Goal: Task Accomplishment & Management: Use online tool/utility

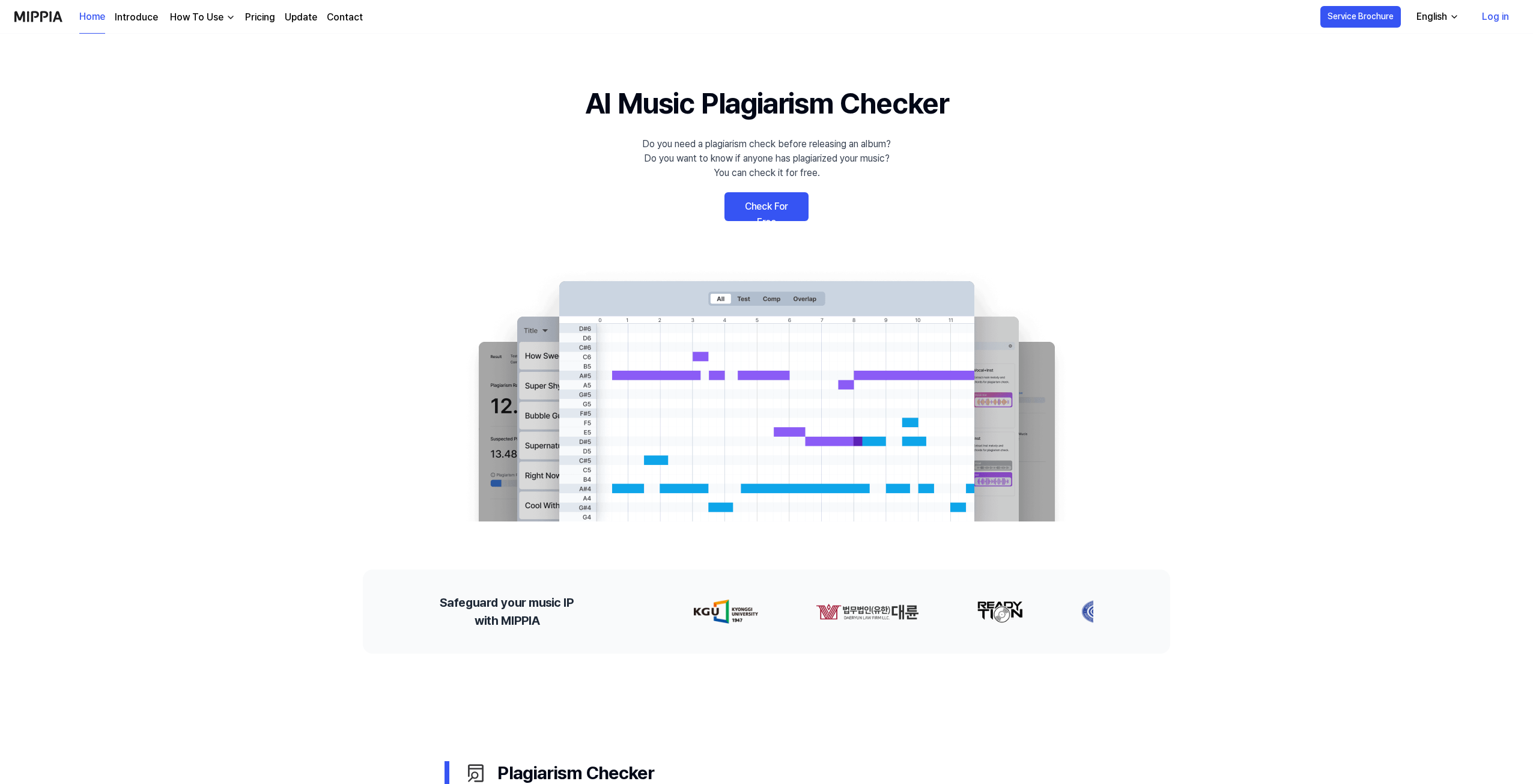
click at [1499, 17] on link "Log in" at bounding box center [1495, 16] width 46 height 34
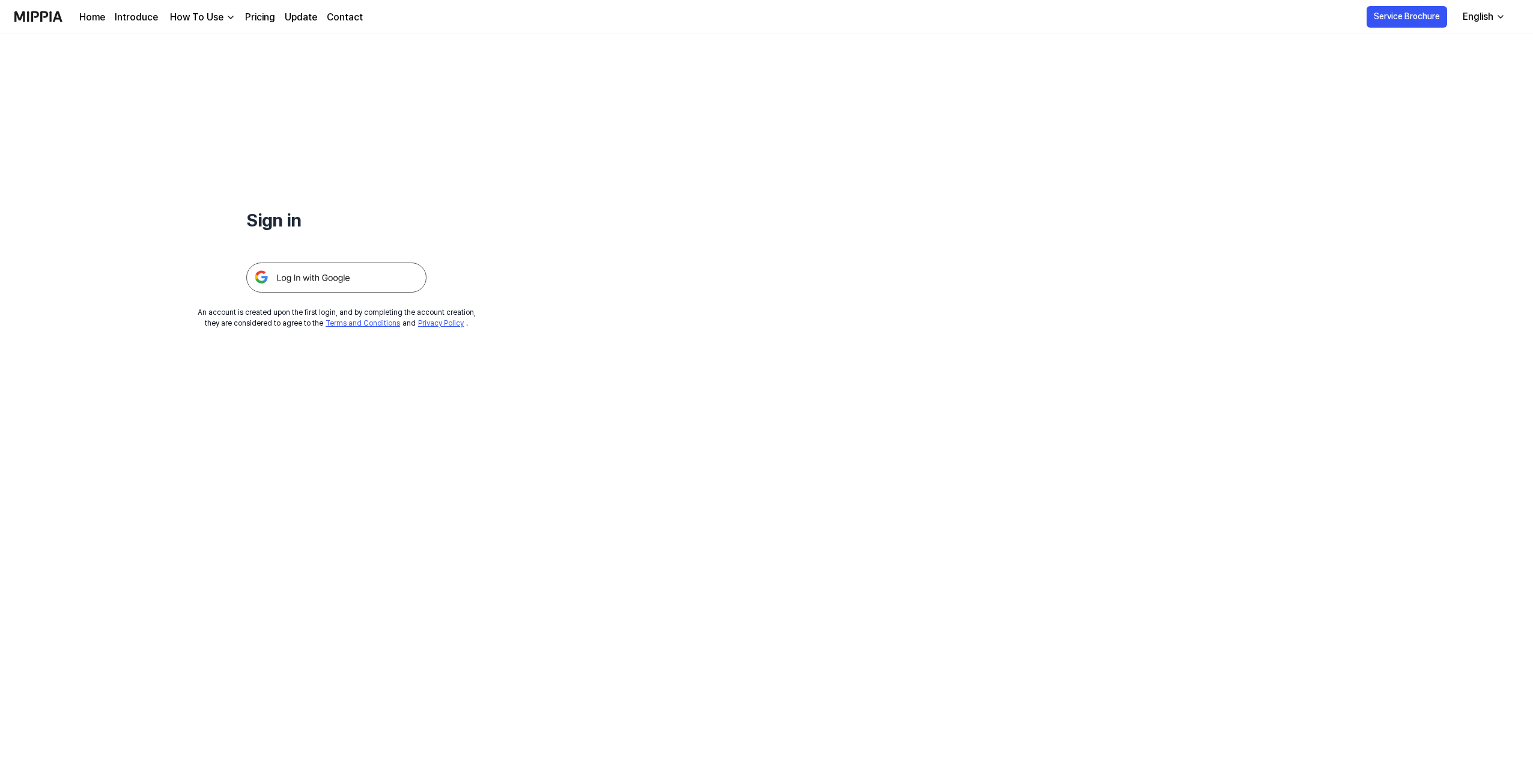
click at [387, 276] on img at bounding box center [336, 278] width 180 height 30
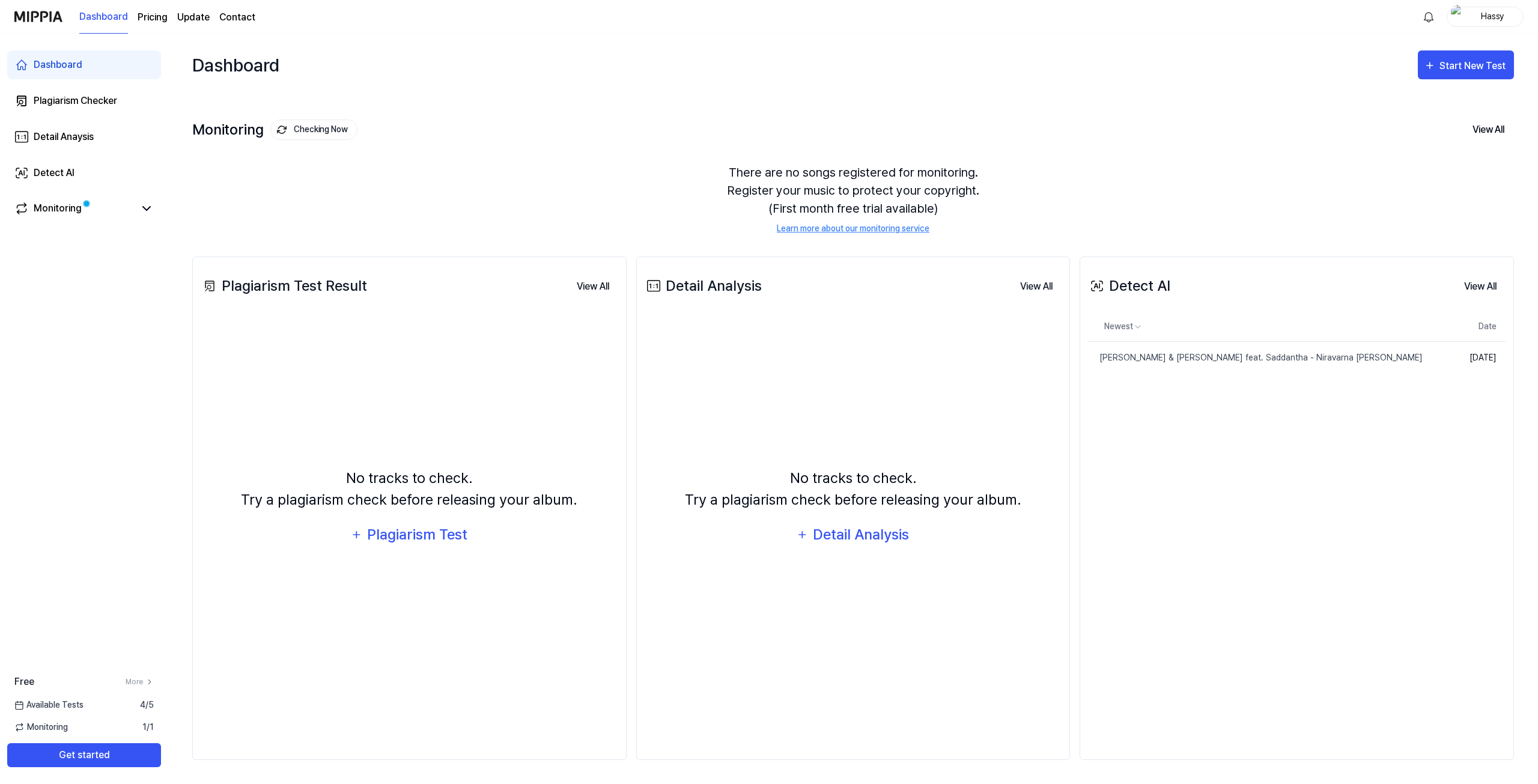
click at [448, 495] on div "No tracks to check. Try a plagiarism check before releasing your album." at bounding box center [409, 488] width 336 height 43
click at [426, 532] on div "Plagiarism Test" at bounding box center [417, 534] width 102 height 23
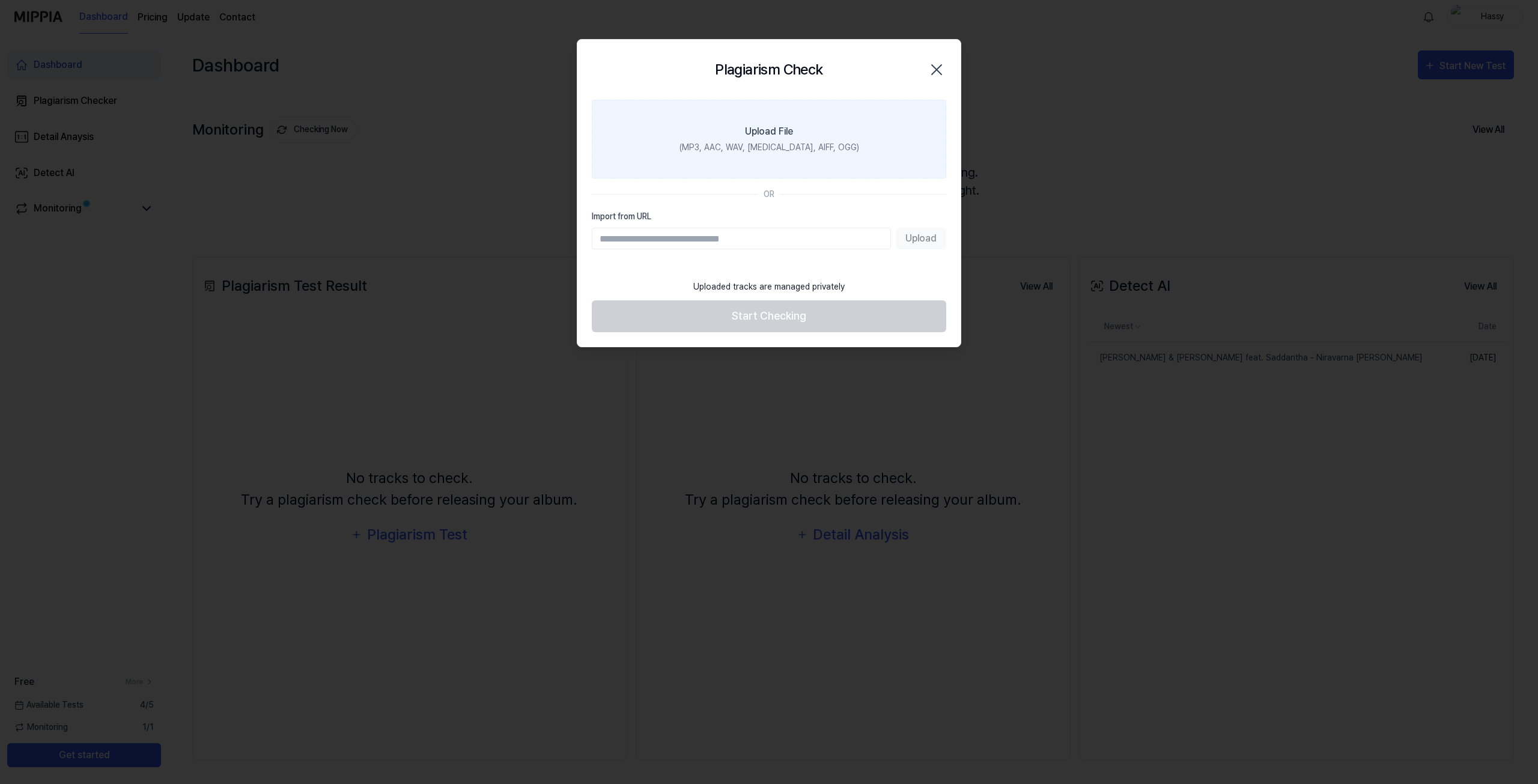
click at [746, 146] on div "(MP3, AAC, WAV, [MEDICAL_DATA], AIFF, OGG)" at bounding box center [769, 147] width 180 height 12
click at [0, 0] on input "Upload File (MP3, AAC, WAV, [MEDICAL_DATA], AIFF, OGG)" at bounding box center [0, 0] width 0 height 0
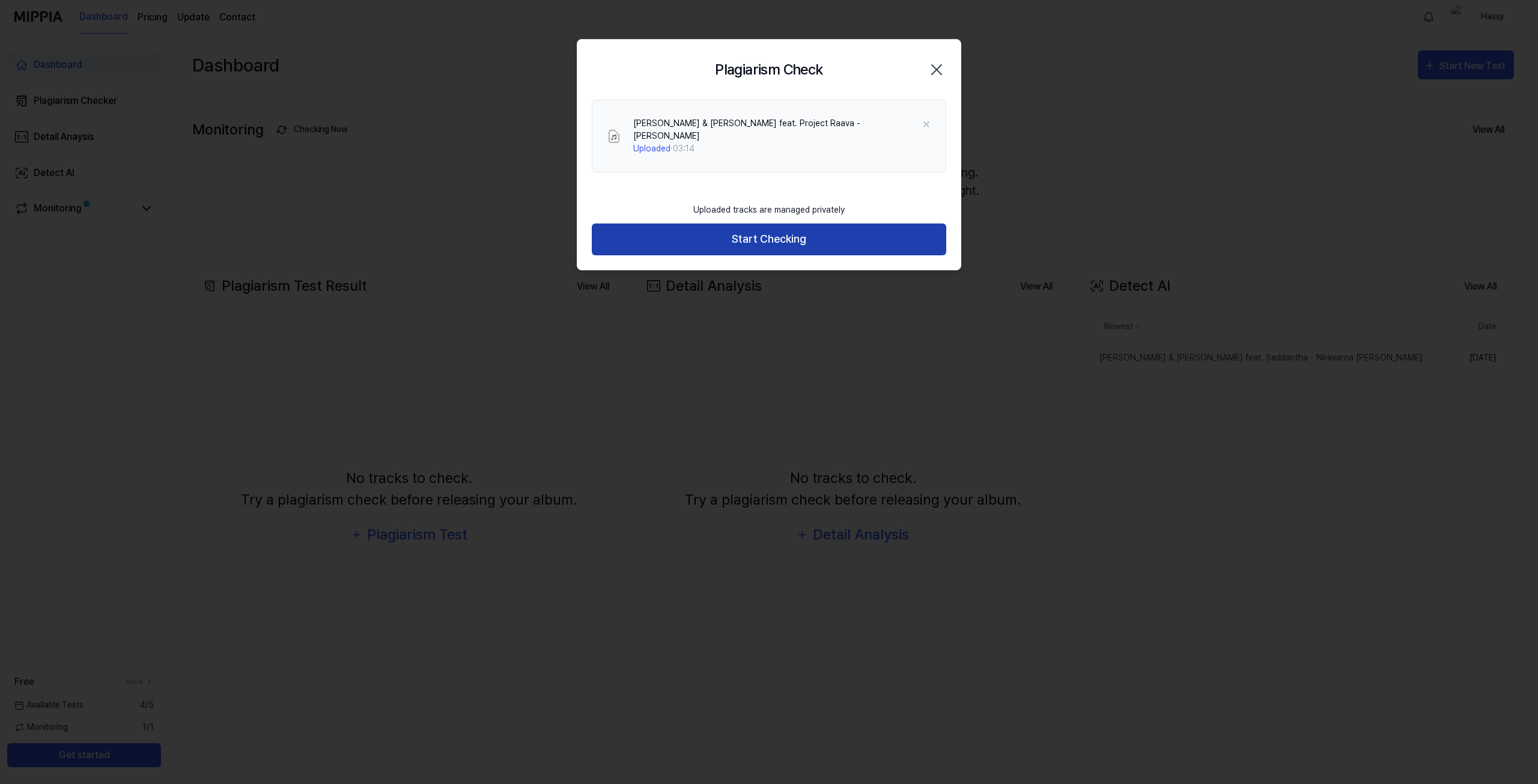
click at [732, 235] on button "Start Checking" at bounding box center [769, 239] width 355 height 32
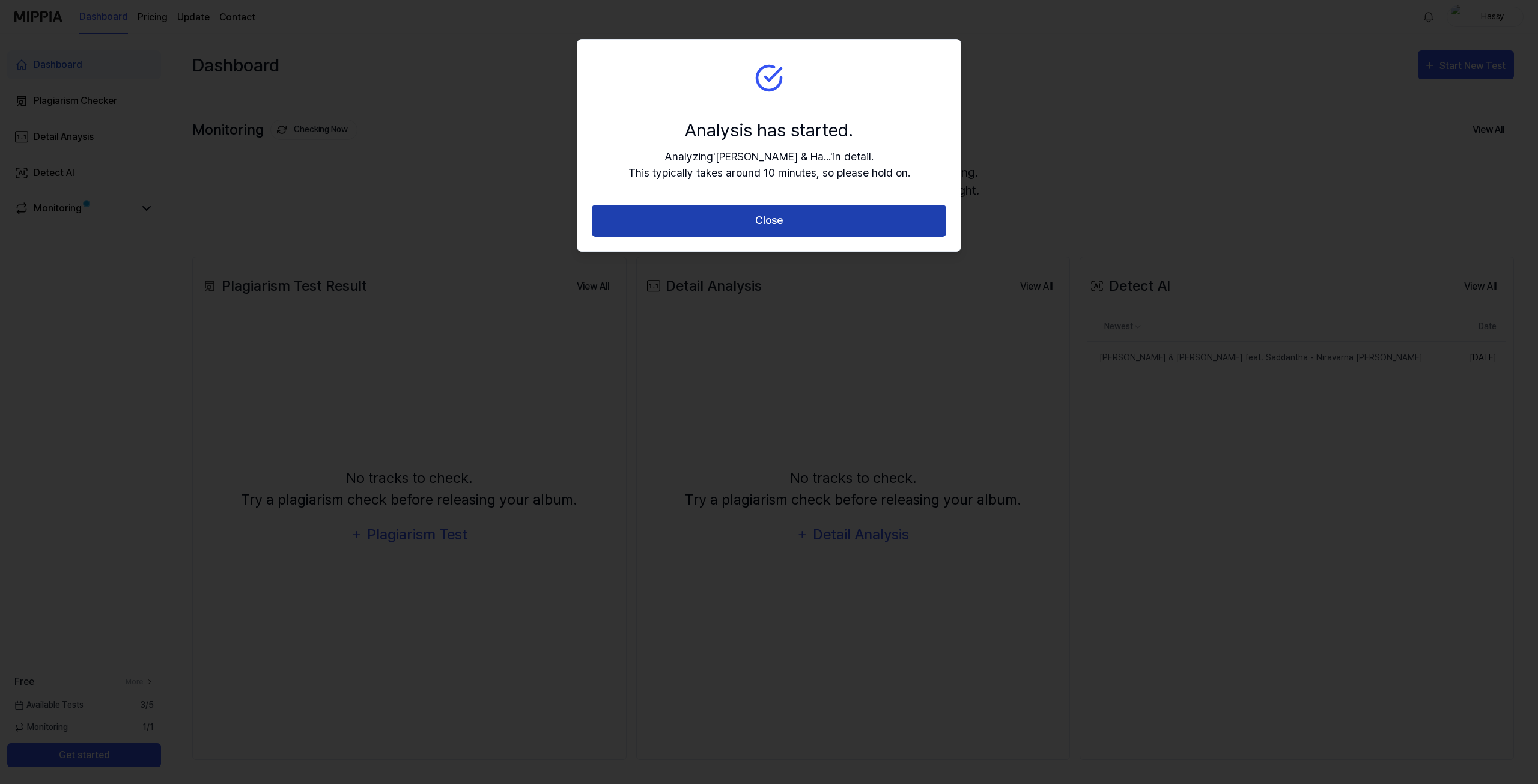
click at [741, 220] on button "Close" at bounding box center [769, 221] width 355 height 32
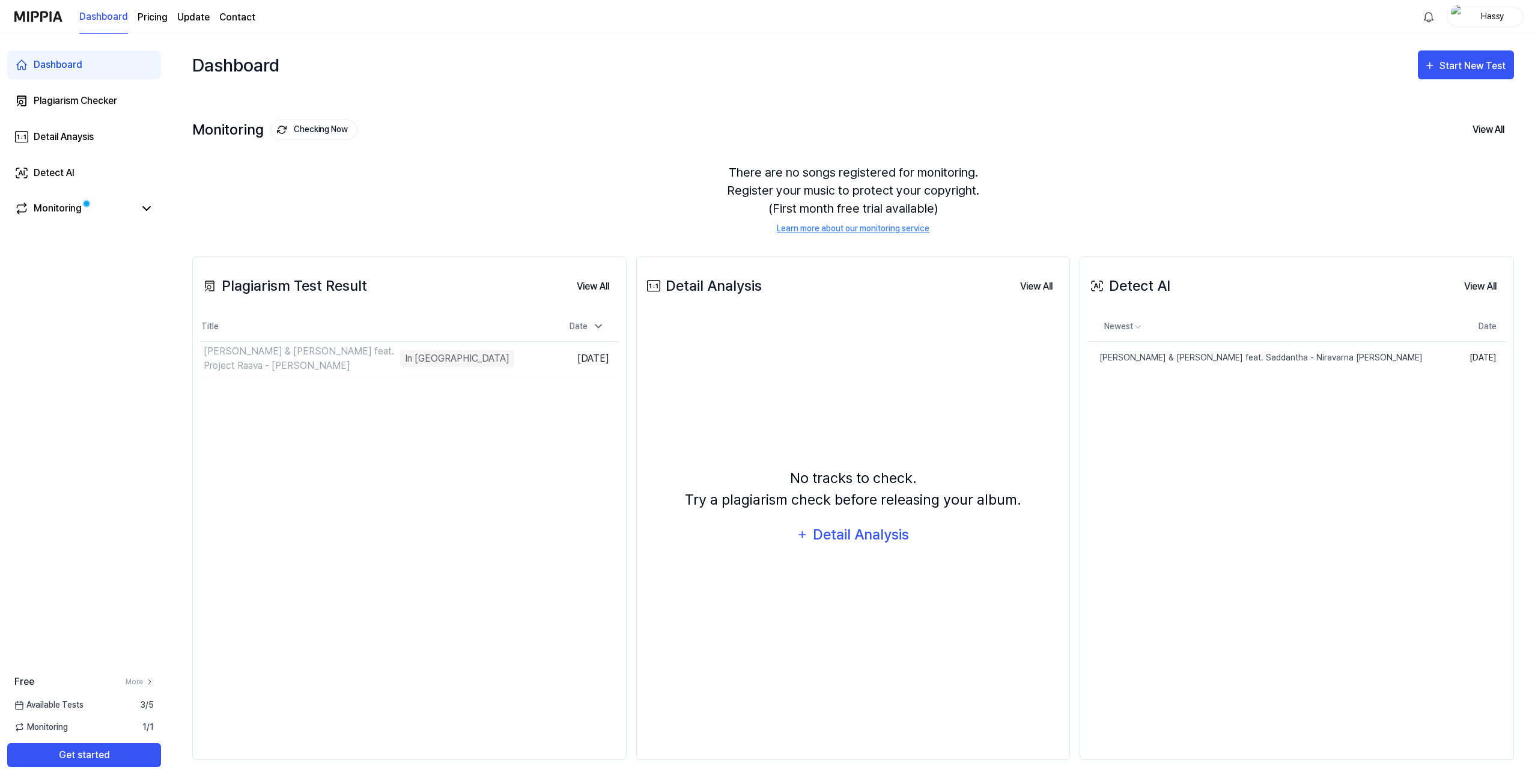
click at [1494, 82] on div "Start New Test" at bounding box center [1466, 65] width 96 height 38
click at [1484, 76] on button "Start New Test" at bounding box center [1466, 65] width 96 height 29
click at [1436, 108] on div "Plagiarism test" at bounding box center [1451, 102] width 104 height 16
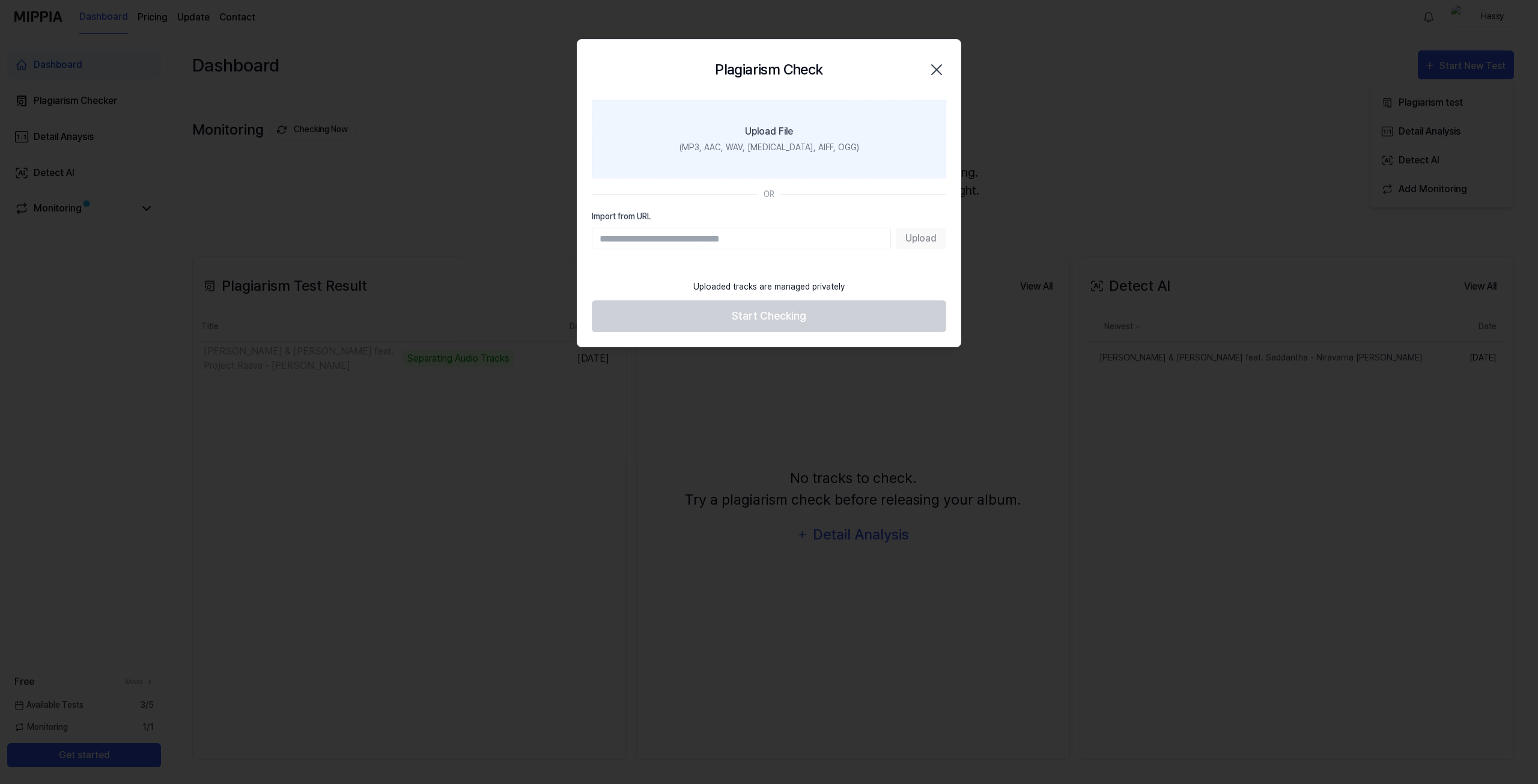
click at [790, 145] on div "(MP3, AAC, WAV, [MEDICAL_DATA], AIFF, OGG)" at bounding box center [769, 147] width 180 height 12
click at [0, 0] on input "Upload File (MP3, AAC, WAV, [MEDICAL_DATA], AIFF, OGG)" at bounding box center [0, 0] width 0 height 0
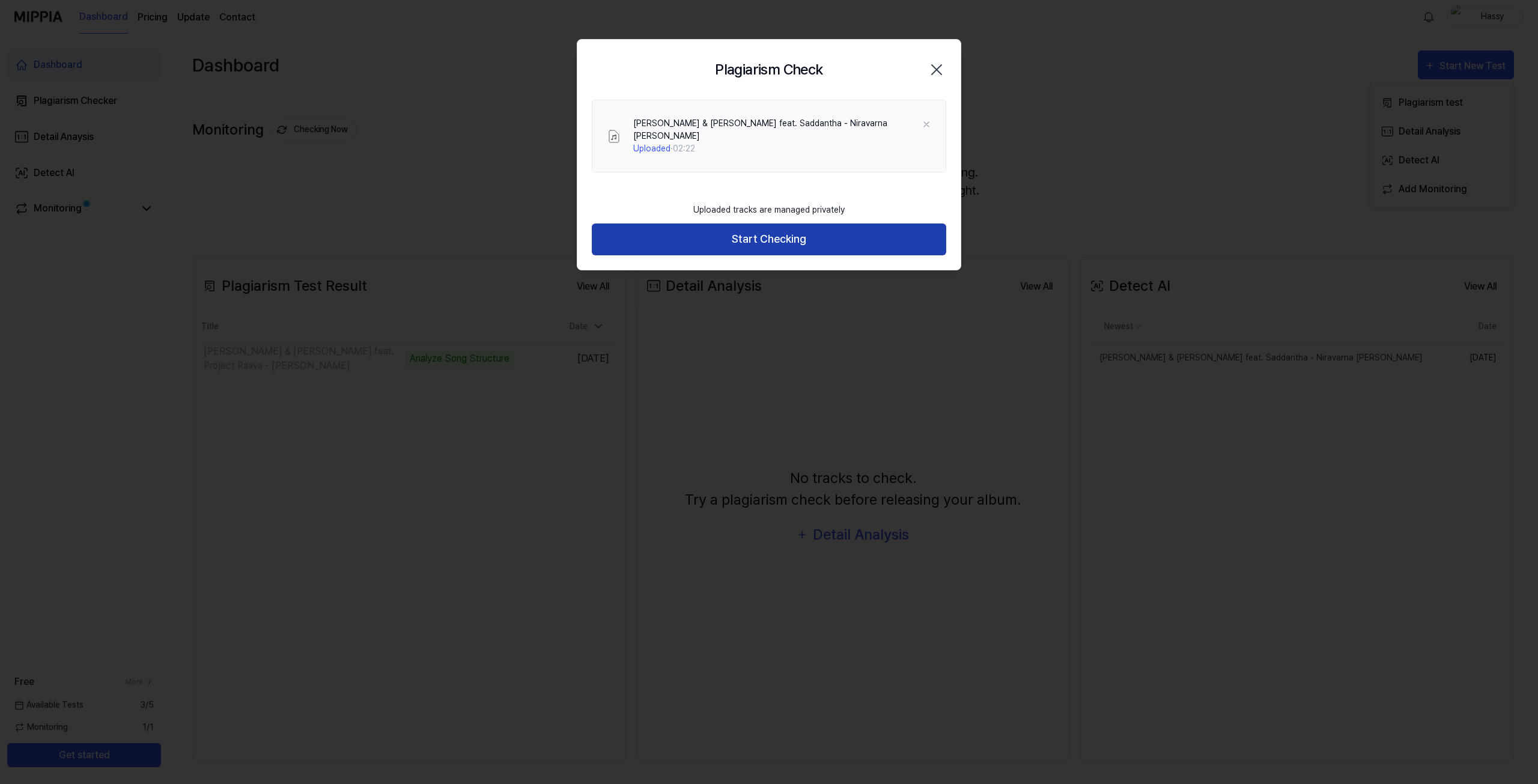
click at [733, 234] on button "Start Checking" at bounding box center [769, 239] width 355 height 32
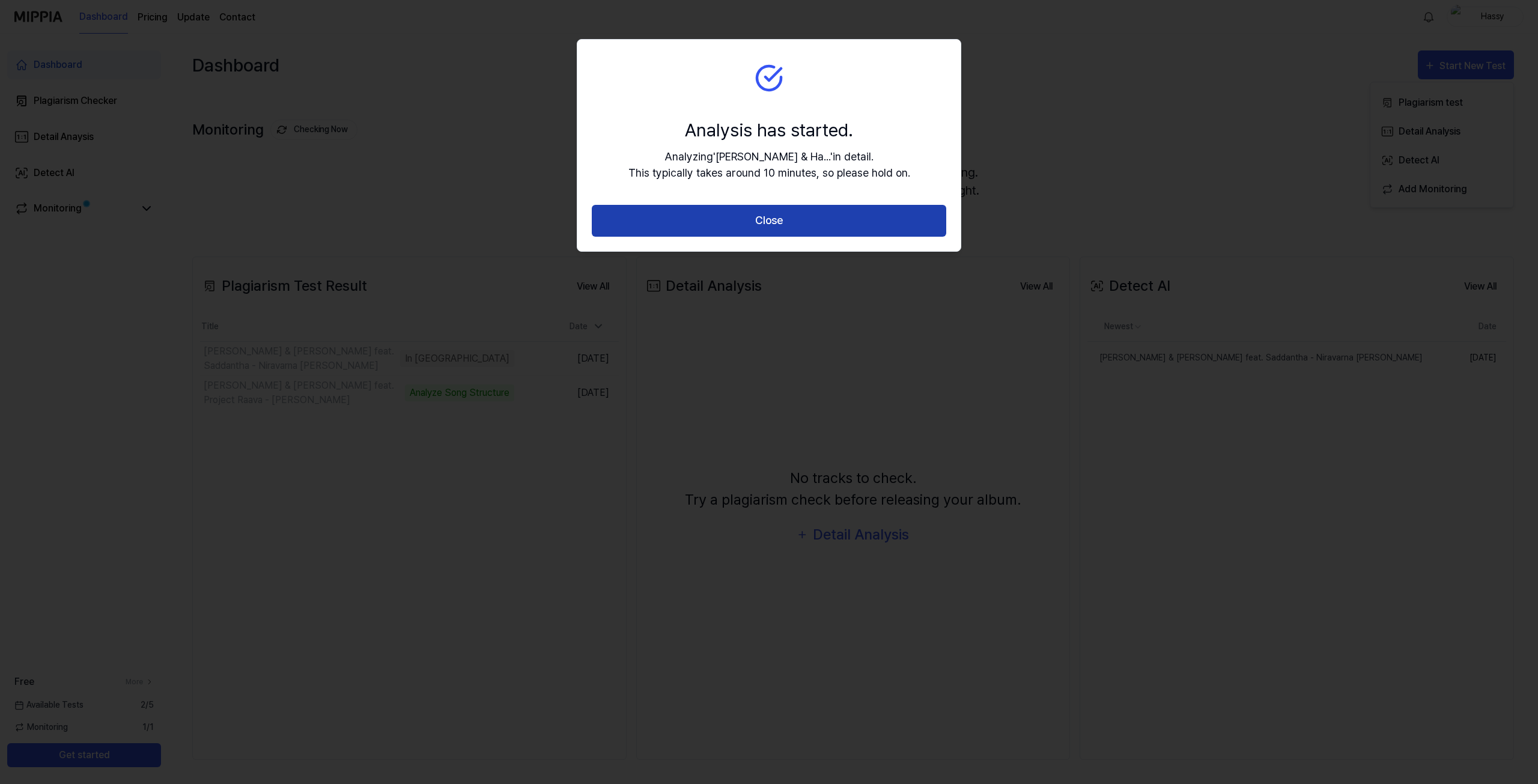
click at [736, 222] on button "Close" at bounding box center [769, 221] width 355 height 32
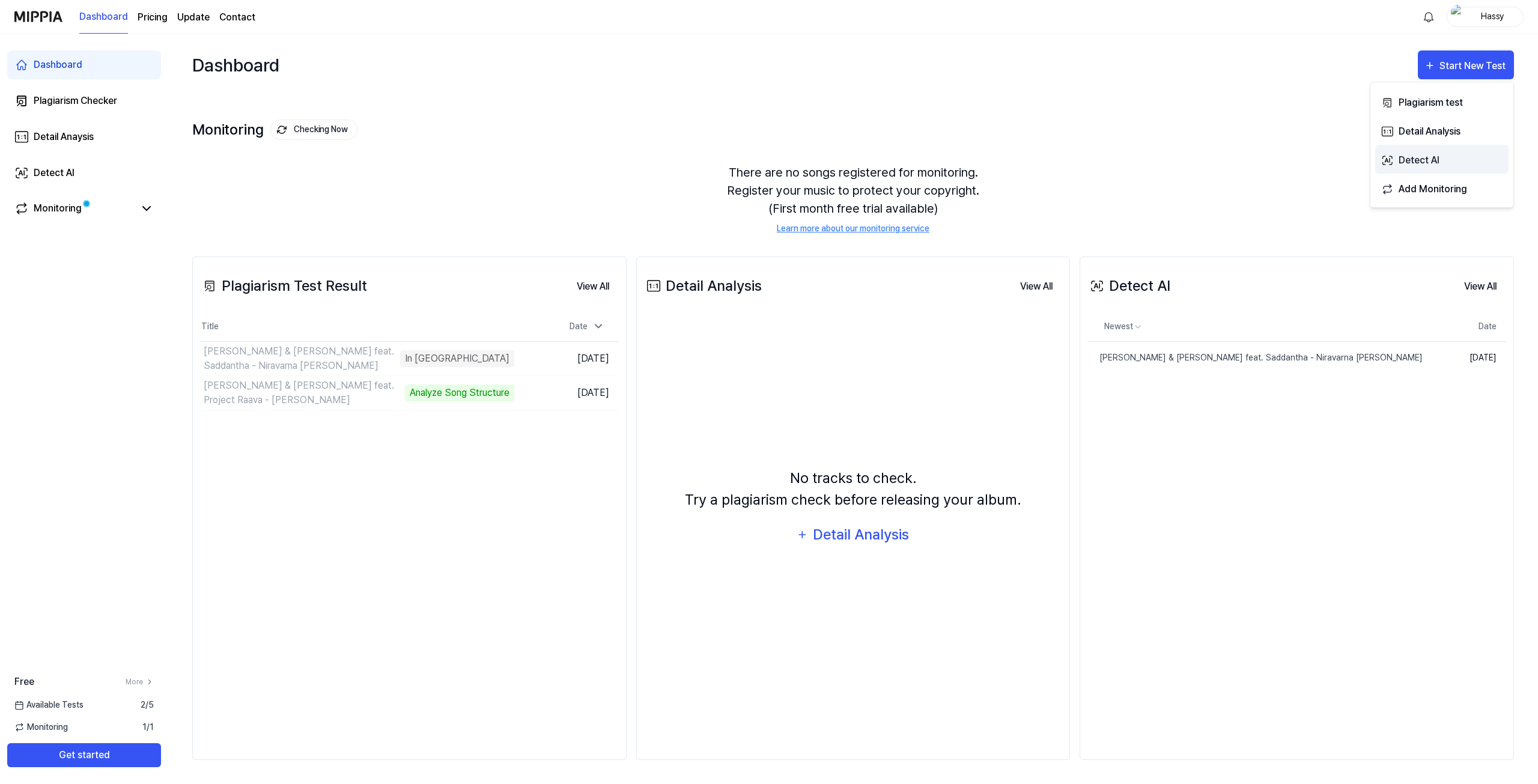
click at [1421, 153] on div "Detect AI" at bounding box center [1451, 160] width 104 height 16
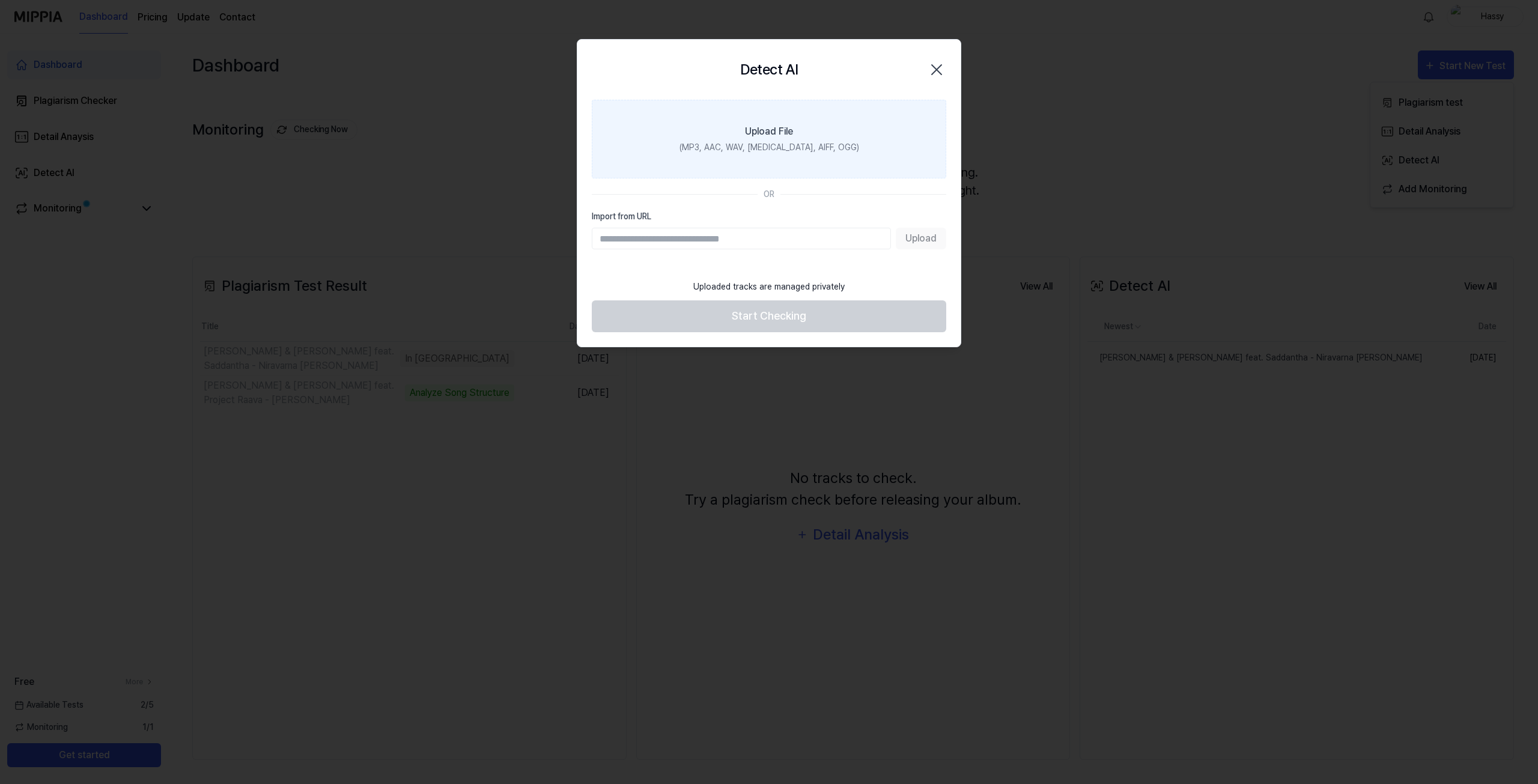
click at [768, 132] on div "Upload File" at bounding box center [769, 131] width 48 height 14
click at [0, 0] on input "Upload File (MP3, AAC, WAV, [MEDICAL_DATA], AIFF, OGG)" at bounding box center [0, 0] width 0 height 0
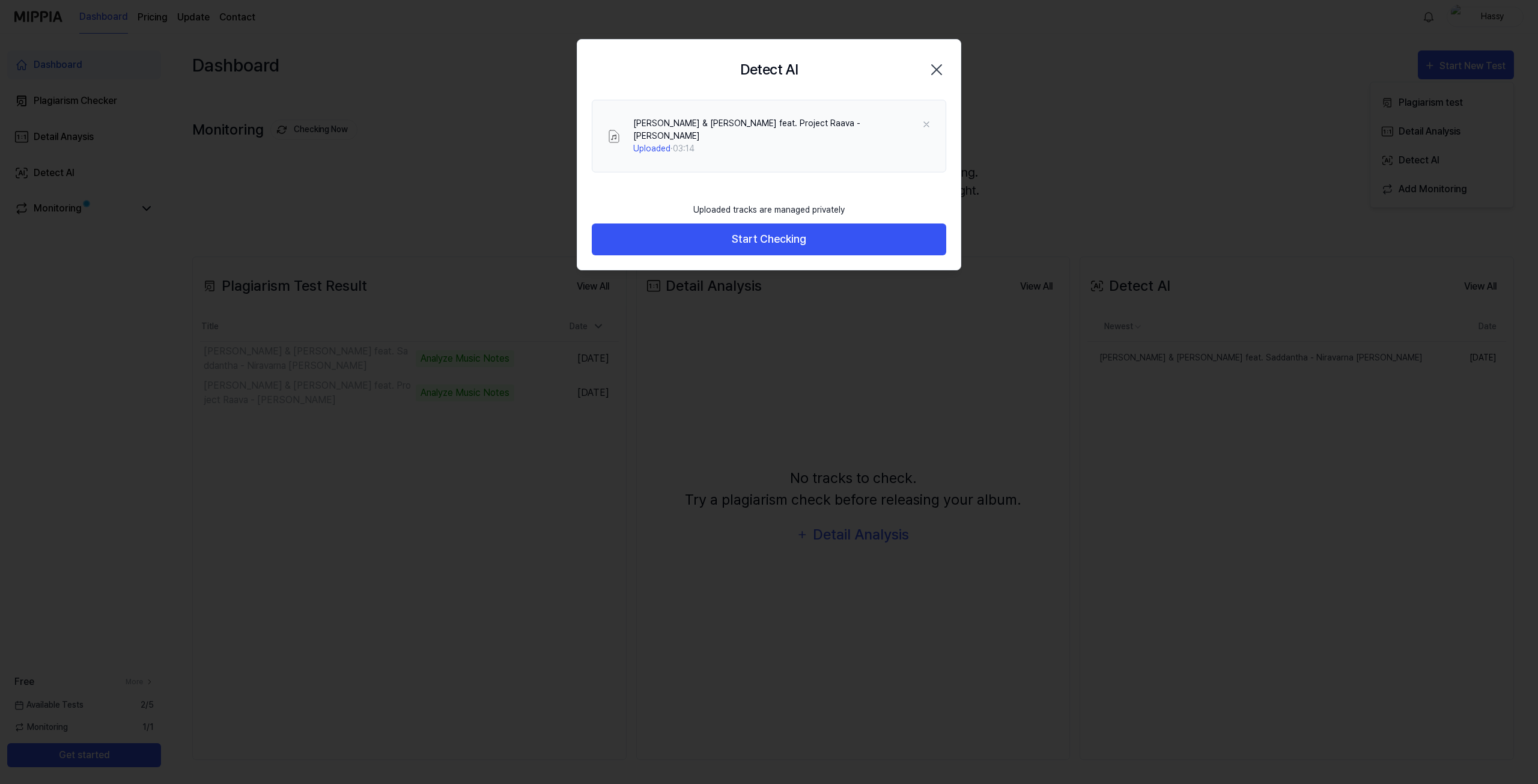
click at [765, 230] on button "Start Checking" at bounding box center [769, 239] width 355 height 32
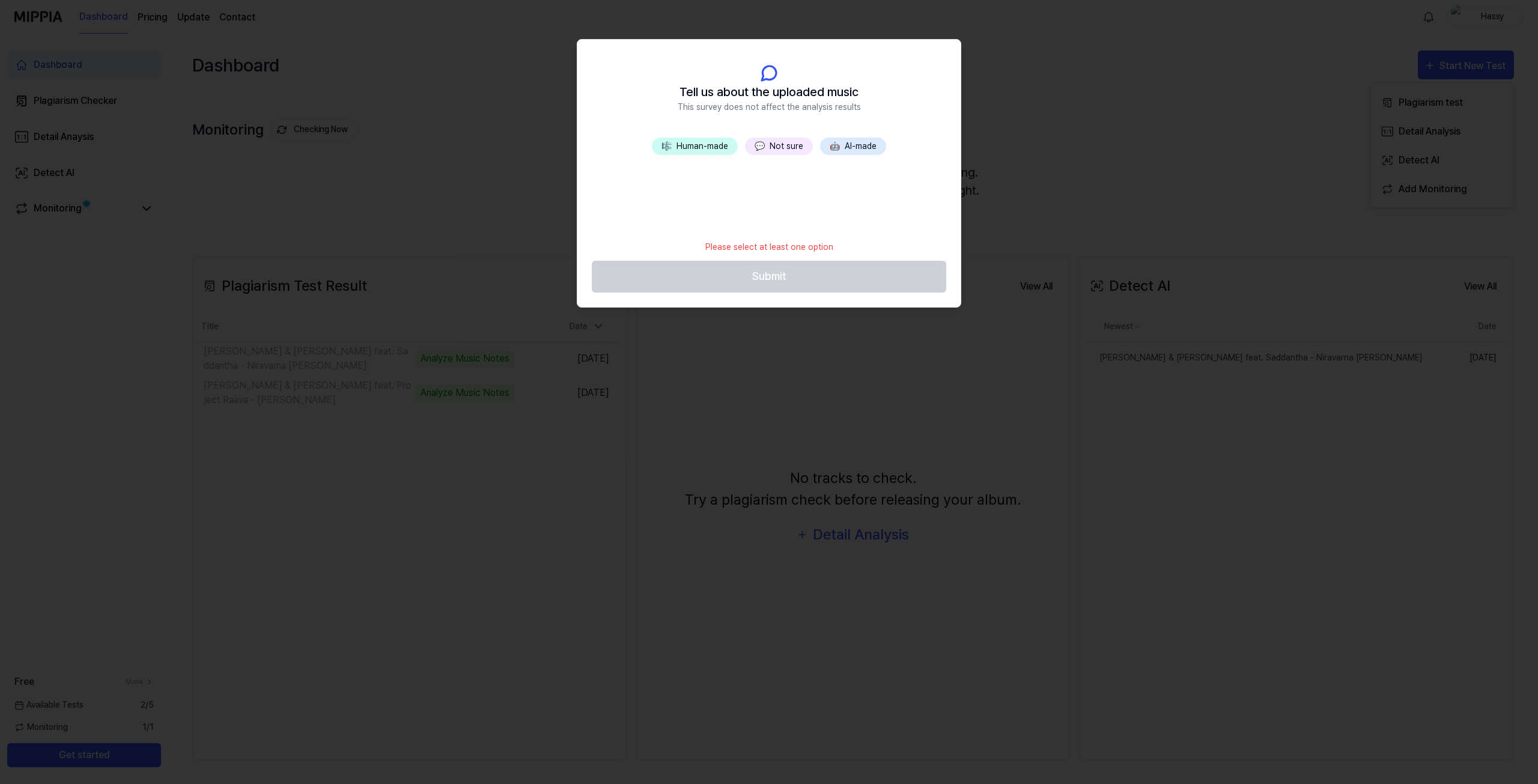
click at [850, 148] on button "🤖 AI-made" at bounding box center [853, 145] width 66 height 17
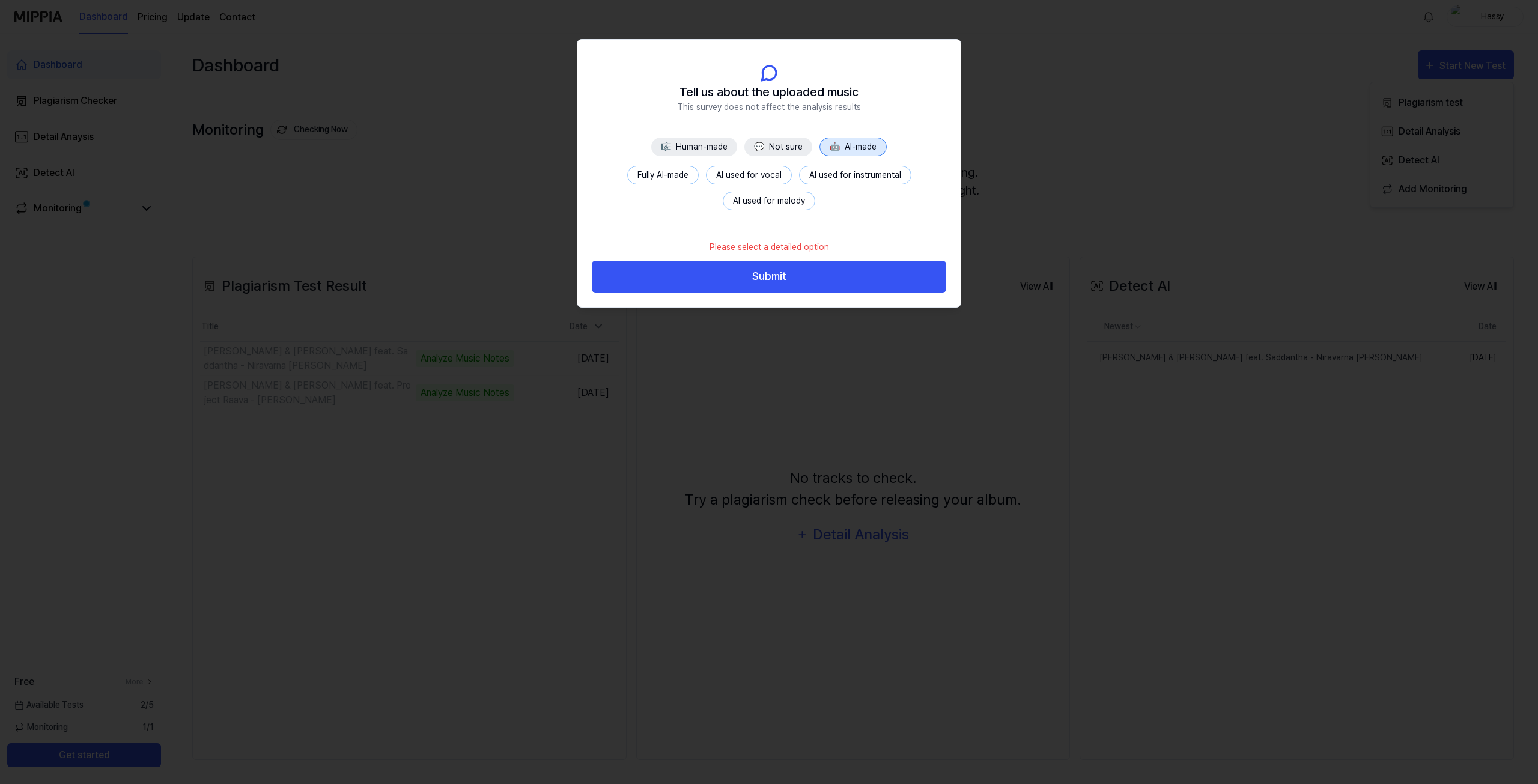
click at [672, 176] on button "Fully AI-made" at bounding box center [663, 175] width 71 height 19
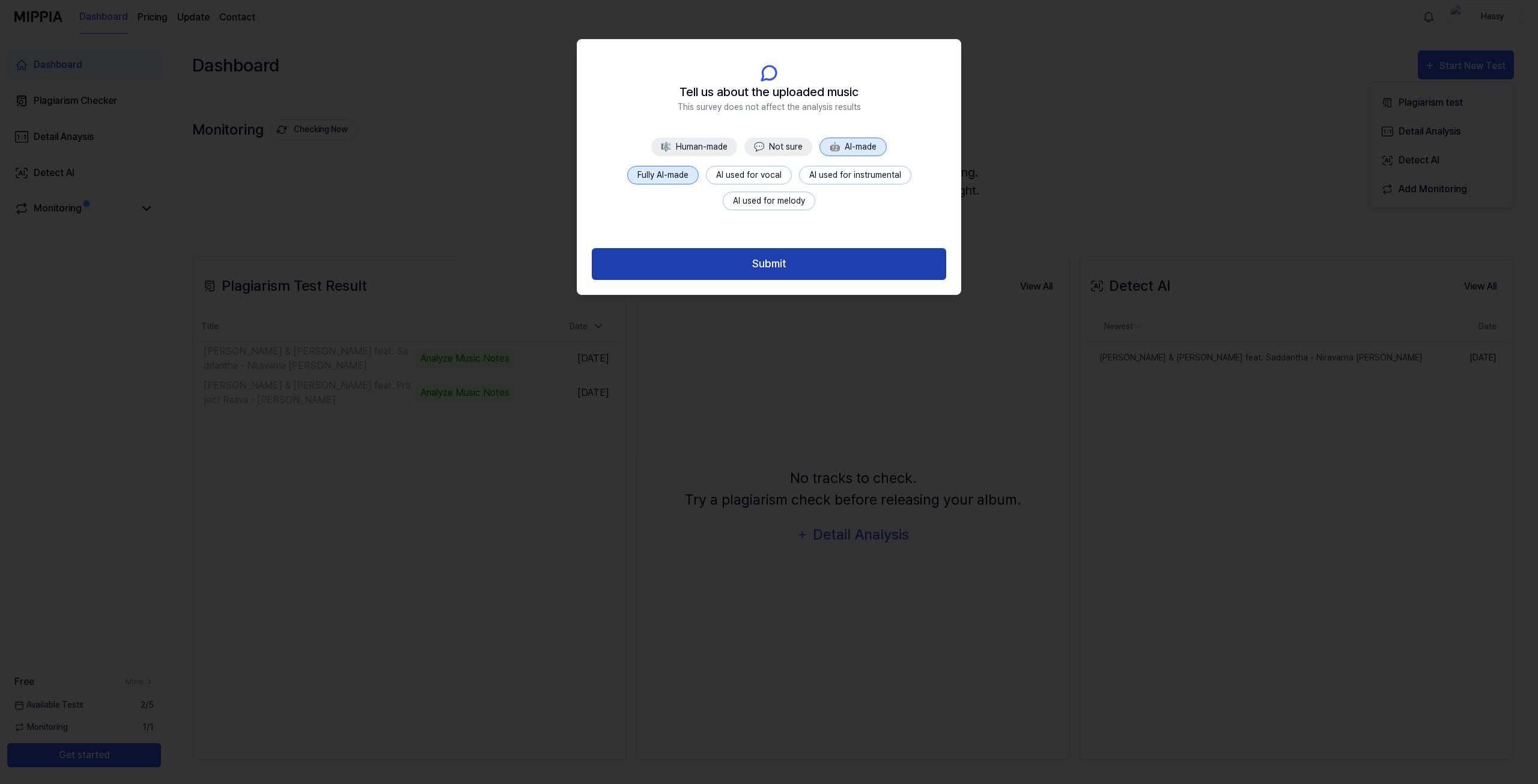
click at [755, 263] on button "Submit" at bounding box center [769, 264] width 355 height 32
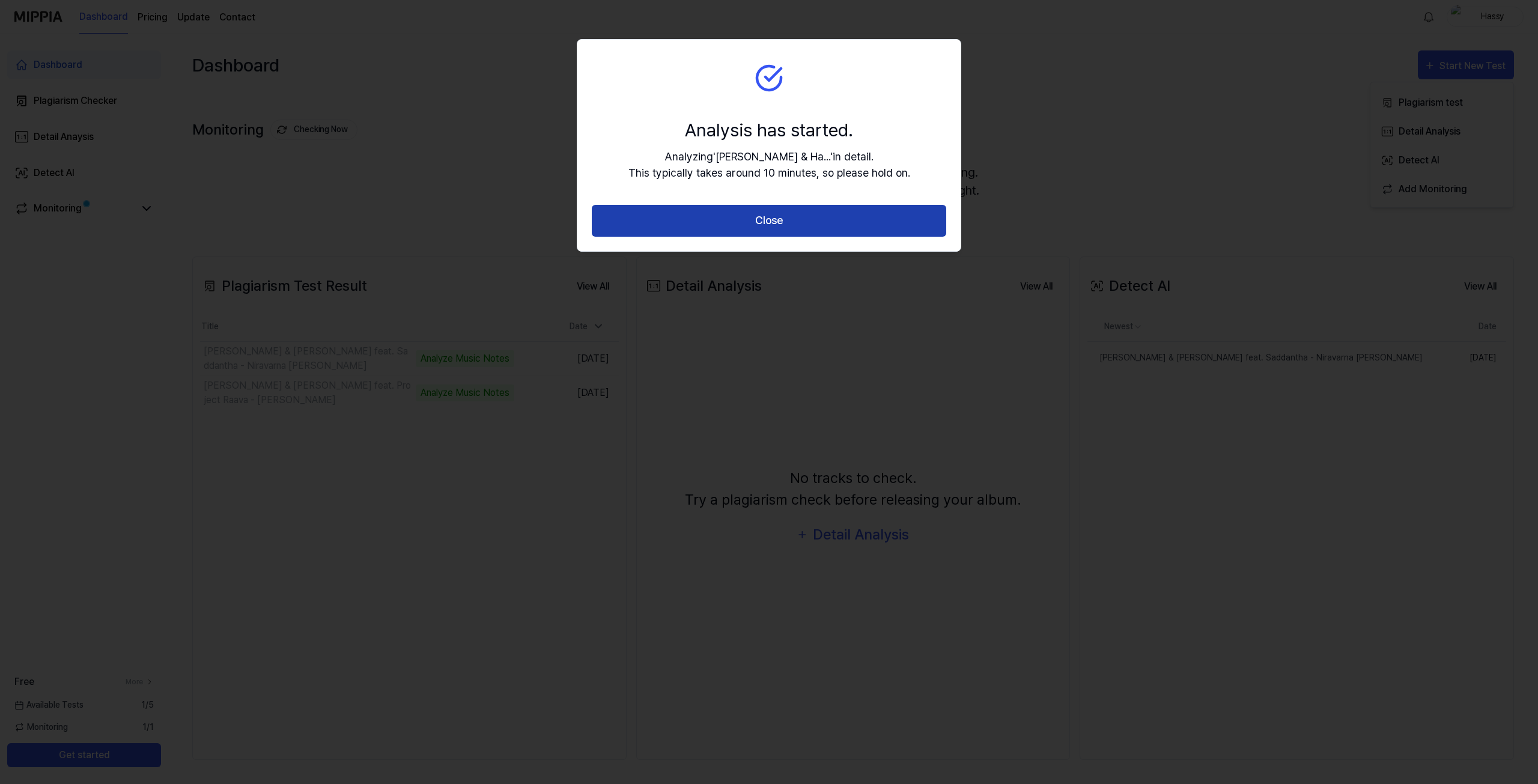
click at [770, 219] on button "Close" at bounding box center [769, 221] width 355 height 32
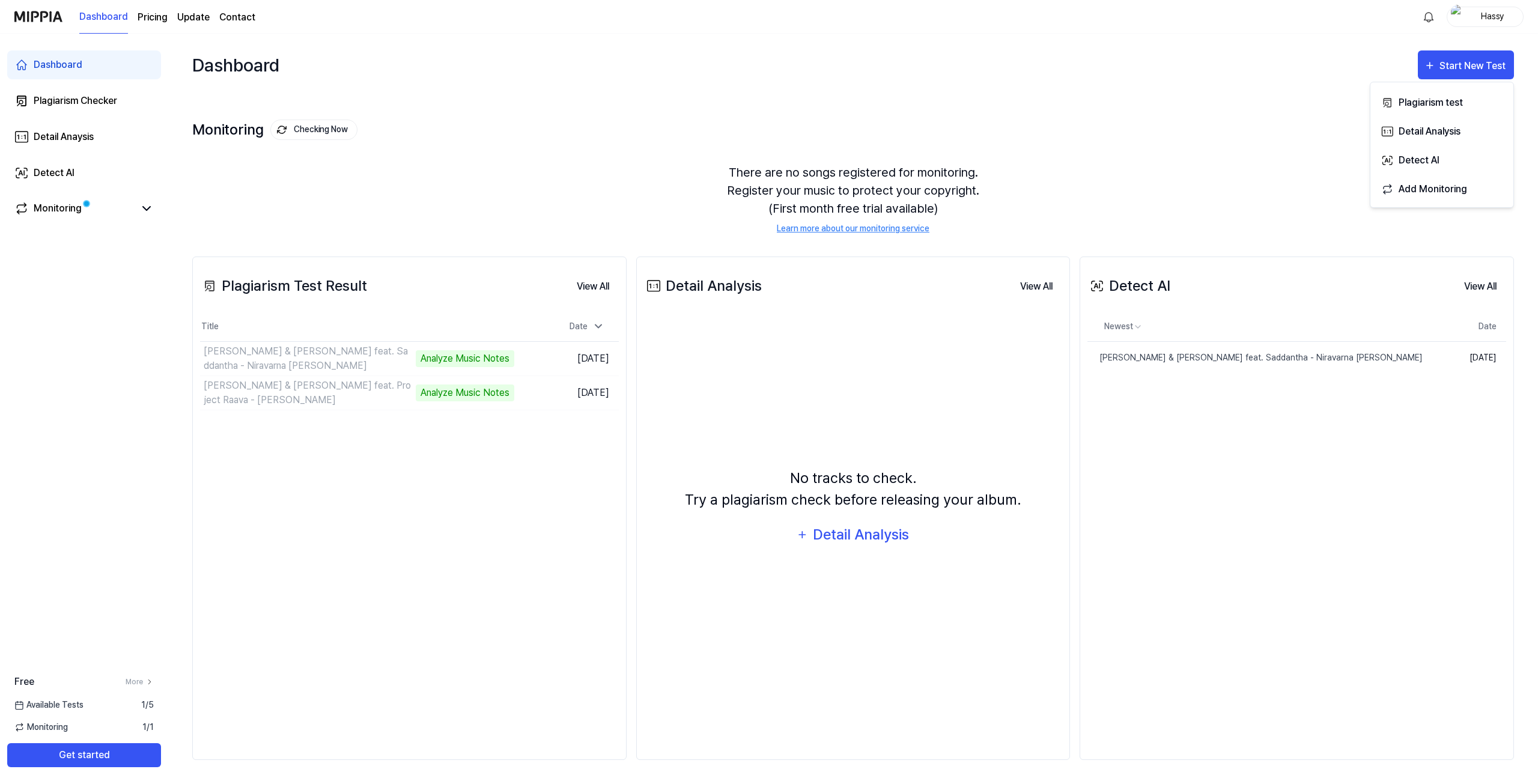
click at [1024, 124] on div "Monitoring Checking Now View All" at bounding box center [853, 130] width 1322 height 19
click at [1288, 364] on link "[PERSON_NAME] & [PERSON_NAME] feat. Project Raava - [PERSON_NAME]" at bounding box center [1235, 357] width 294 height 32
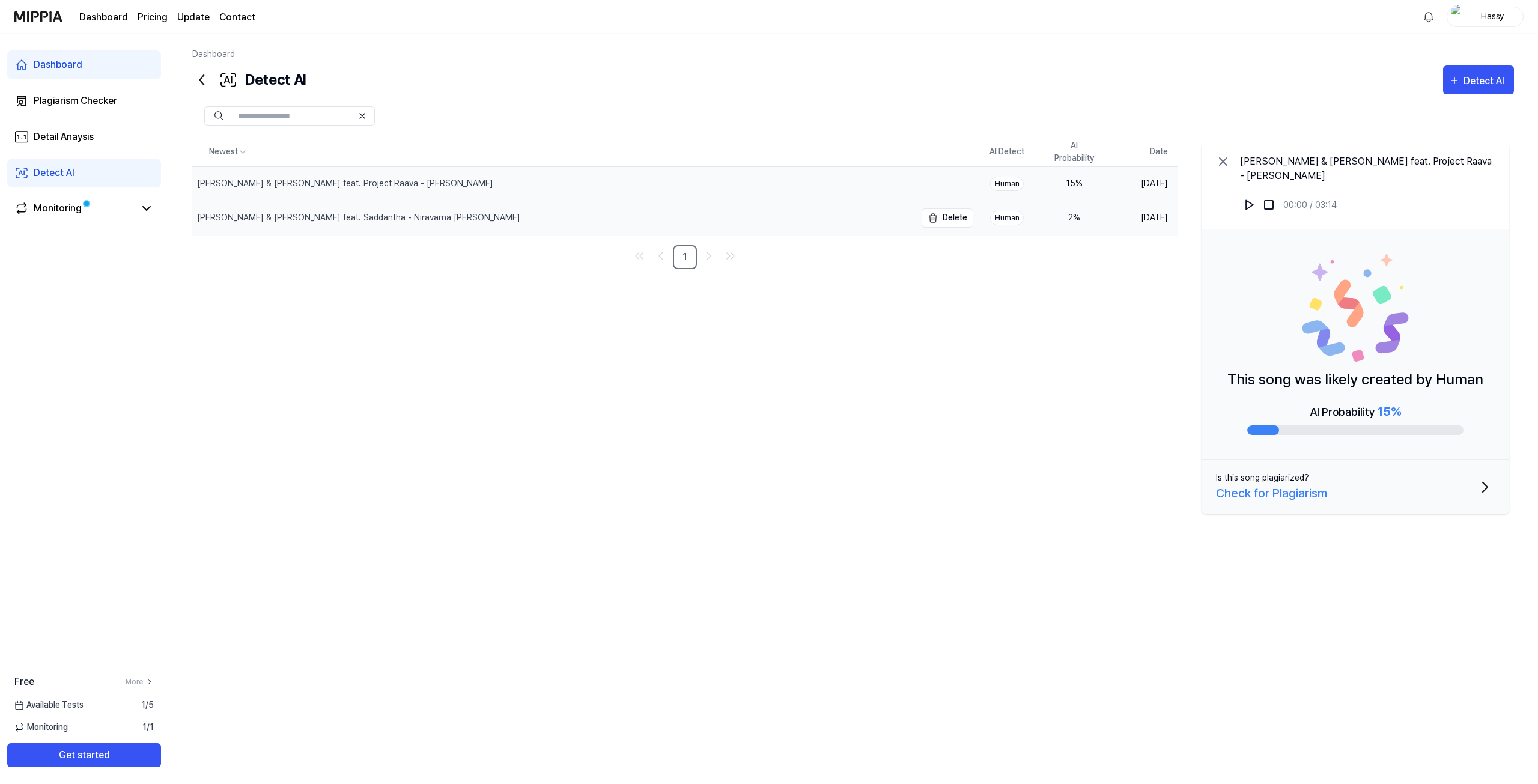
click at [811, 207] on div "[PERSON_NAME] & [PERSON_NAME] feat. Saddantha - Niravarna [PERSON_NAME]" at bounding box center [554, 217] width 723 height 34
click at [816, 186] on div "[PERSON_NAME] & [PERSON_NAME] feat. Project Raava - [PERSON_NAME]" at bounding box center [554, 183] width 723 height 34
click at [796, 214] on div "[PERSON_NAME] & [PERSON_NAME] feat. Saddantha - Niravarna [PERSON_NAME]" at bounding box center [554, 217] width 723 height 34
click at [196, 84] on icon at bounding box center [202, 80] width 19 height 19
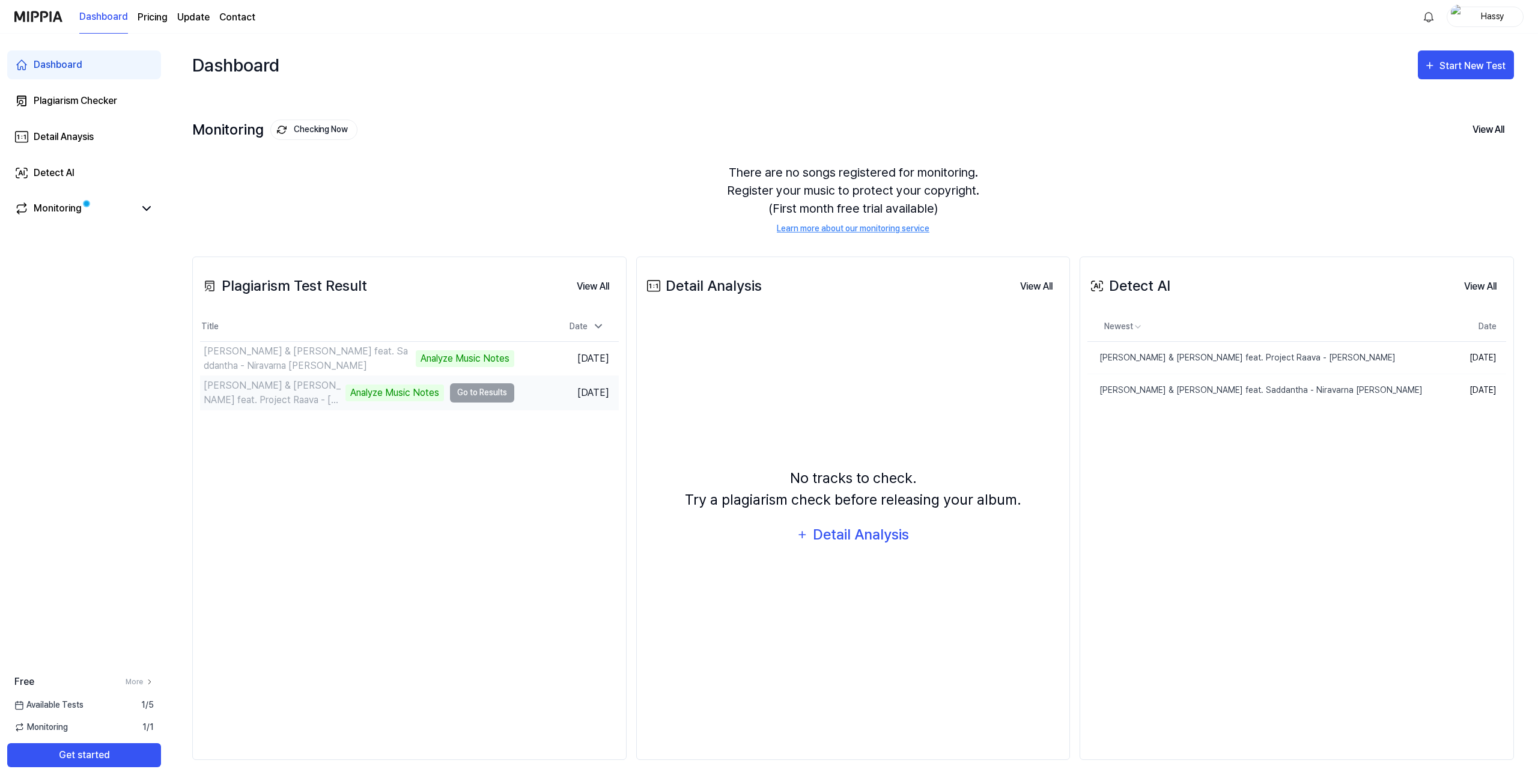
click at [485, 388] on td "[PERSON_NAME] & [PERSON_NAME] feat. Project Raava - [PERSON_NAME] Analyze Music…" at bounding box center [358, 392] width 314 height 34
click at [1438, 62] on div "Start New Test" at bounding box center [1466, 66] width 84 height 16
click at [1430, 132] on div "Detail Analysis" at bounding box center [1451, 131] width 104 height 16
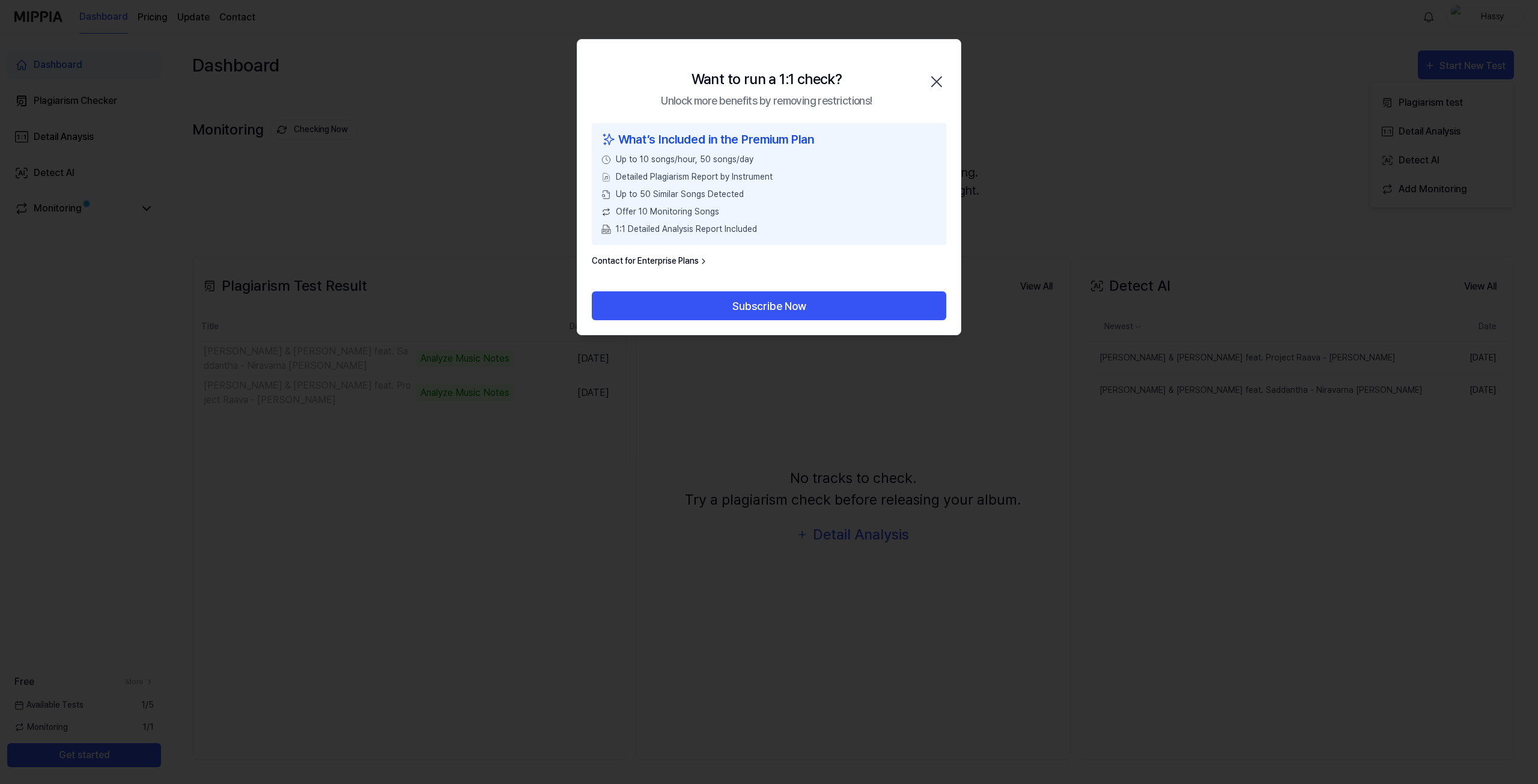
click at [935, 84] on icon "button" at bounding box center [937, 82] width 19 height 19
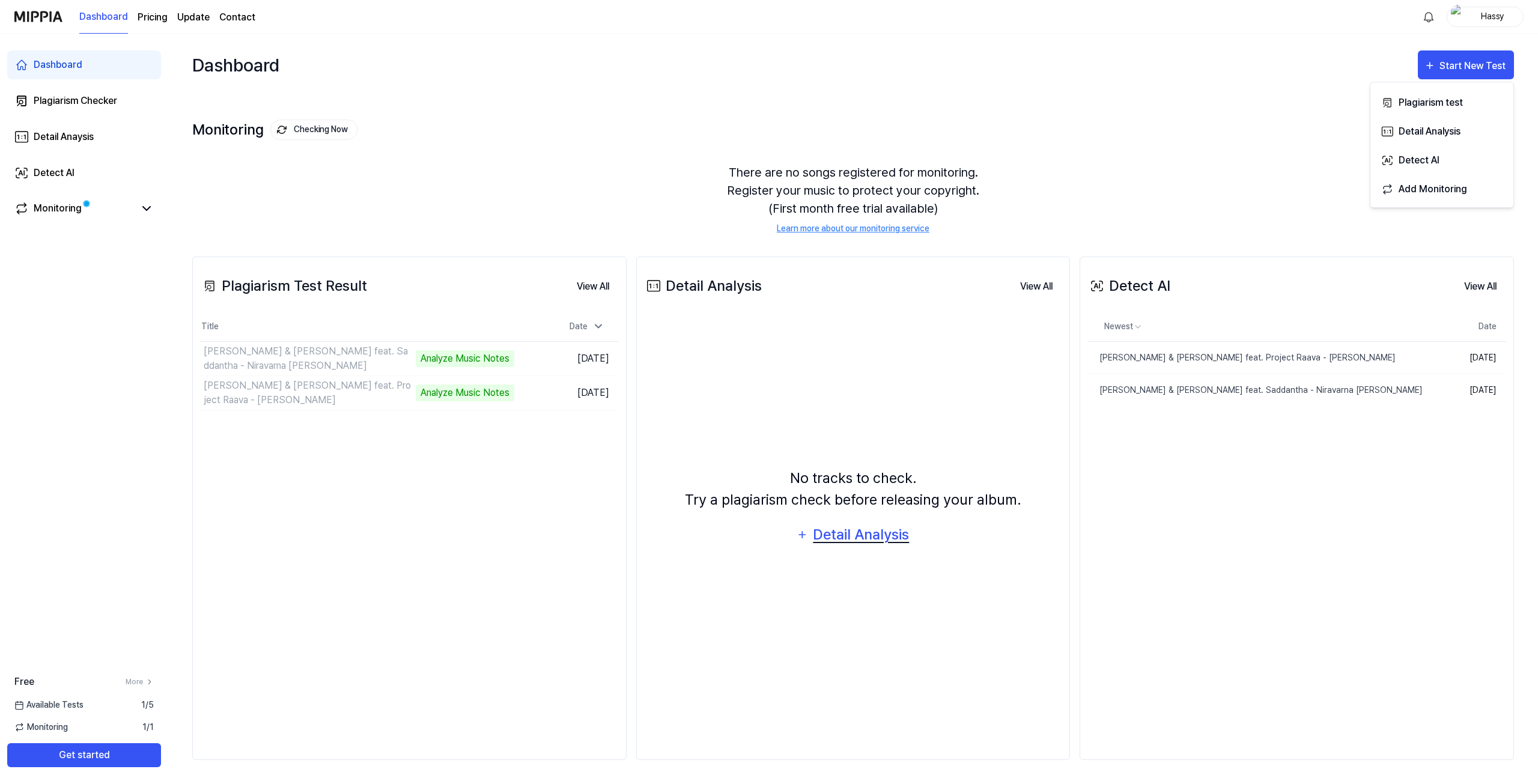
click at [848, 537] on div "Detail Analysis" at bounding box center [861, 534] width 98 height 23
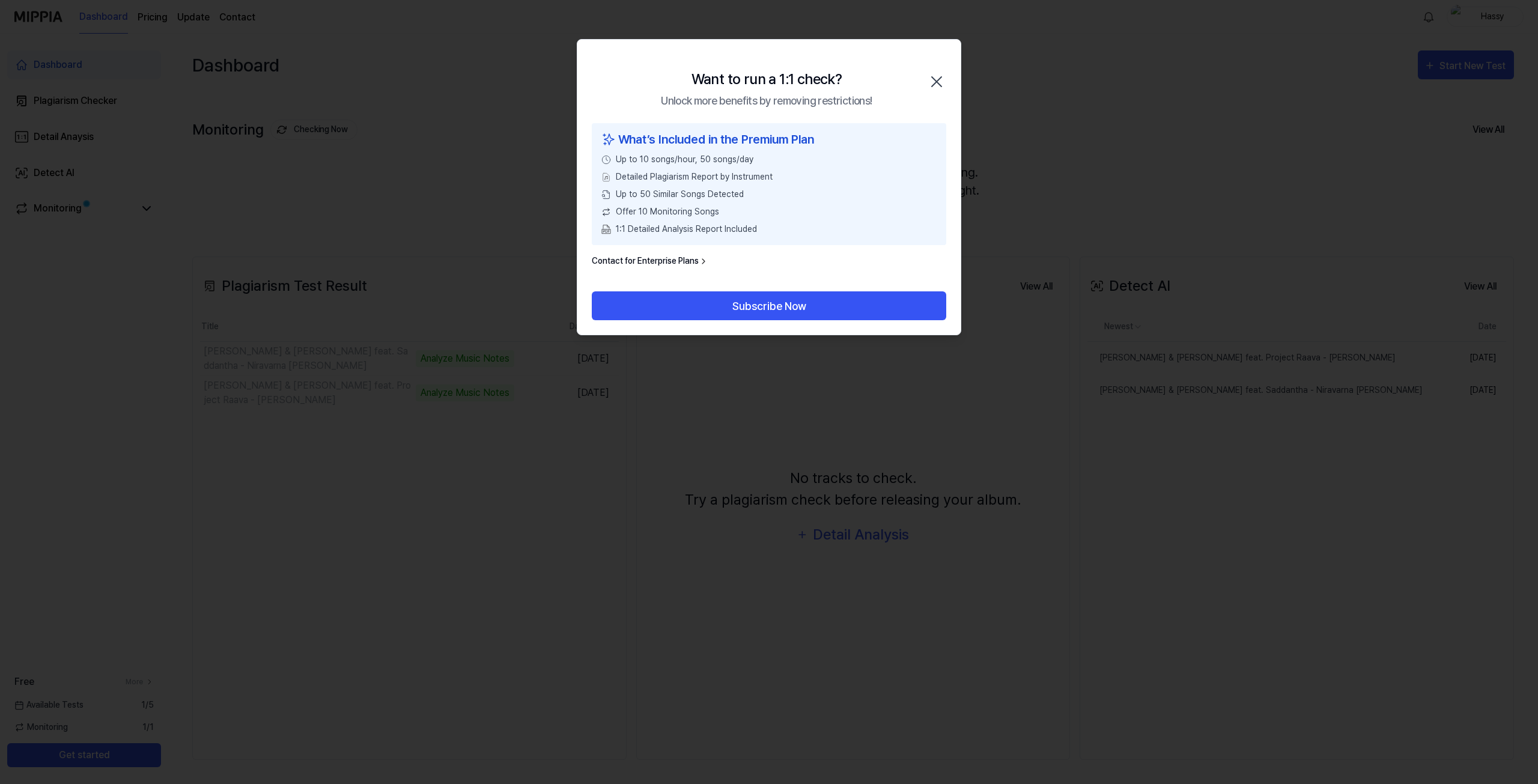
click at [935, 78] on icon "button" at bounding box center [937, 82] width 19 height 19
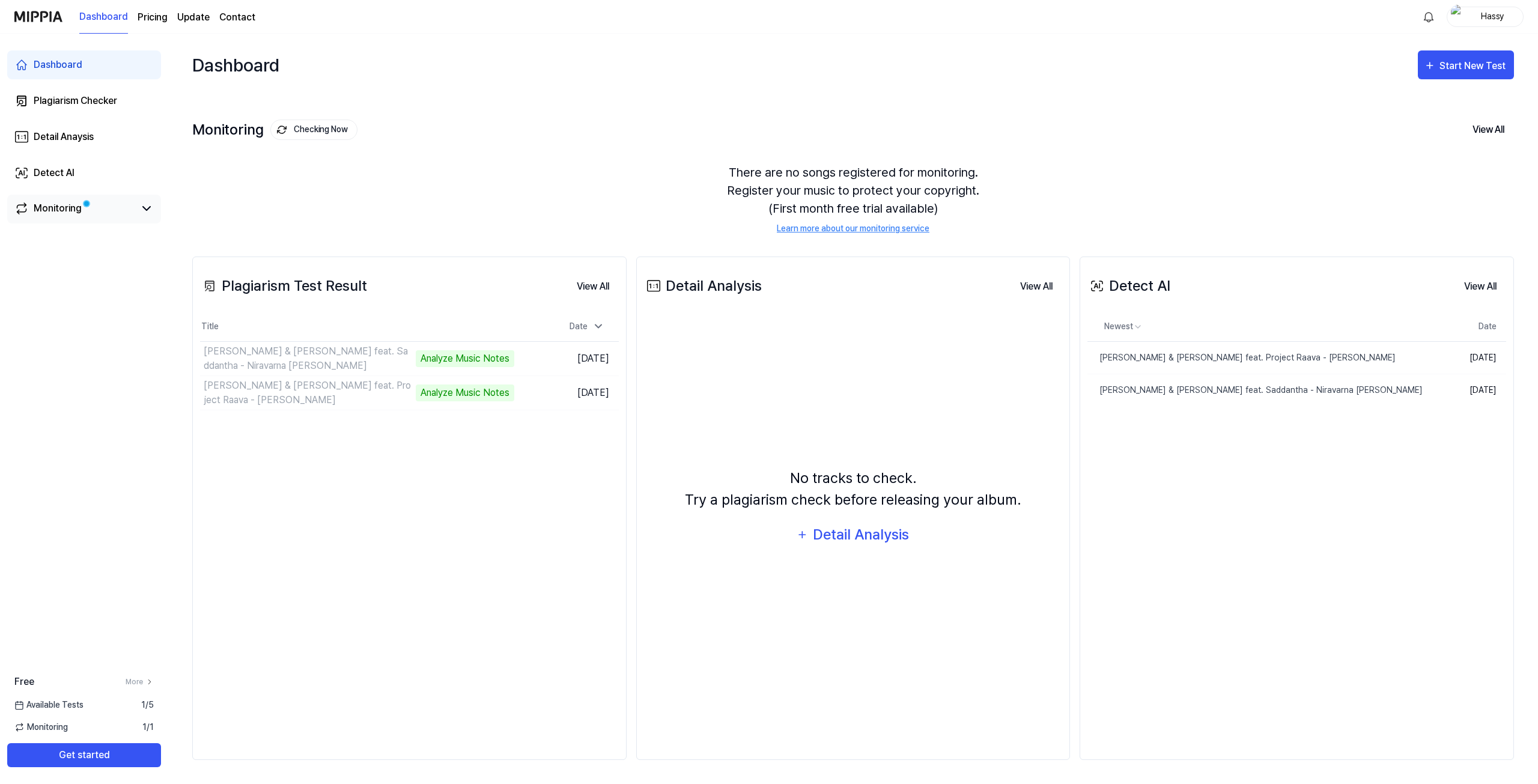
click at [131, 223] on div "Monitoring" at bounding box center [84, 209] width 154 height 29
click at [133, 215] on link "Monitoring" at bounding box center [74, 208] width 120 height 14
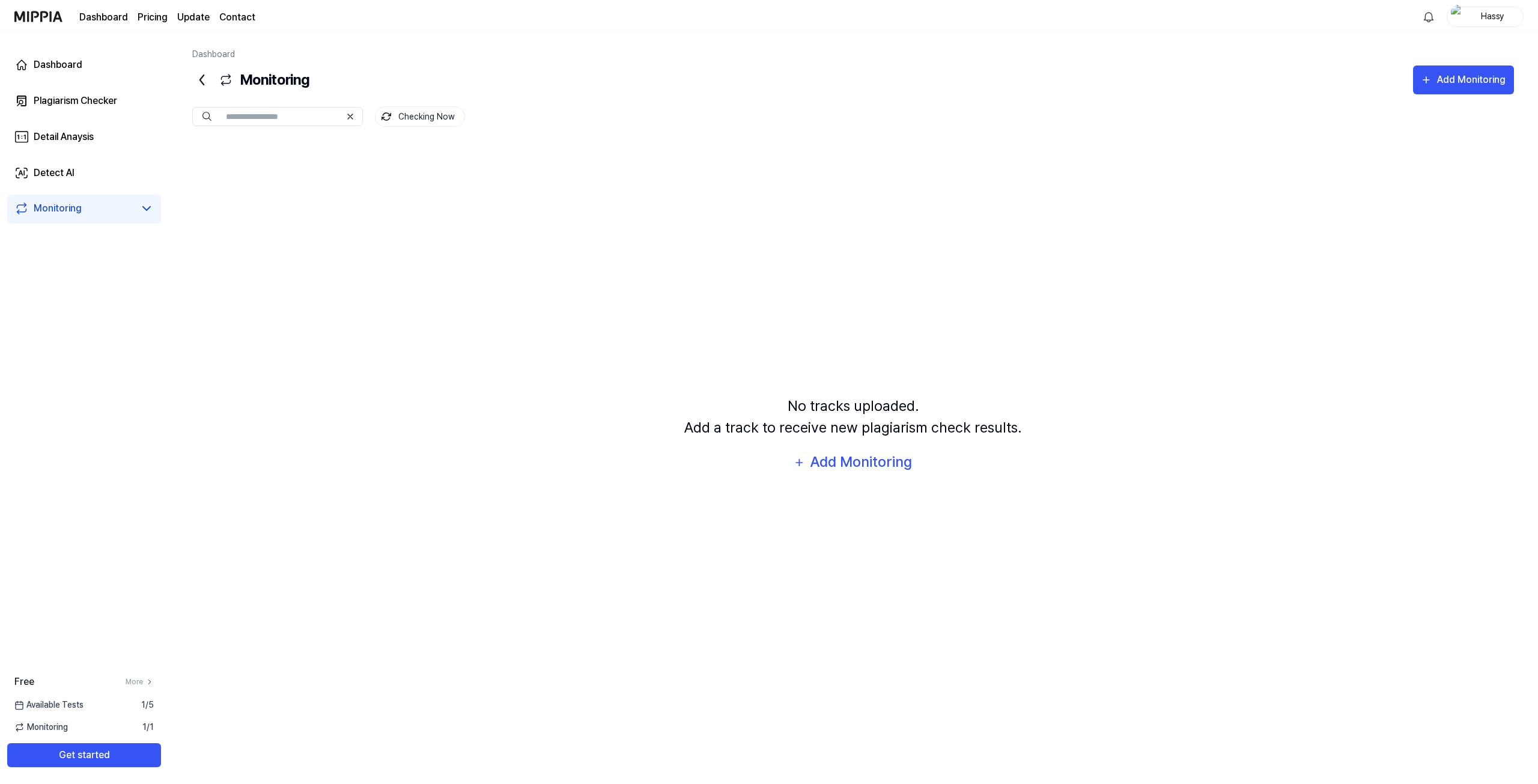
click at [199, 78] on icon at bounding box center [202, 80] width 19 height 19
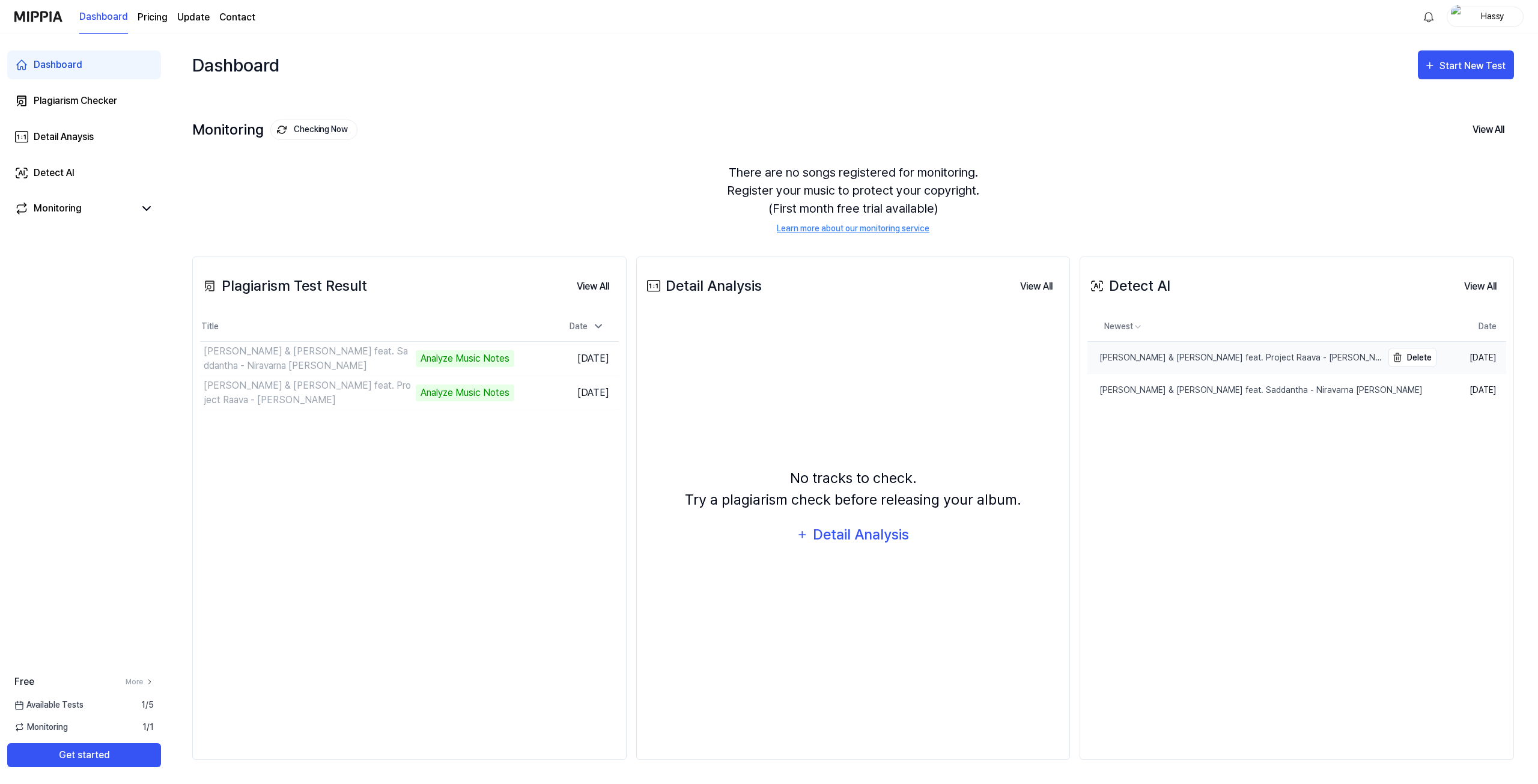
click at [1229, 354] on div "[PERSON_NAME] & [PERSON_NAME] feat. Project Raava - [PERSON_NAME]" at bounding box center [1235, 357] width 294 height 12
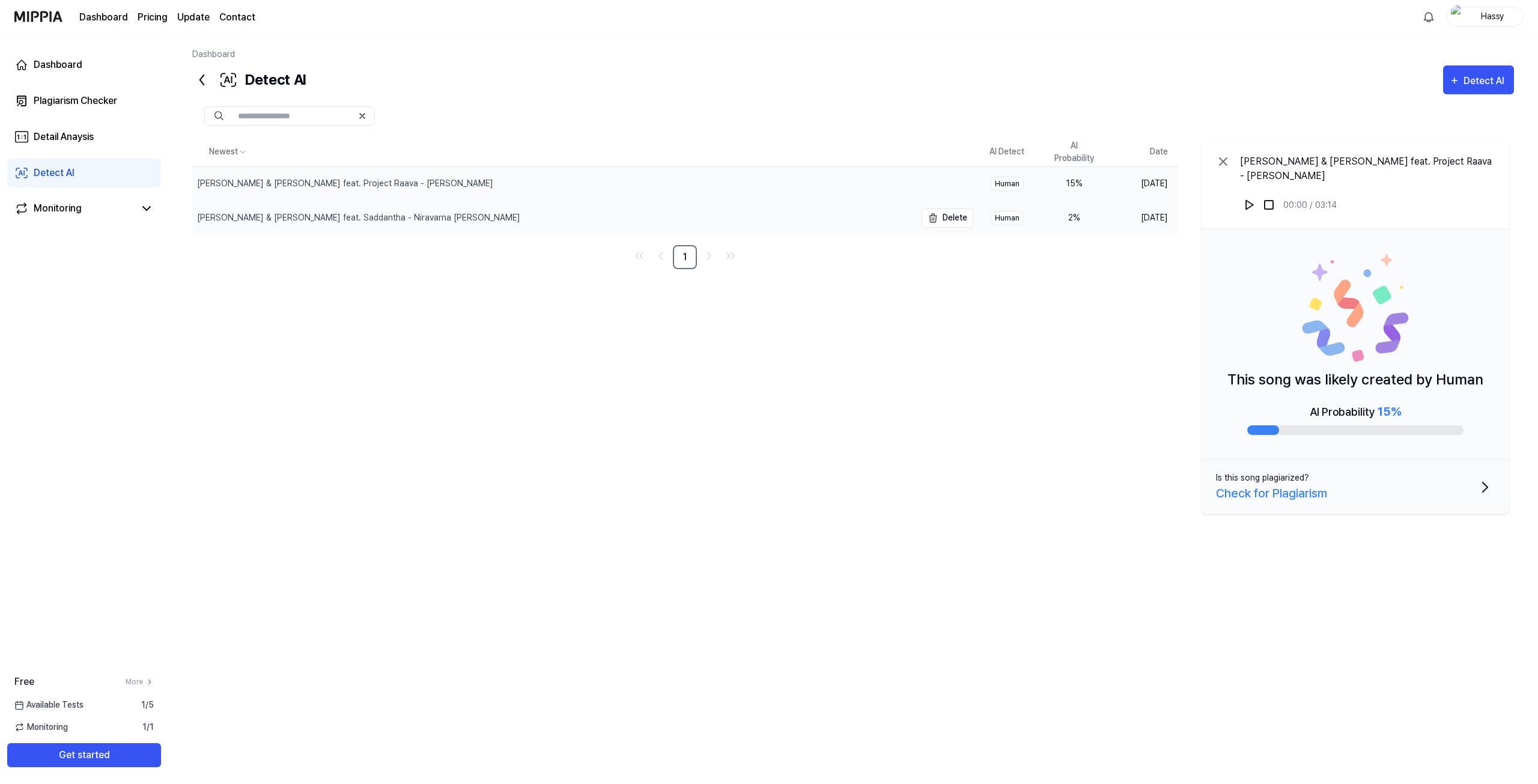
click at [397, 217] on div "[PERSON_NAME] & [PERSON_NAME] feat. Saddantha - Niravarna [PERSON_NAME]" at bounding box center [554, 217] width 723 height 34
drag, startPoint x: 1031, startPoint y: 331, endPoint x: 992, endPoint y: 332, distance: 39.0
click at [1031, 331] on div "Newest AI Detect AI Probability Date [PERSON_NAME] & [PERSON_NAME] feat. Projec…" at bounding box center [853, 392] width 1322 height 509
click at [448, 183] on div "[PERSON_NAME] & [PERSON_NAME] feat. Project Raava - [PERSON_NAME]" at bounding box center [554, 183] width 723 height 34
click at [203, 84] on icon at bounding box center [202, 80] width 3 height 10
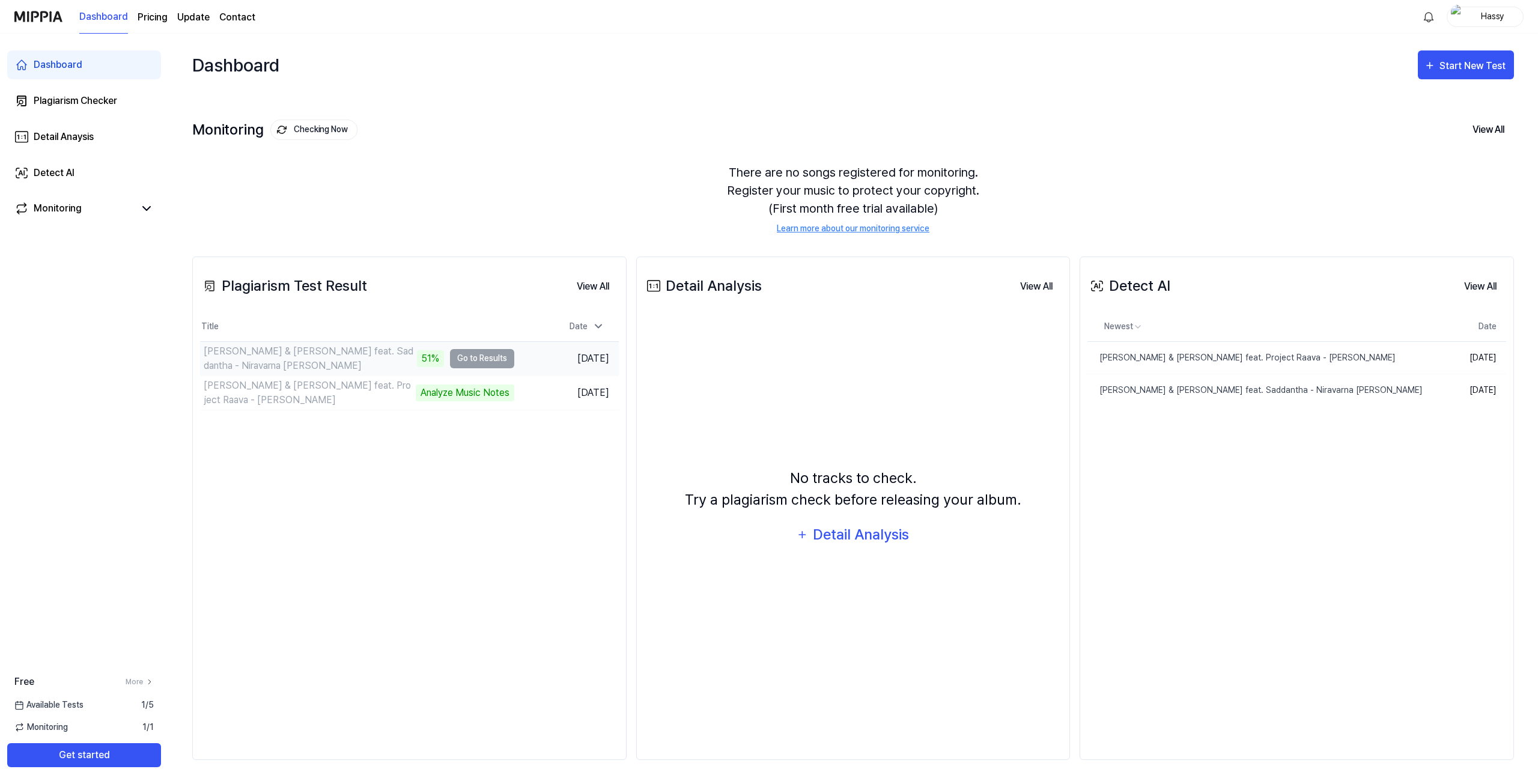
click at [480, 353] on td "[PERSON_NAME] & [PERSON_NAME] feat. Saddantha - Niravarna [PERSON_NAME] 51% Go …" at bounding box center [358, 358] width 314 height 34
click at [466, 359] on button "Go to Results" at bounding box center [482, 359] width 65 height 19
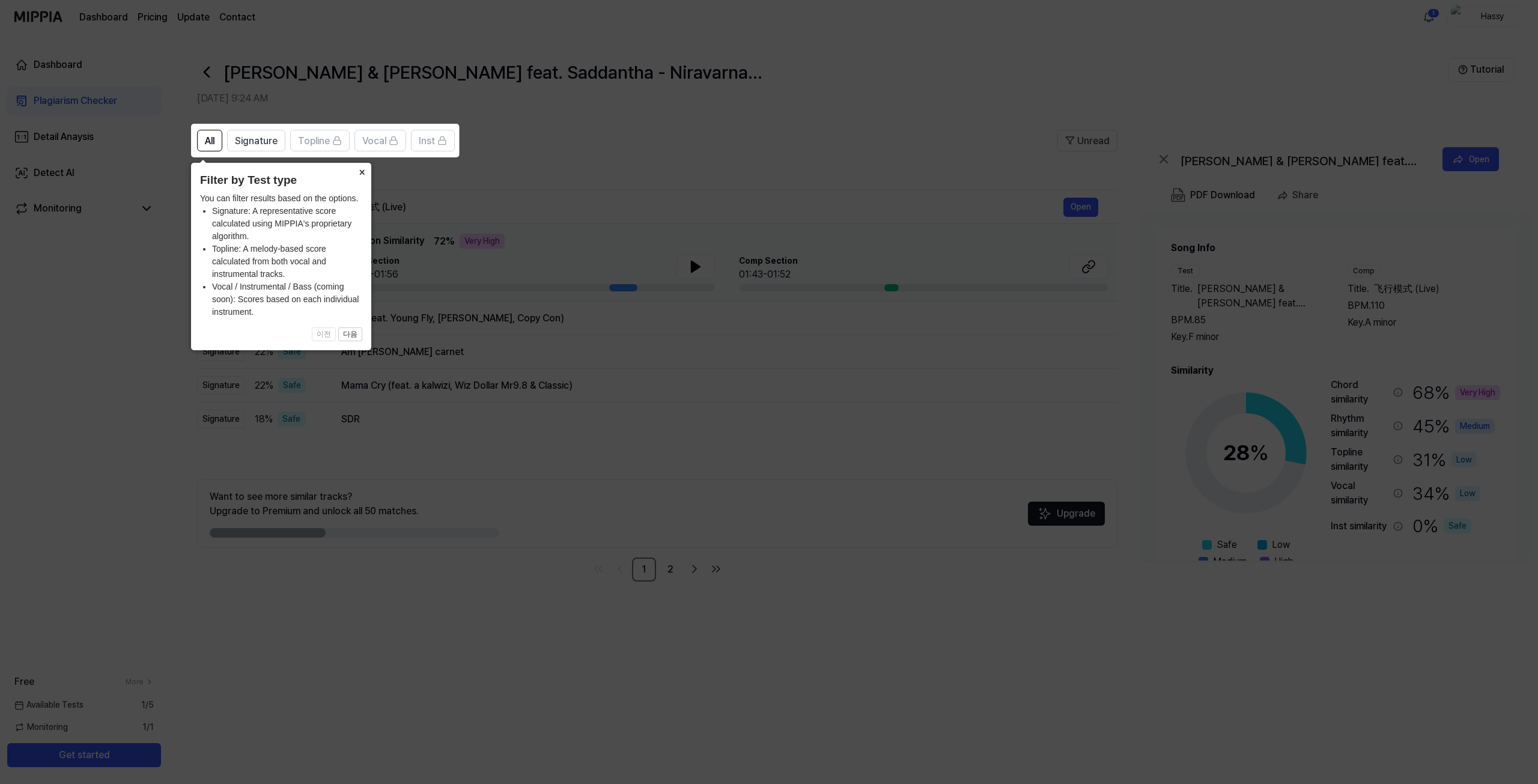
click at [360, 170] on button "×" at bounding box center [362, 171] width 19 height 17
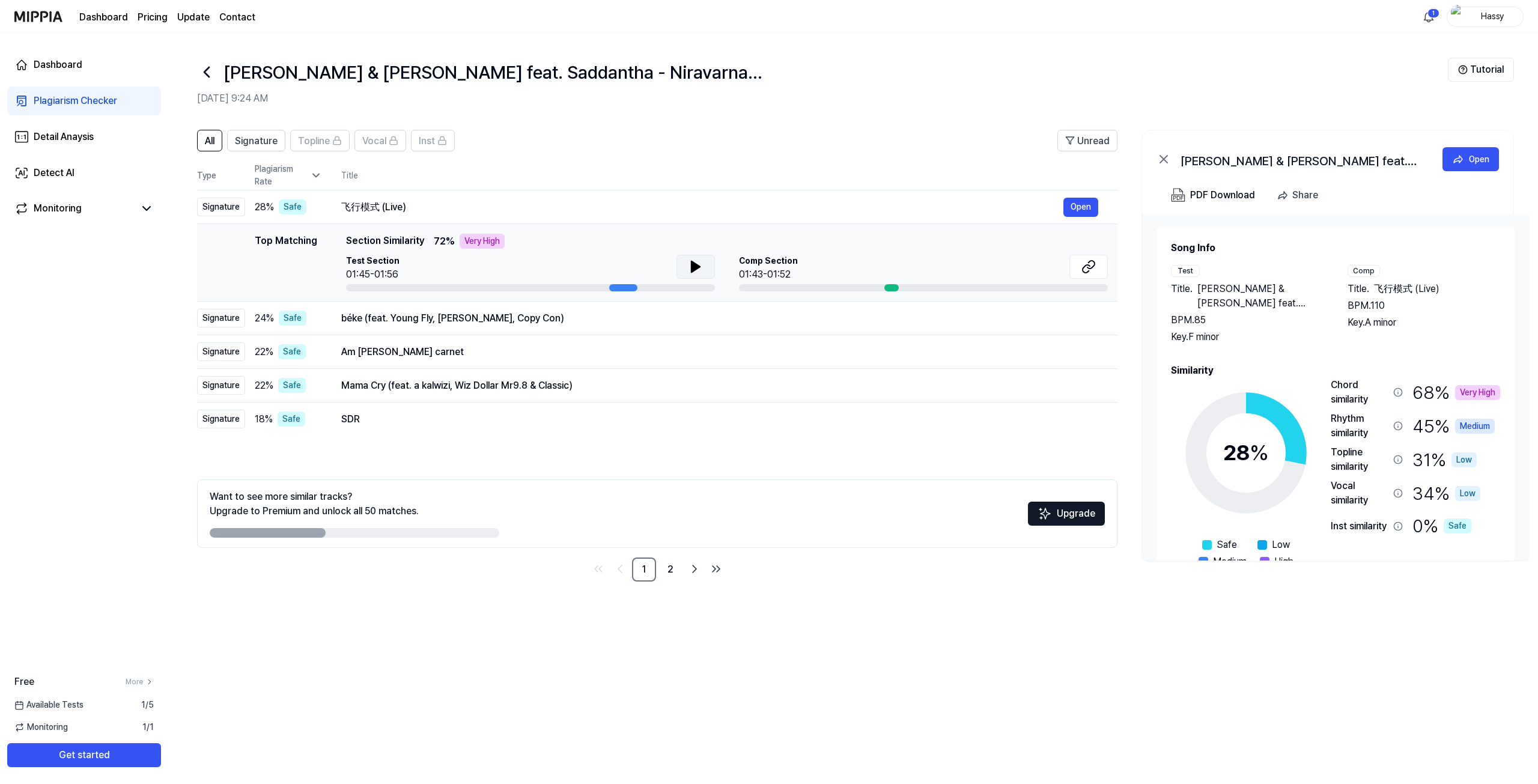
click at [688, 268] on icon at bounding box center [695, 266] width 14 height 14
click at [819, 266] on div "Comp Section 01:43-01:52" at bounding box center [924, 268] width 369 height 27
click at [692, 268] on icon at bounding box center [696, 267] width 8 height 11
click at [399, 204] on div "飞行模式 (Live)" at bounding box center [702, 207] width 722 height 14
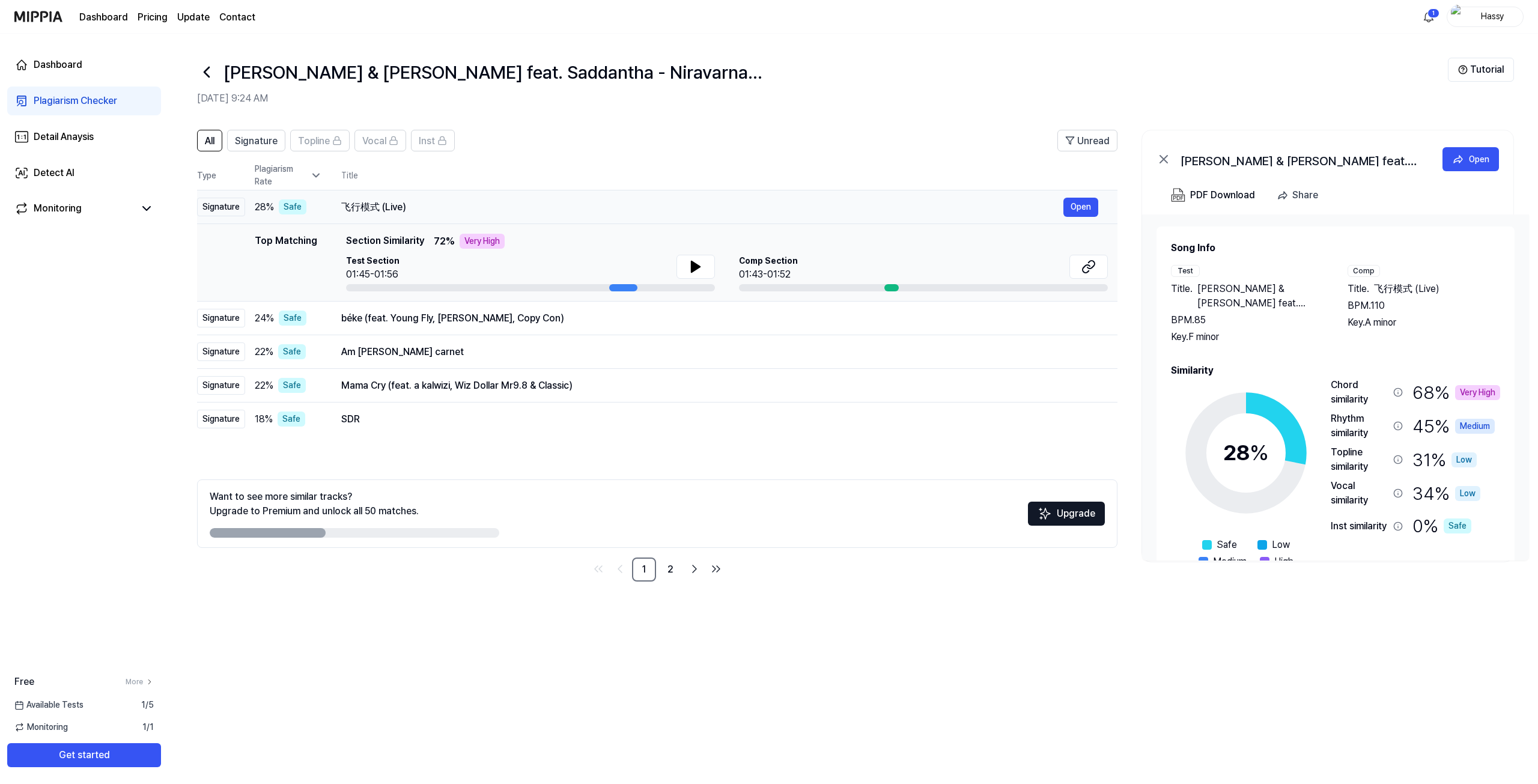
click at [1058, 209] on div "飞行模式 (Live)" at bounding box center [702, 207] width 722 height 14
click at [1080, 209] on button "Open" at bounding box center [1081, 207] width 35 height 19
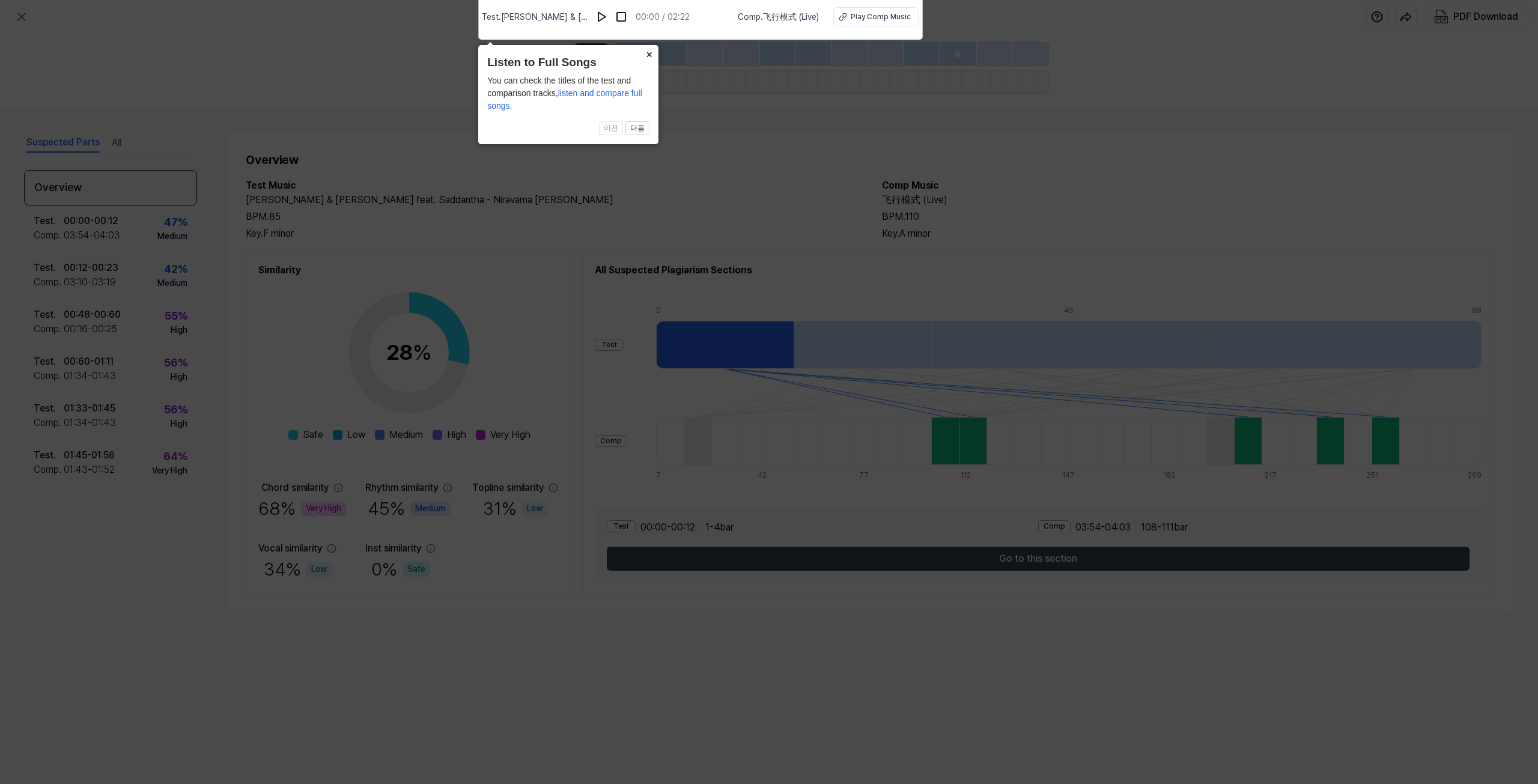
click at [653, 55] on button "×" at bounding box center [649, 54] width 19 height 17
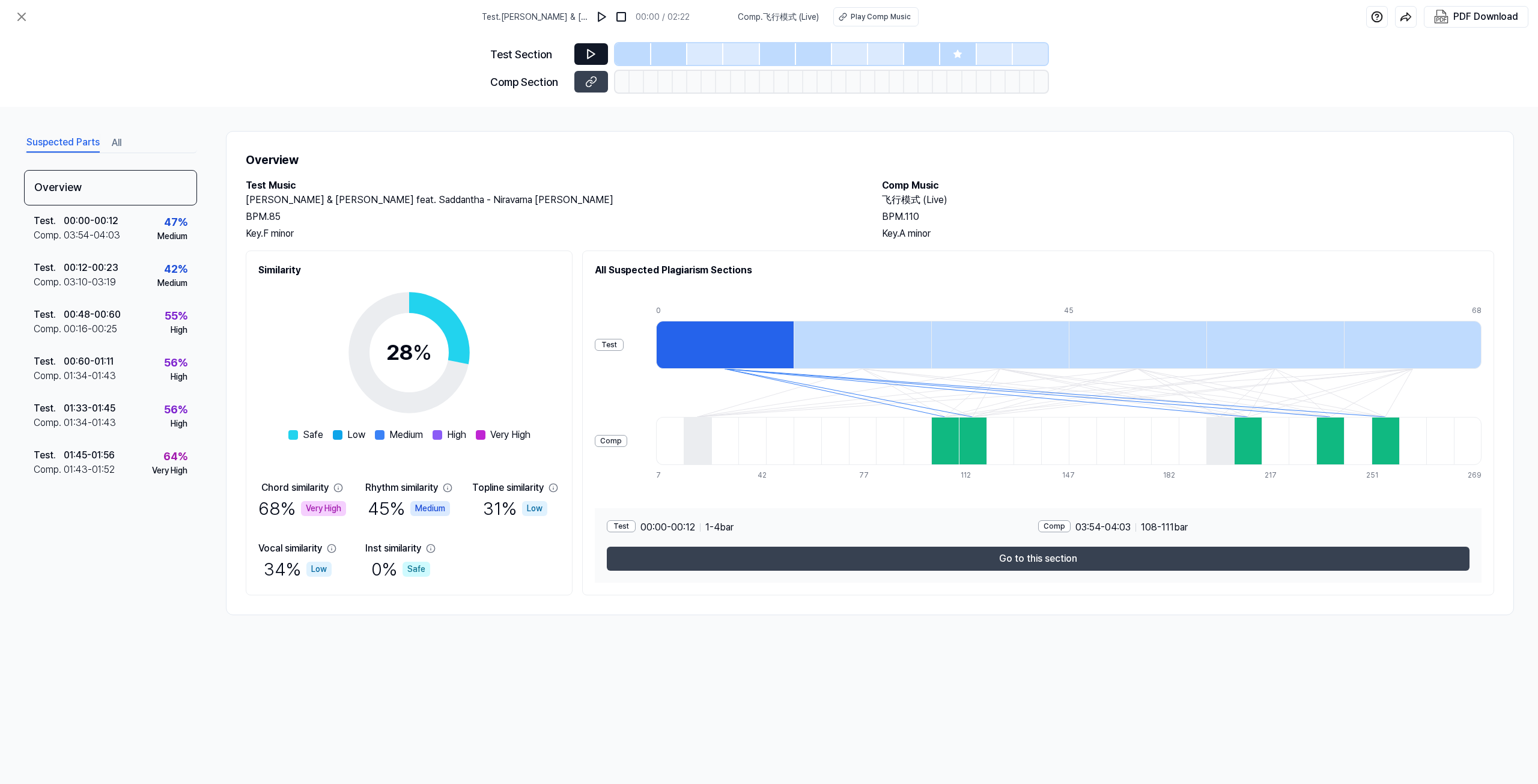
click at [598, 54] on button at bounding box center [591, 54] width 34 height 22
click at [592, 50] on icon at bounding box center [592, 54] width 12 height 12
click at [853, 12] on div "Play Comp Music" at bounding box center [881, 17] width 60 height 11
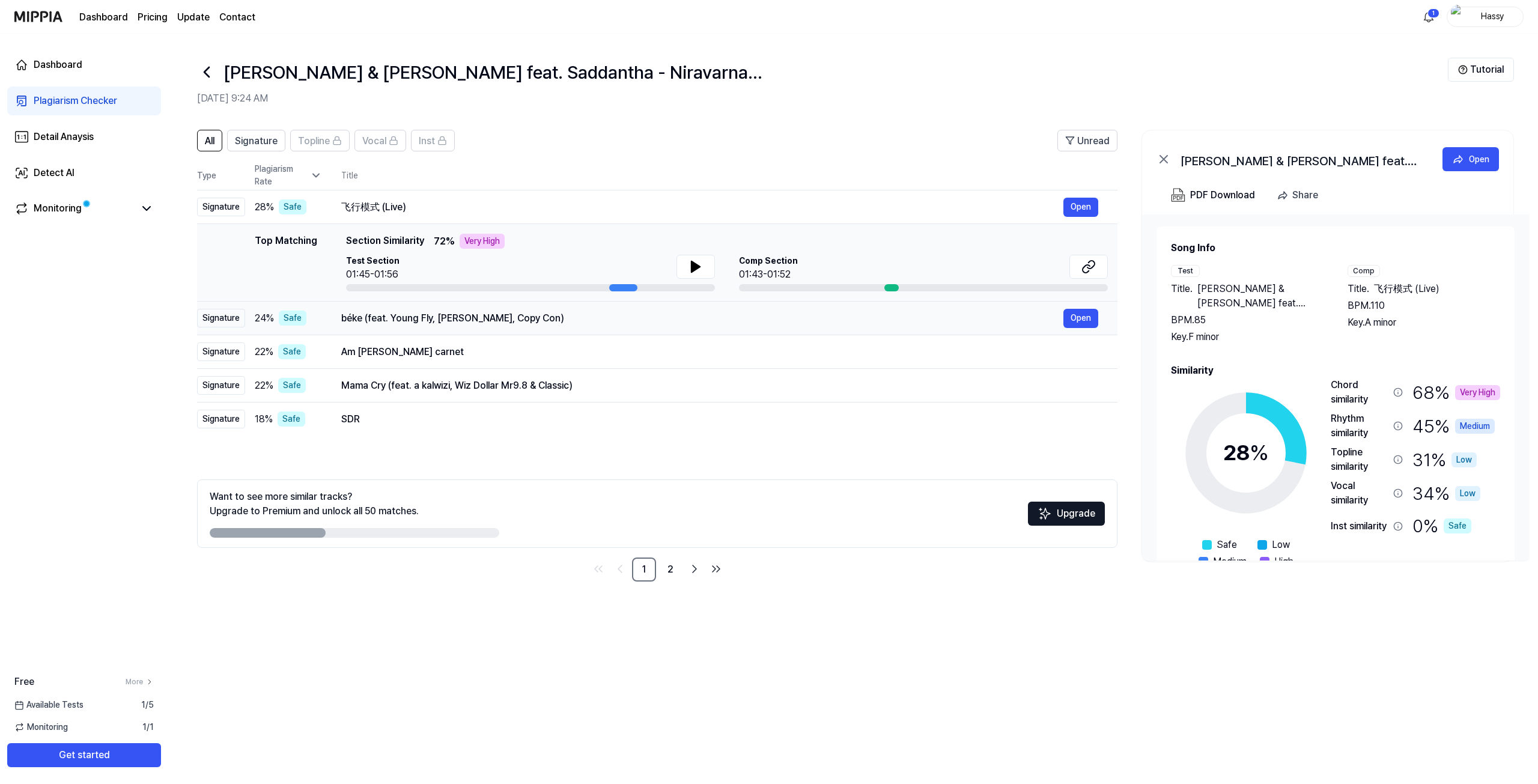
click at [406, 322] on div "béke (feat. Young Fly, [PERSON_NAME], Copy Con)" at bounding box center [702, 318] width 722 height 14
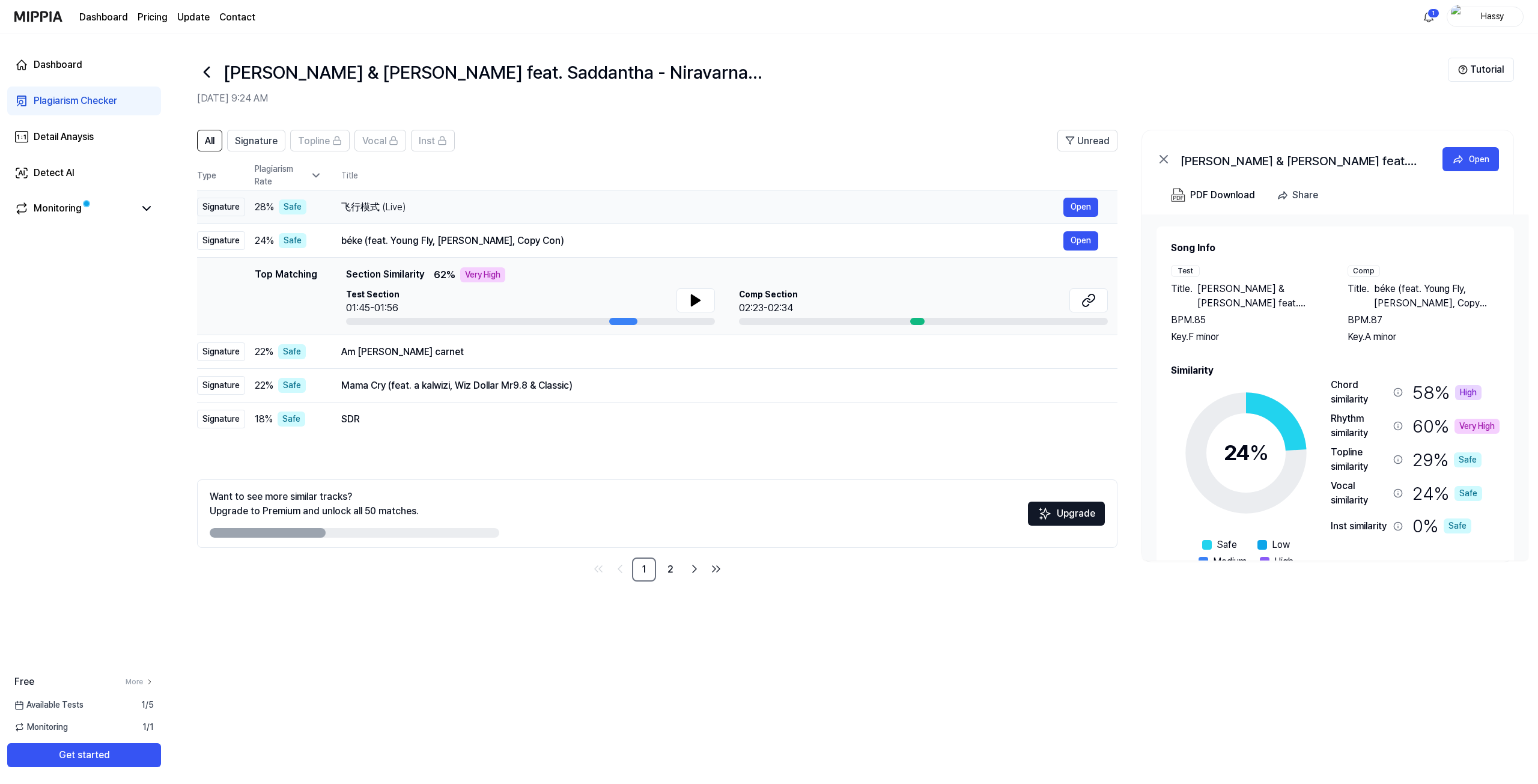
click at [443, 211] on div "飞行模式 (Live)" at bounding box center [702, 207] width 722 height 14
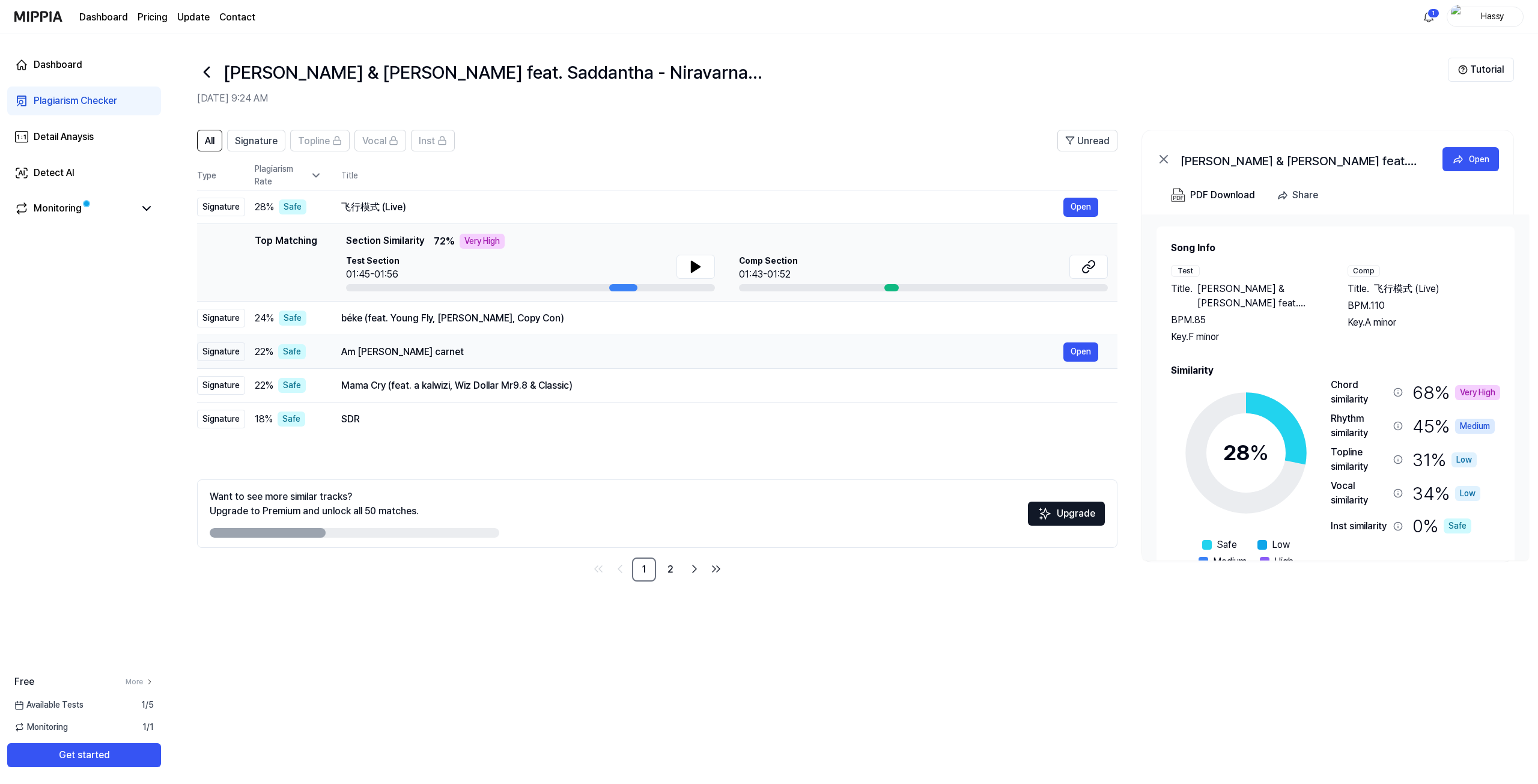
click at [375, 349] on div "Am [PERSON_NAME] carnet" at bounding box center [702, 352] width 722 height 14
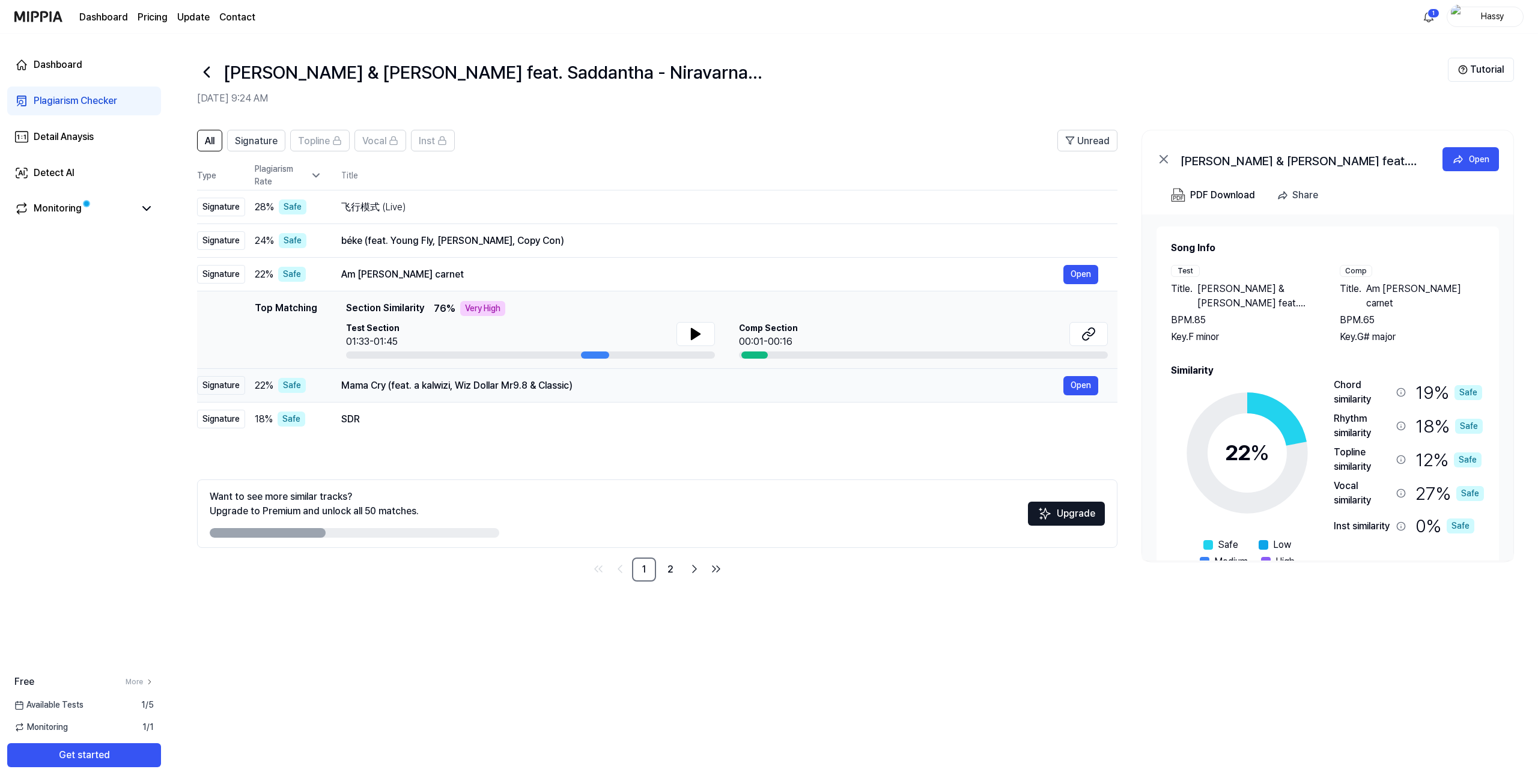
click at [370, 385] on div "Mama Cry (feat. a kalwizi, Wiz Dollar Mr9.8 & Classic)" at bounding box center [702, 385] width 722 height 14
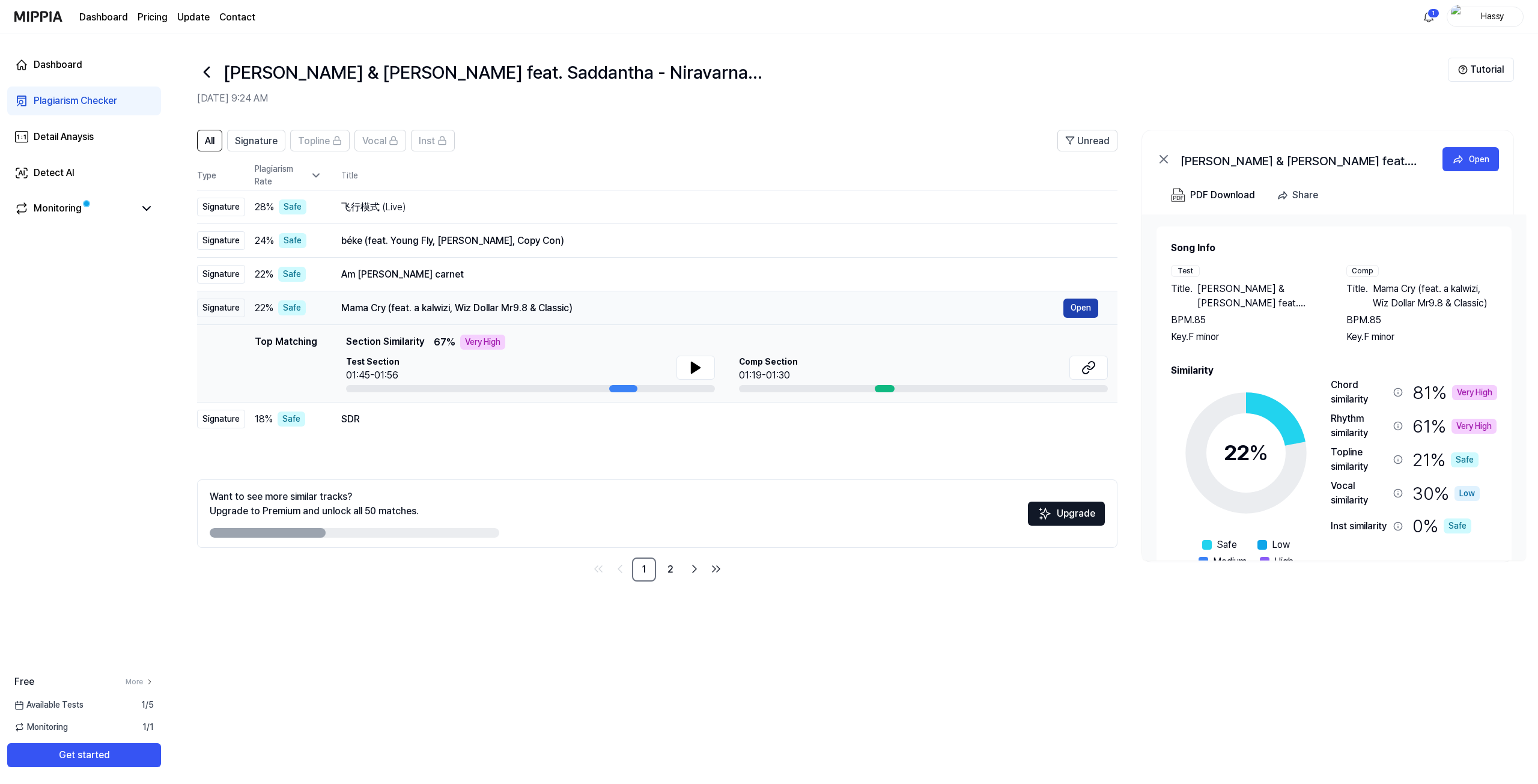
click at [1073, 305] on button "Open" at bounding box center [1081, 308] width 35 height 19
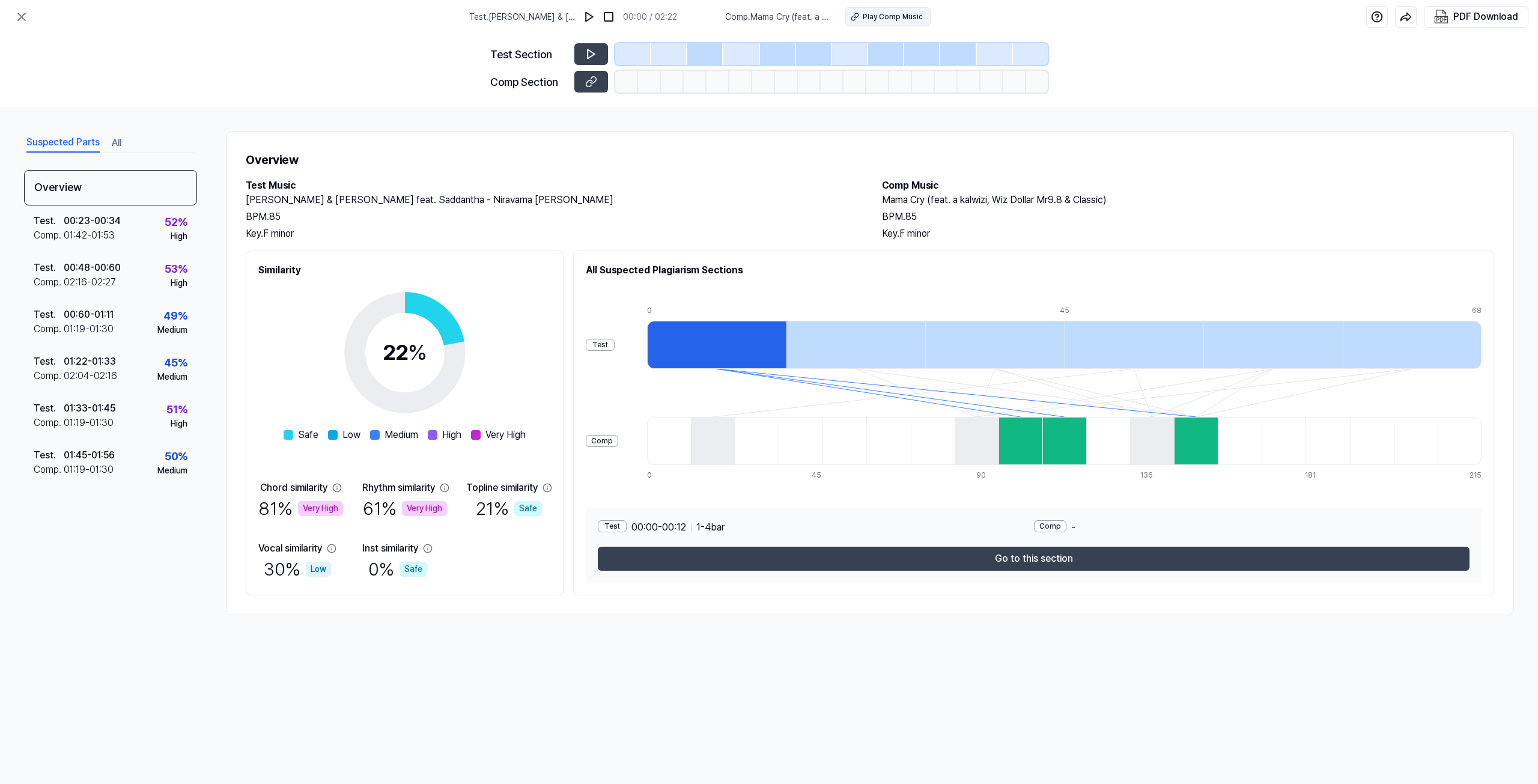
click at [901, 23] on button "Play Comp Music" at bounding box center [888, 17] width 85 height 19
click at [25, 14] on icon at bounding box center [21, 16] width 14 height 14
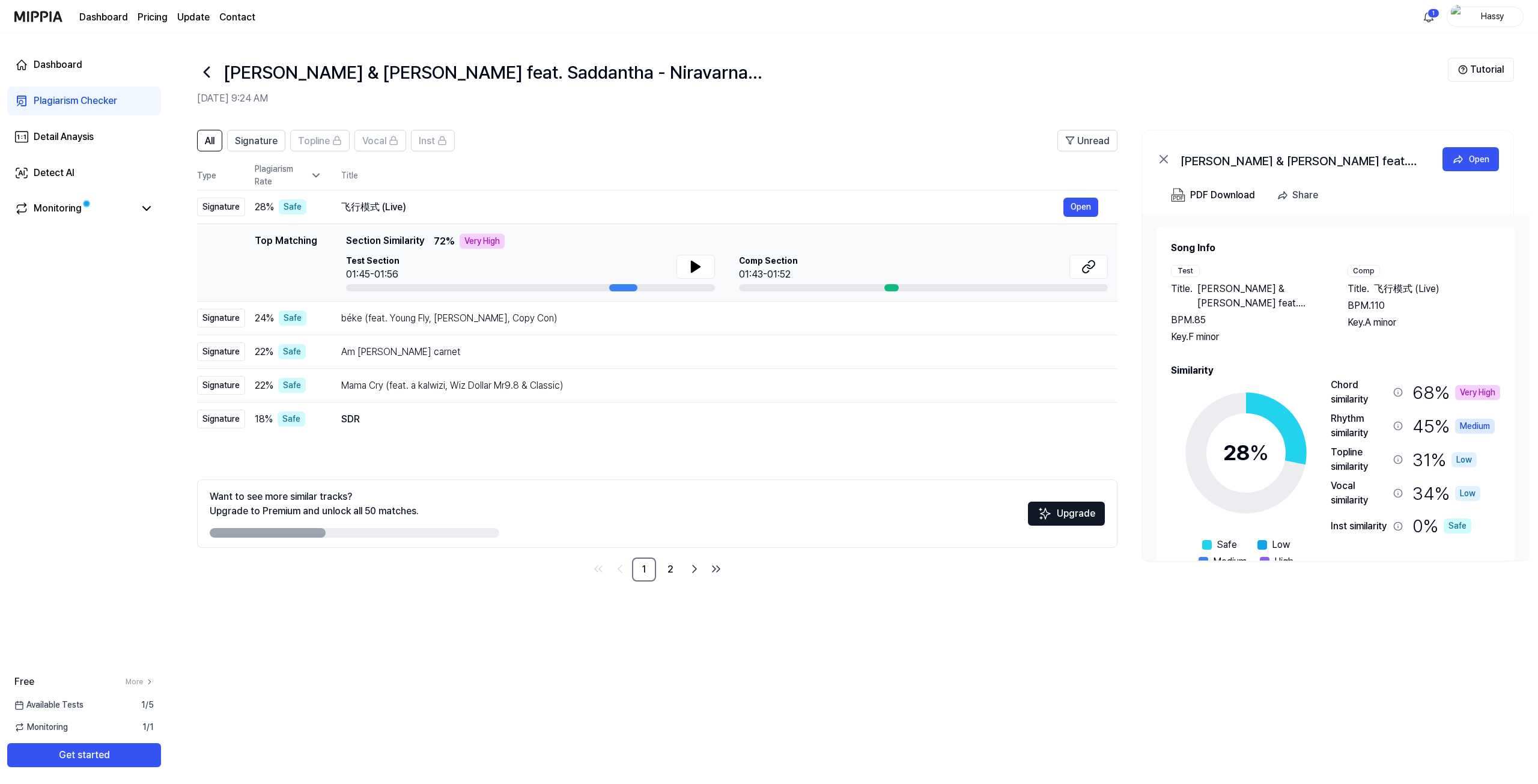
click at [205, 76] on icon at bounding box center [207, 72] width 19 height 19
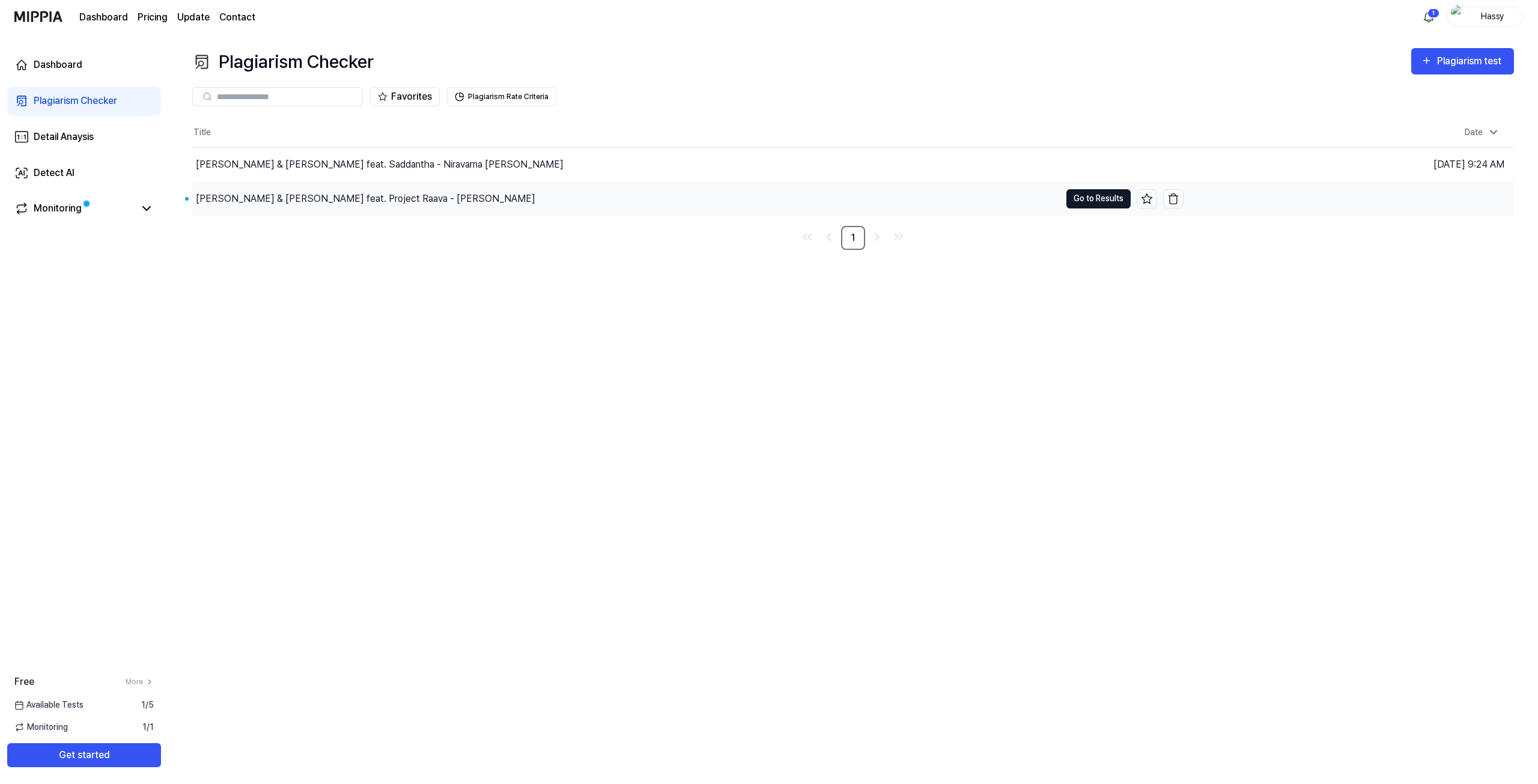
click at [1104, 196] on button "Go to Results" at bounding box center [1099, 199] width 65 height 19
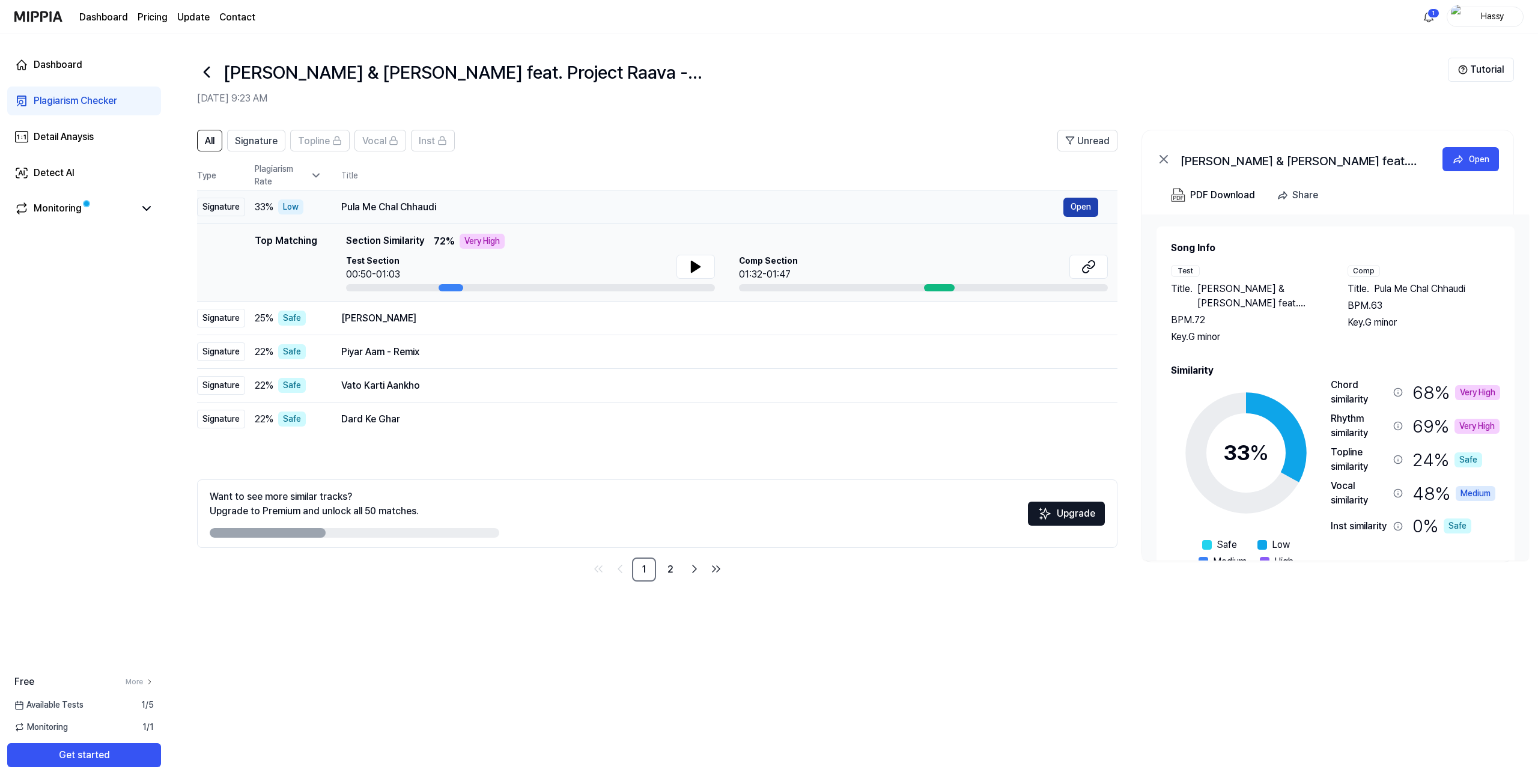
click at [1079, 204] on button "Open" at bounding box center [1081, 207] width 35 height 19
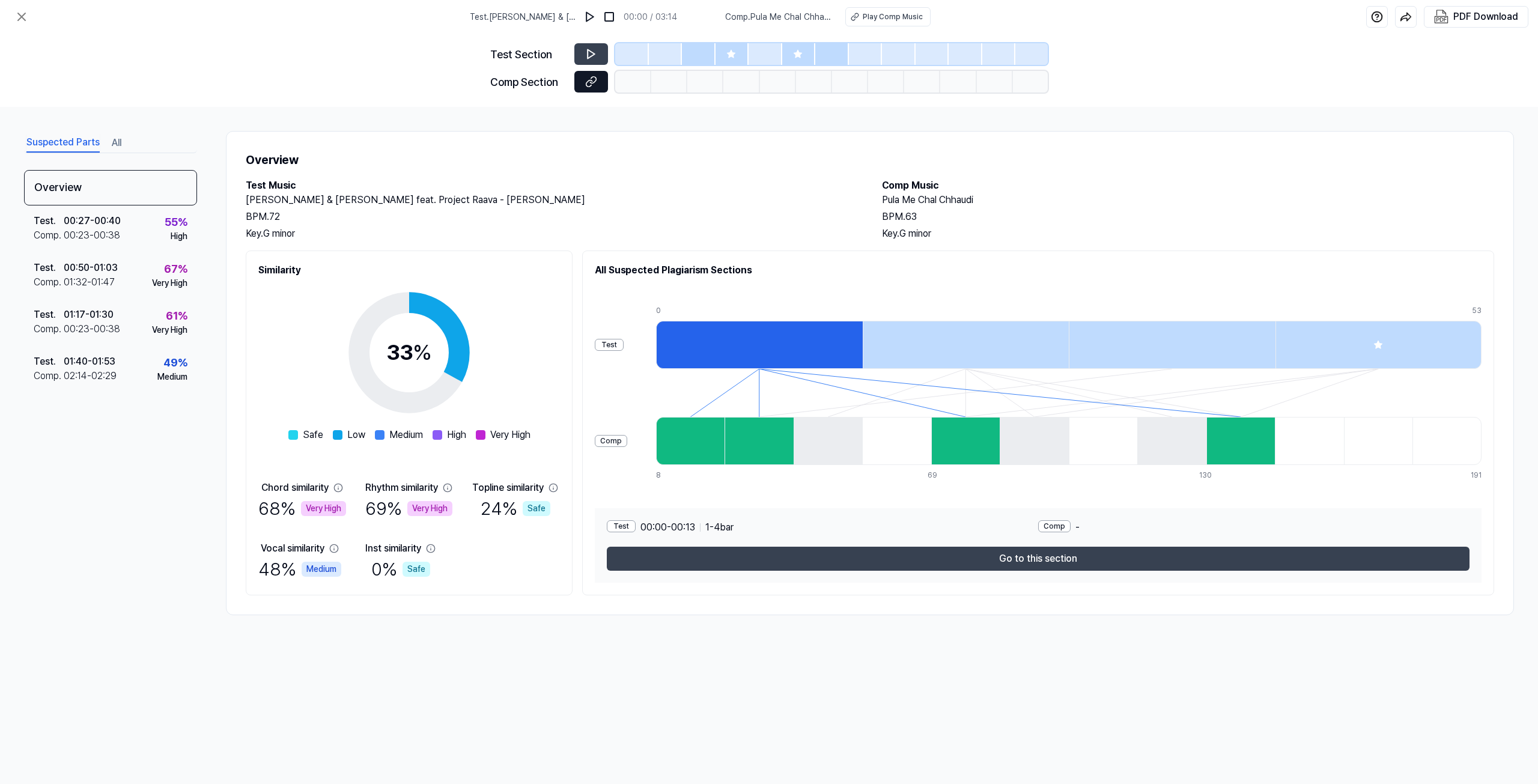
click at [592, 80] on icon at bounding box center [590, 83] width 6 height 7
click at [585, 44] on button at bounding box center [591, 54] width 34 height 22
click at [585, 50] on icon at bounding box center [592, 54] width 12 height 12
click at [587, 17] on img at bounding box center [590, 17] width 12 height 12
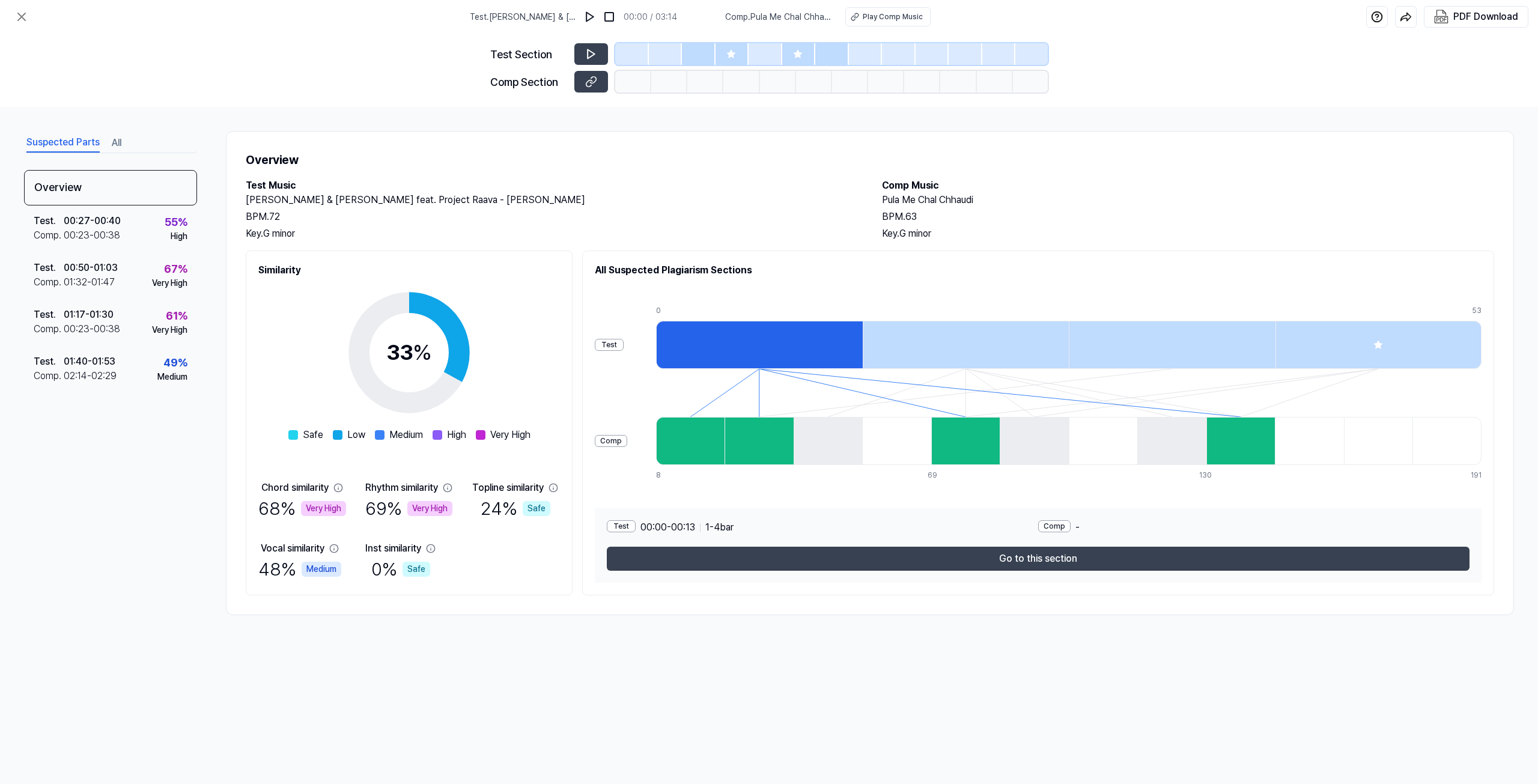
click at [715, 340] on div at bounding box center [759, 345] width 207 height 48
click at [616, 345] on div "Test" at bounding box center [609, 345] width 29 height 12
click at [607, 456] on div "Test Comp" at bounding box center [611, 393] width 32 height 192
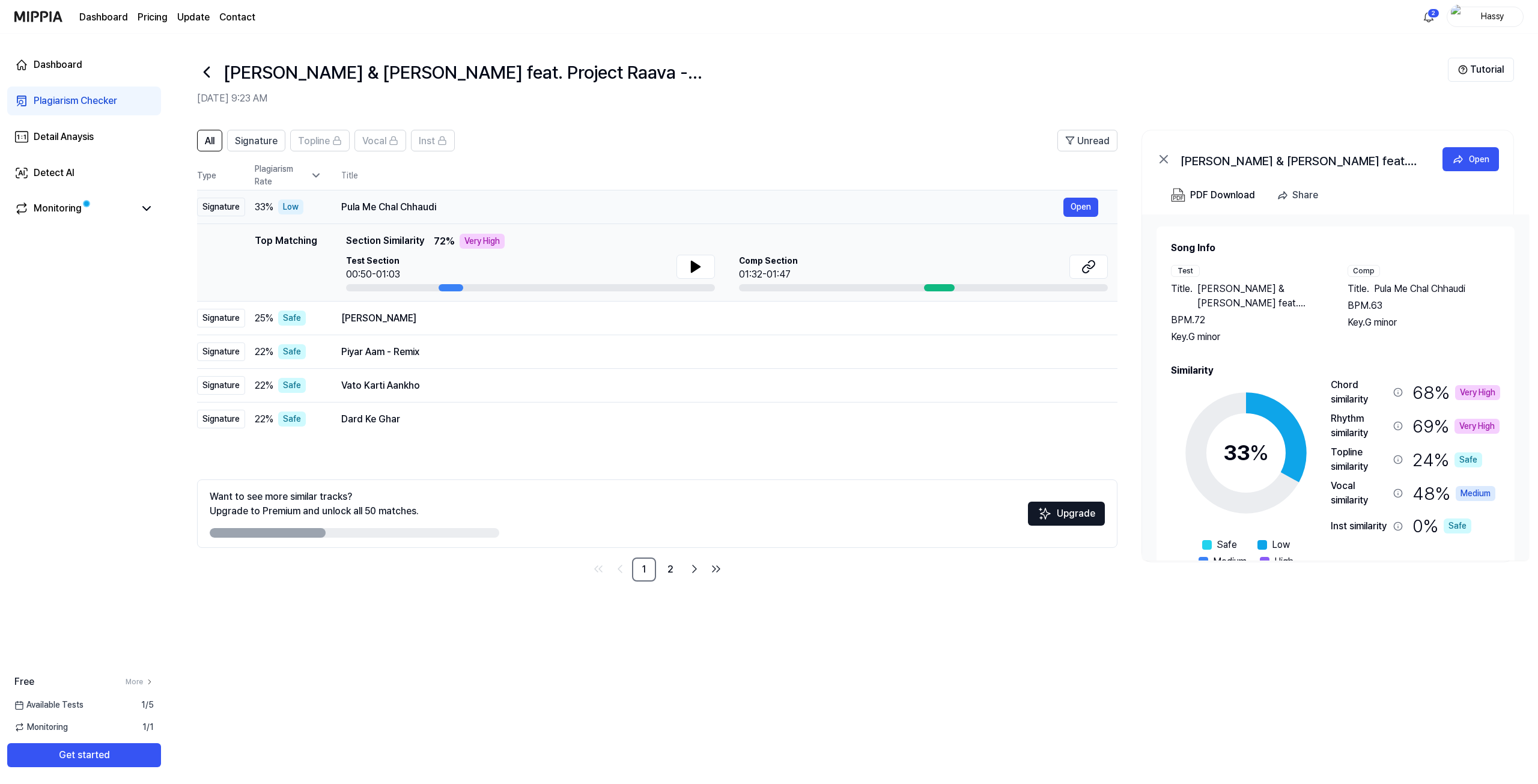
click at [450, 211] on div "Pula Me Chal Chhaudi" at bounding box center [702, 207] width 722 height 14
click at [209, 71] on icon at bounding box center [207, 72] width 19 height 19
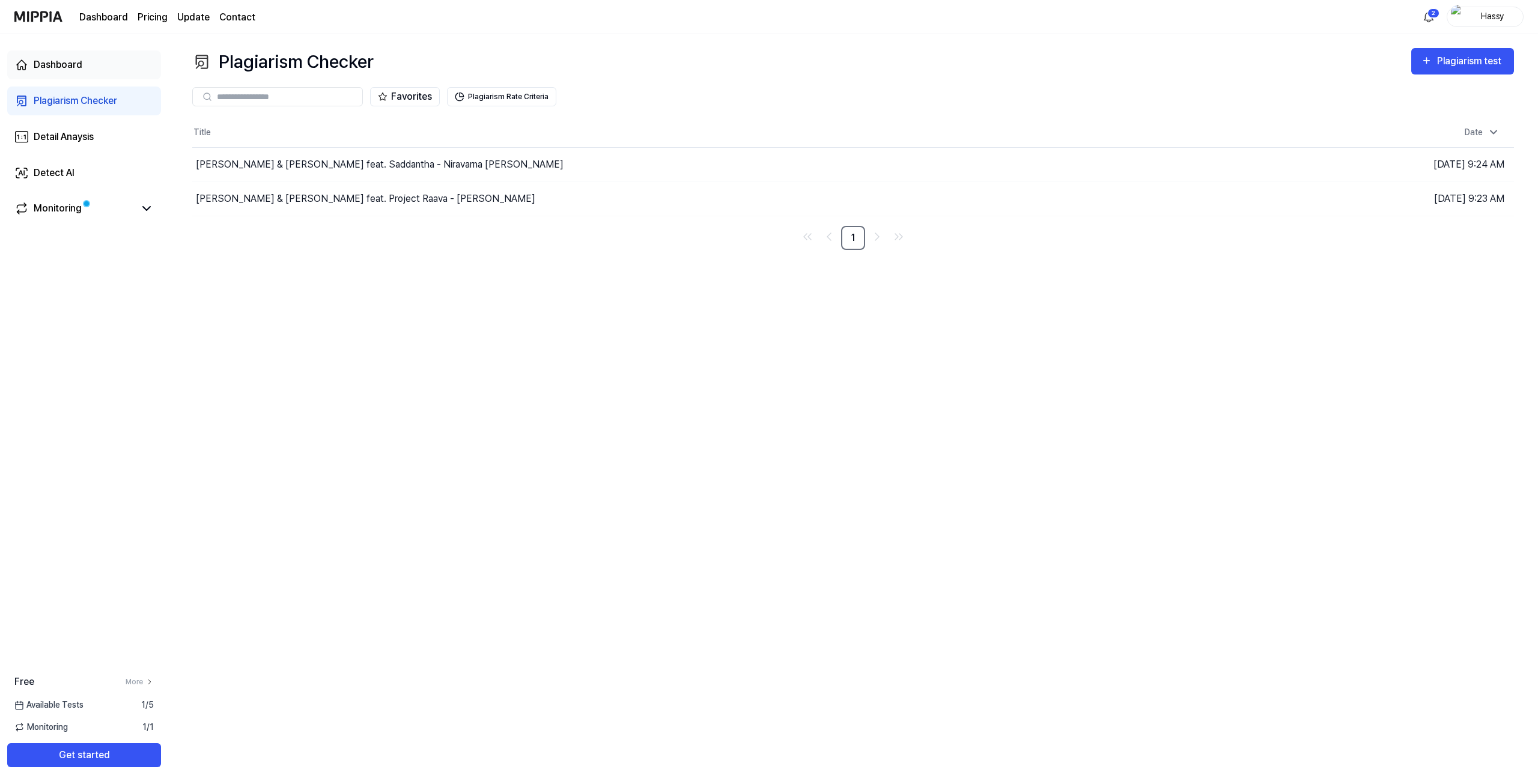
click at [60, 60] on div "Dashboard" at bounding box center [58, 64] width 49 height 14
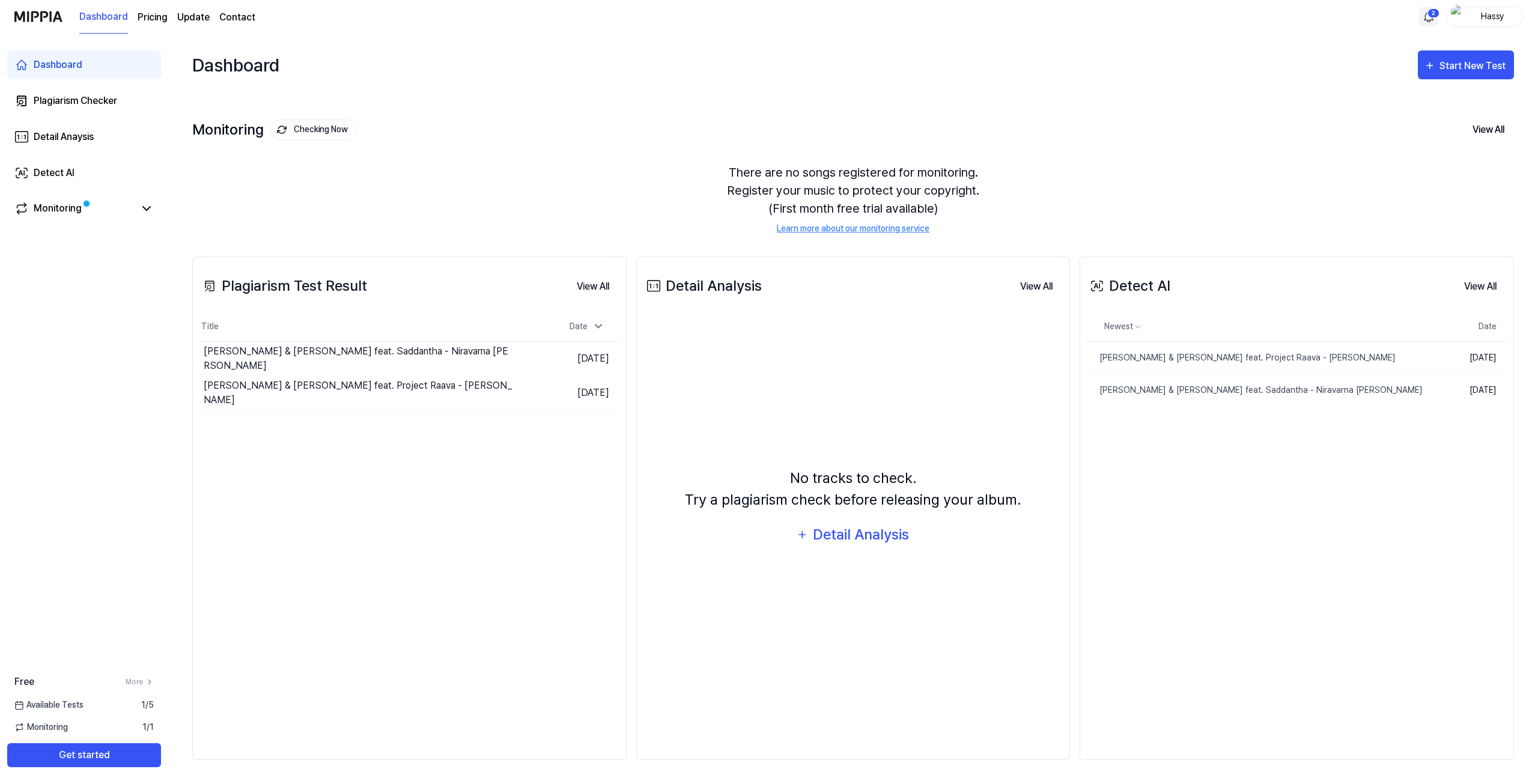
click at [1436, 17] on html "Dashboard Pricing Update Contact 2 Hassy Dashboard Plagiarism Checker Detail An…" at bounding box center [769, 392] width 1538 height 784
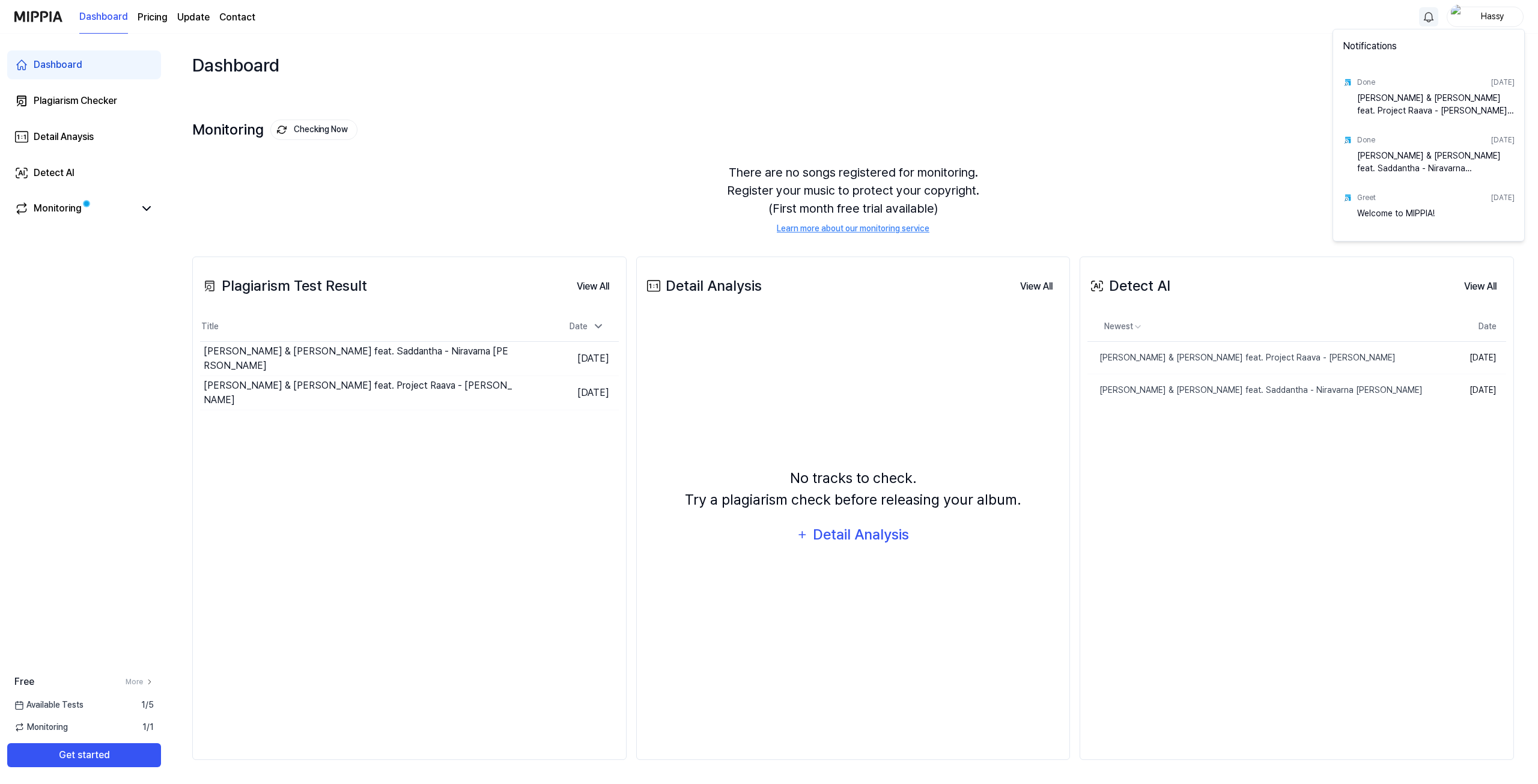
click at [1434, 17] on html "Dashboard Pricing Update Contact Hassy Dashboard Plagiarism Checker Detail Anay…" at bounding box center [769, 392] width 1538 height 784
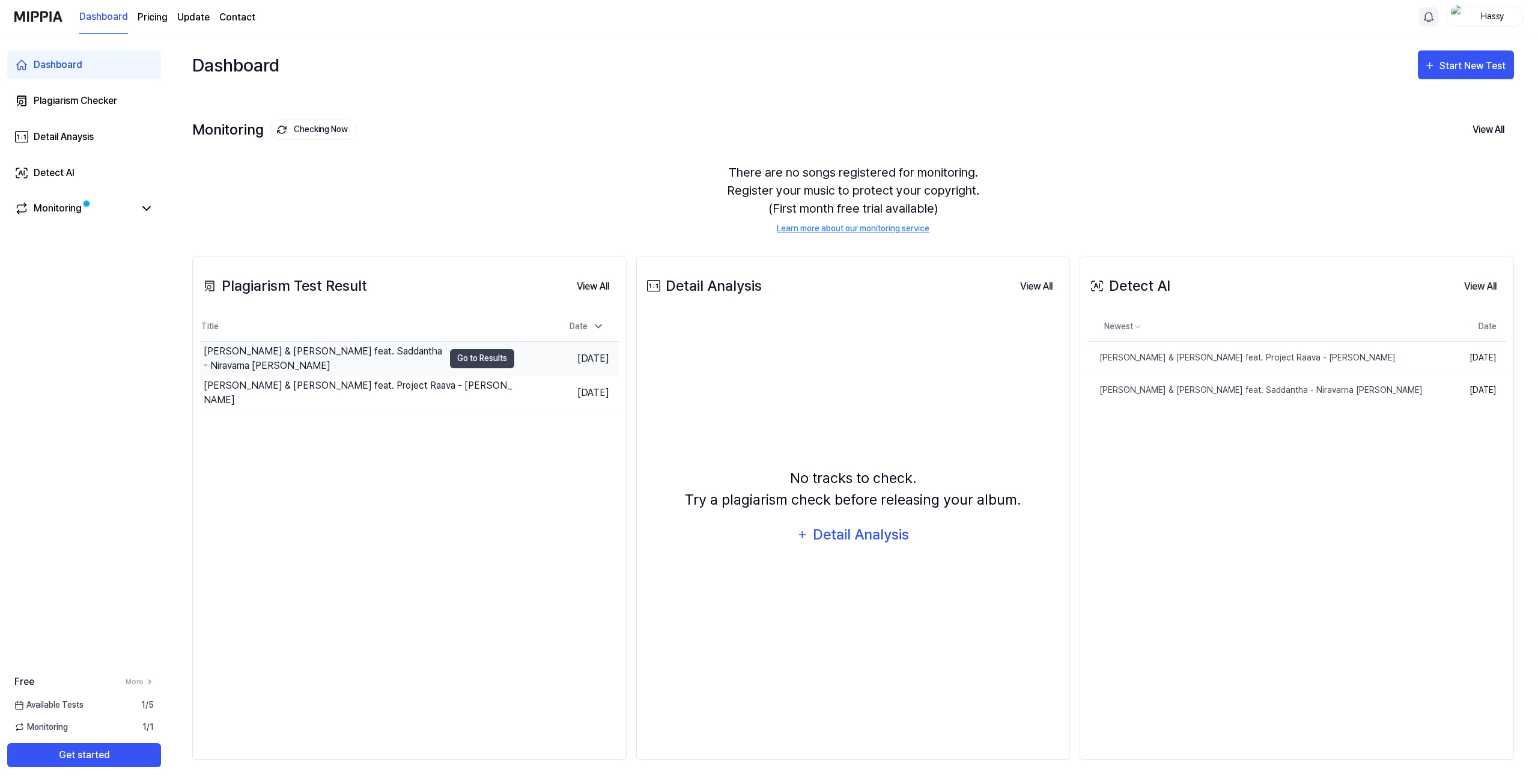
click at [554, 355] on td "[DATE]" at bounding box center [566, 358] width 104 height 34
click at [480, 364] on button "Go to Results" at bounding box center [482, 359] width 65 height 19
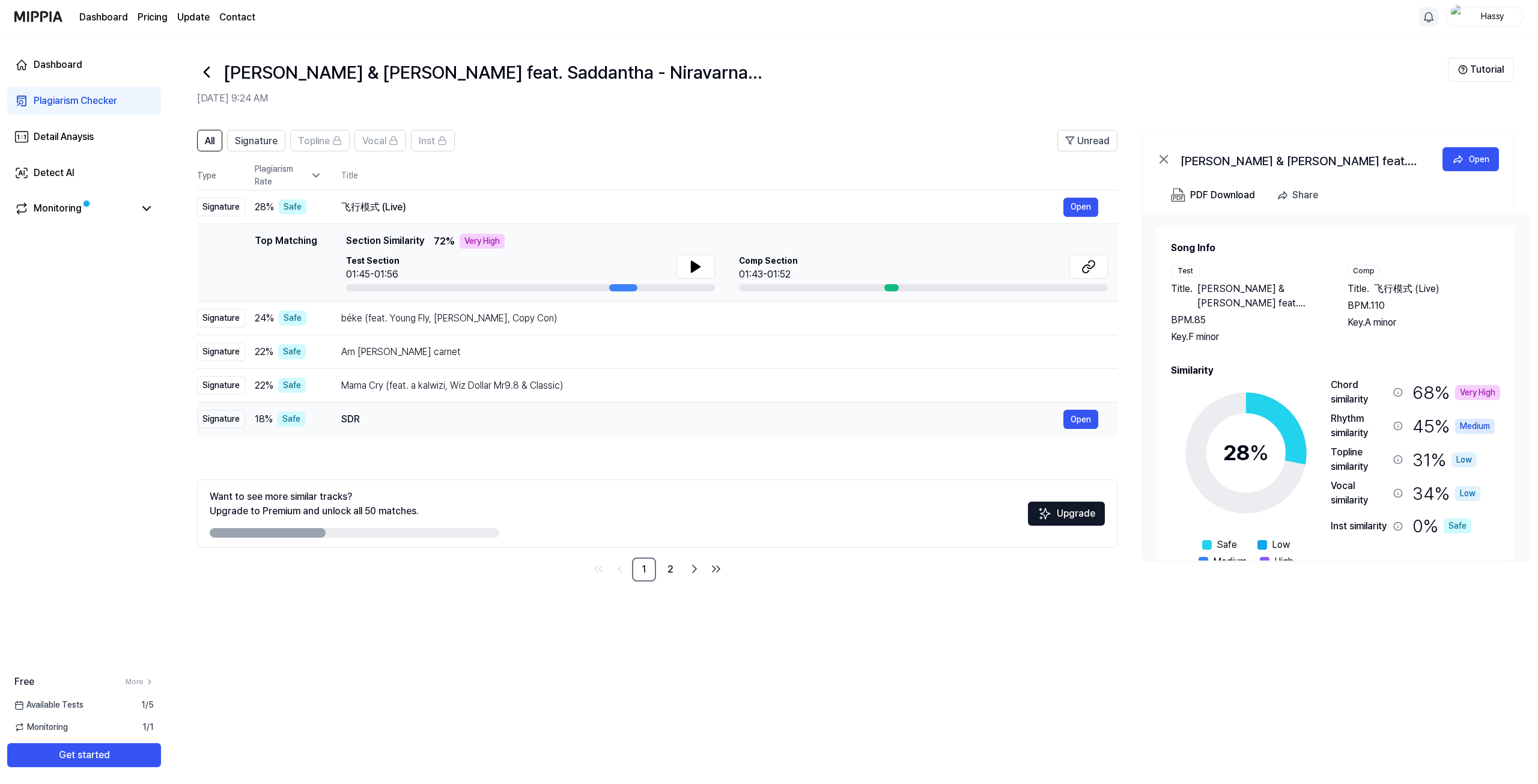
click at [342, 425] on div "SDR" at bounding box center [702, 419] width 722 height 14
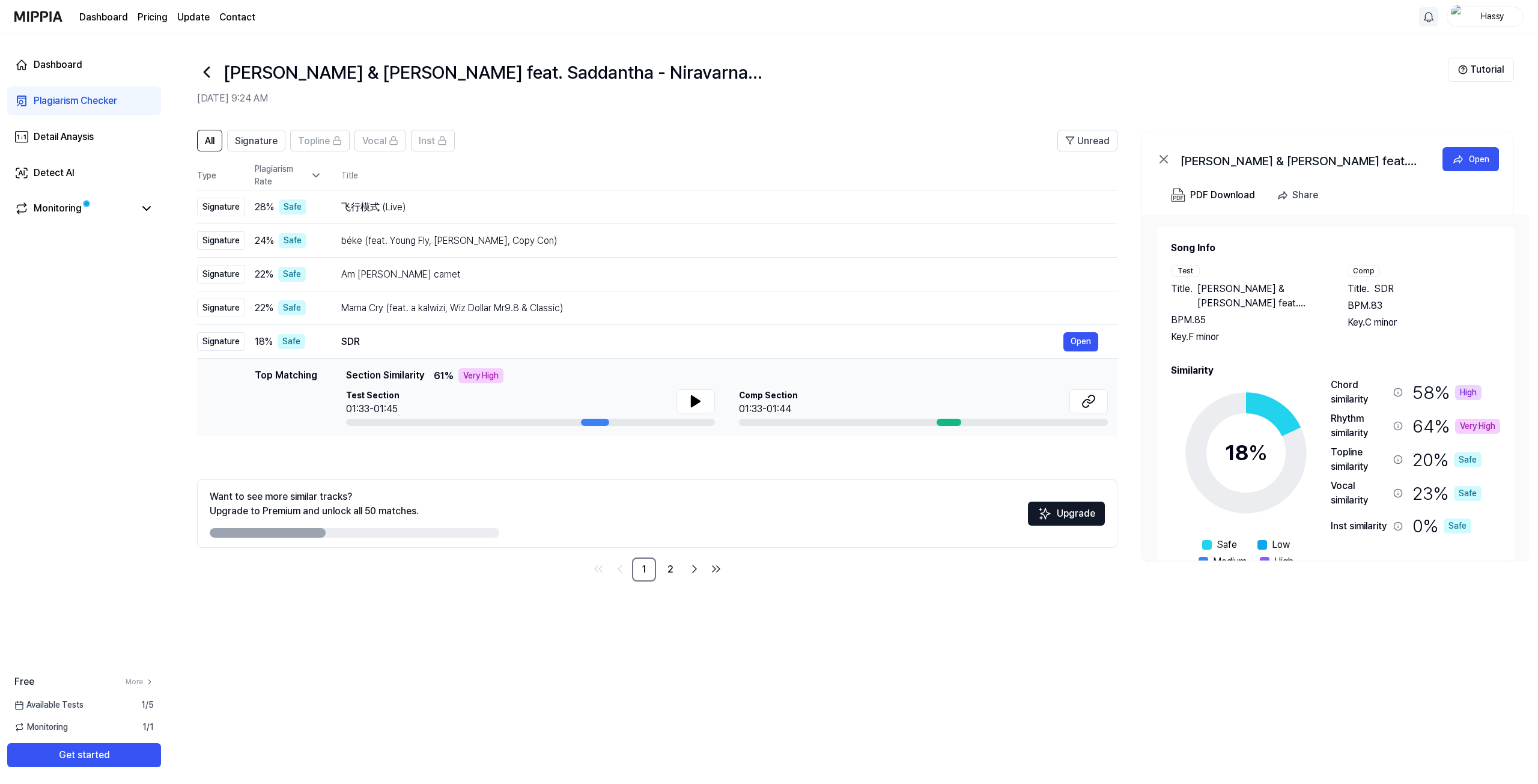
click at [204, 79] on icon at bounding box center [207, 72] width 19 height 19
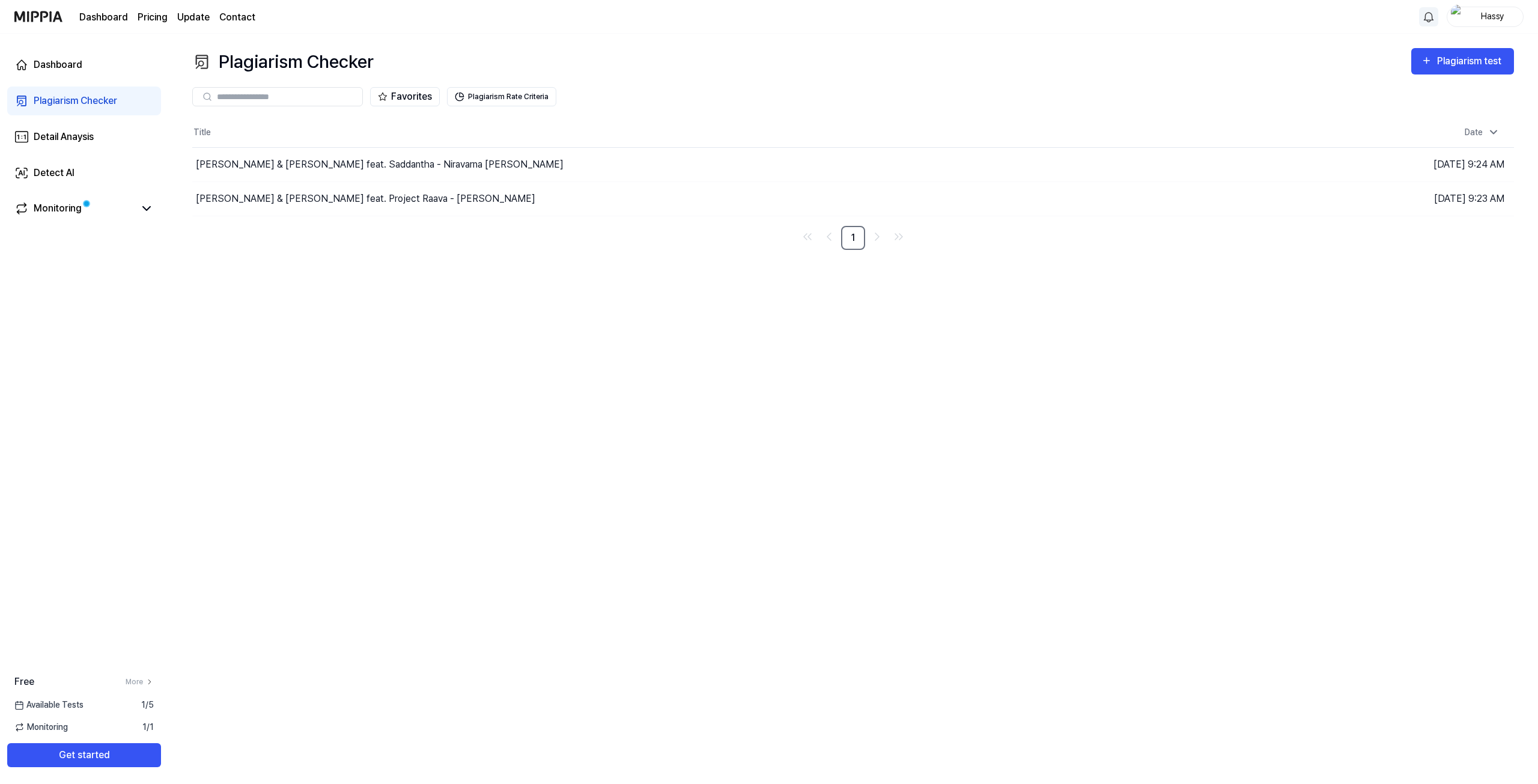
click at [1498, 15] on div "Hassy" at bounding box center [1493, 16] width 47 height 13
click at [1417, 88] on link "Account" at bounding box center [1447, 90] width 138 height 12
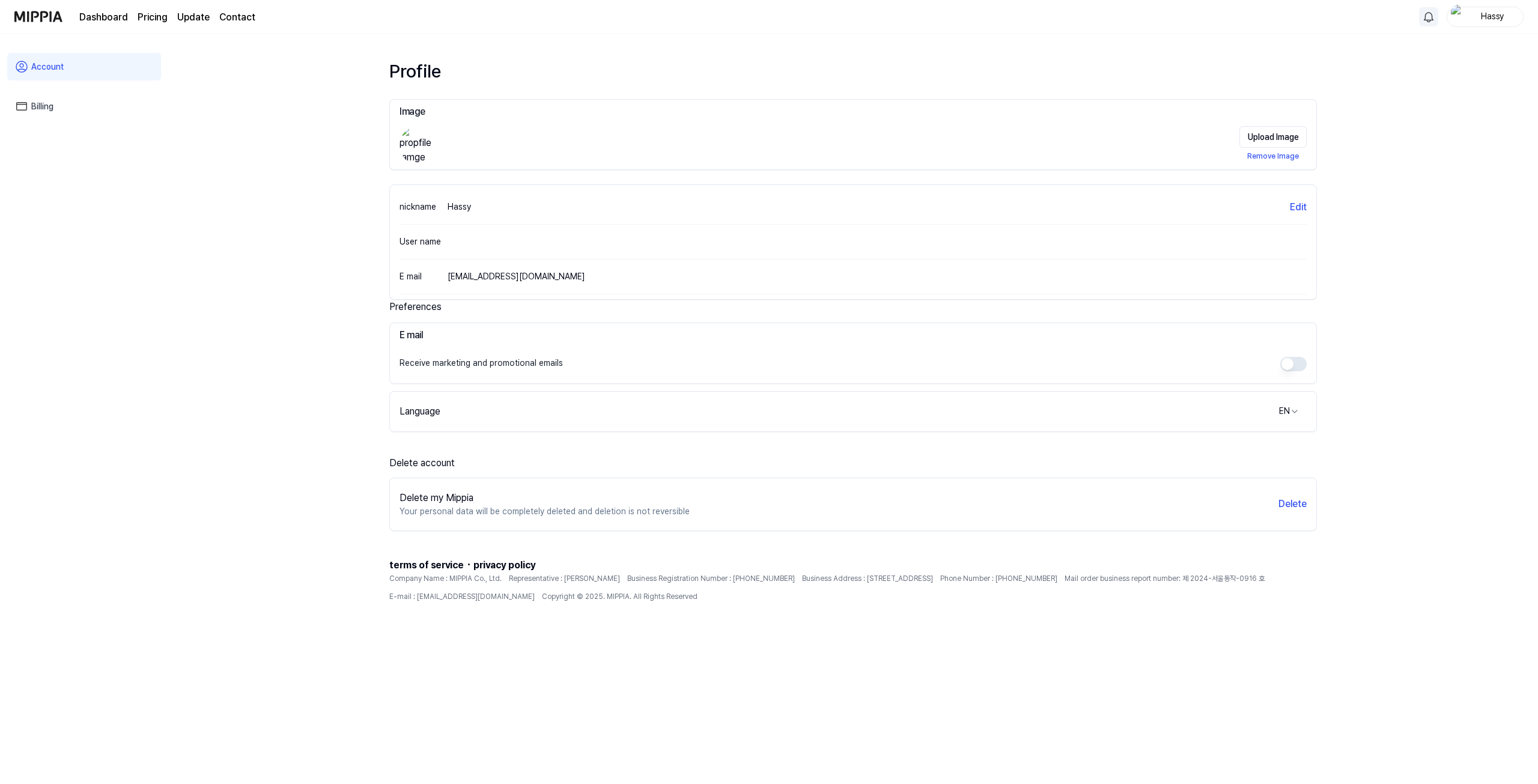
click at [93, 8] on div "Dashboard Pricing Update Contact" at bounding box center [167, 16] width 176 height 33
click at [96, 13] on link "Dashboard" at bounding box center [104, 17] width 49 height 14
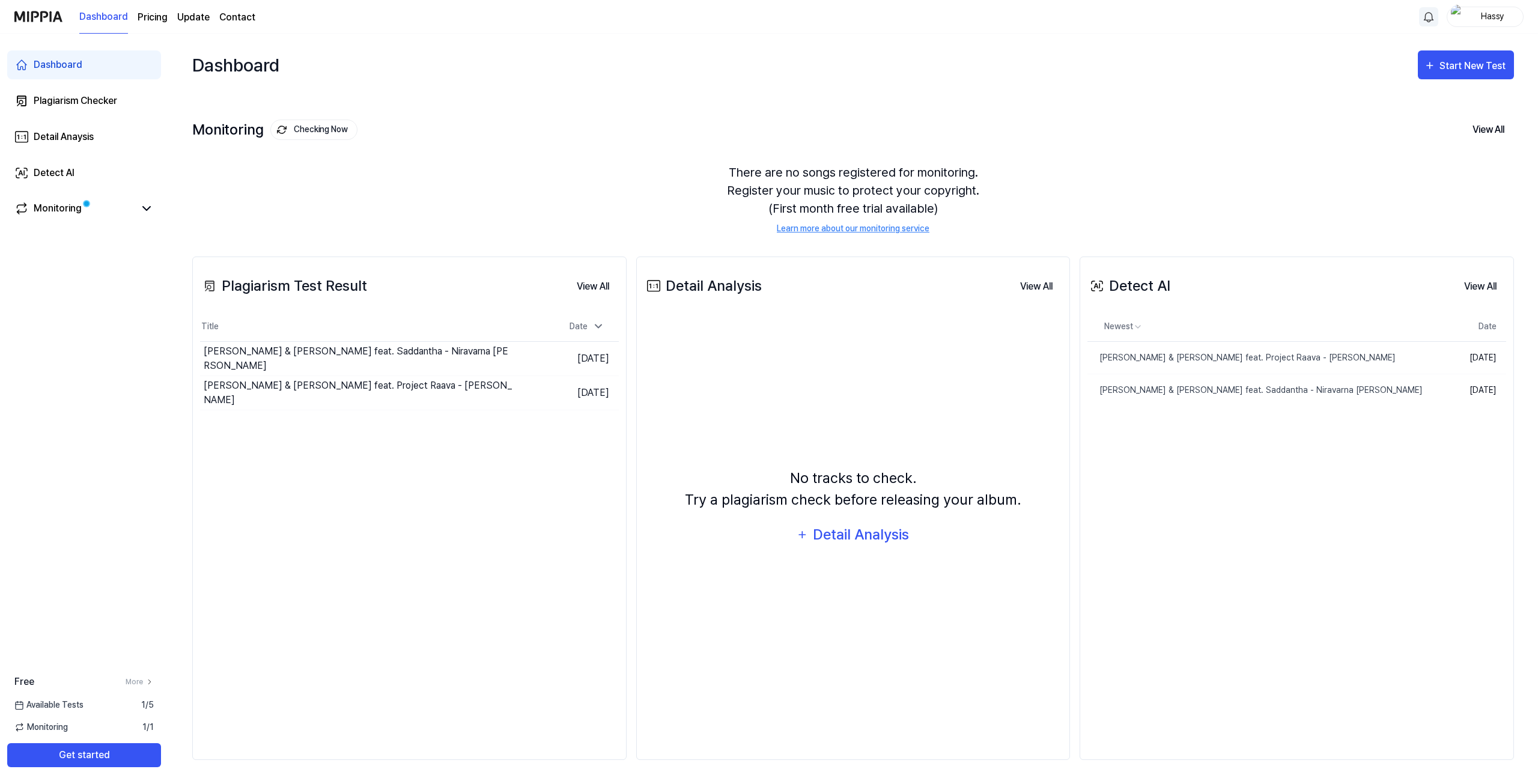
drag, startPoint x: 312, startPoint y: 130, endPoint x: 298, endPoint y: 183, distance: 54.8
click at [298, 183] on div "Monitoring Checking Now View All Monitoring There are no songs registered for m…" at bounding box center [853, 164] width 1322 height 136
click at [70, 201] on div "Monitoring" at bounding box center [58, 208] width 48 height 14
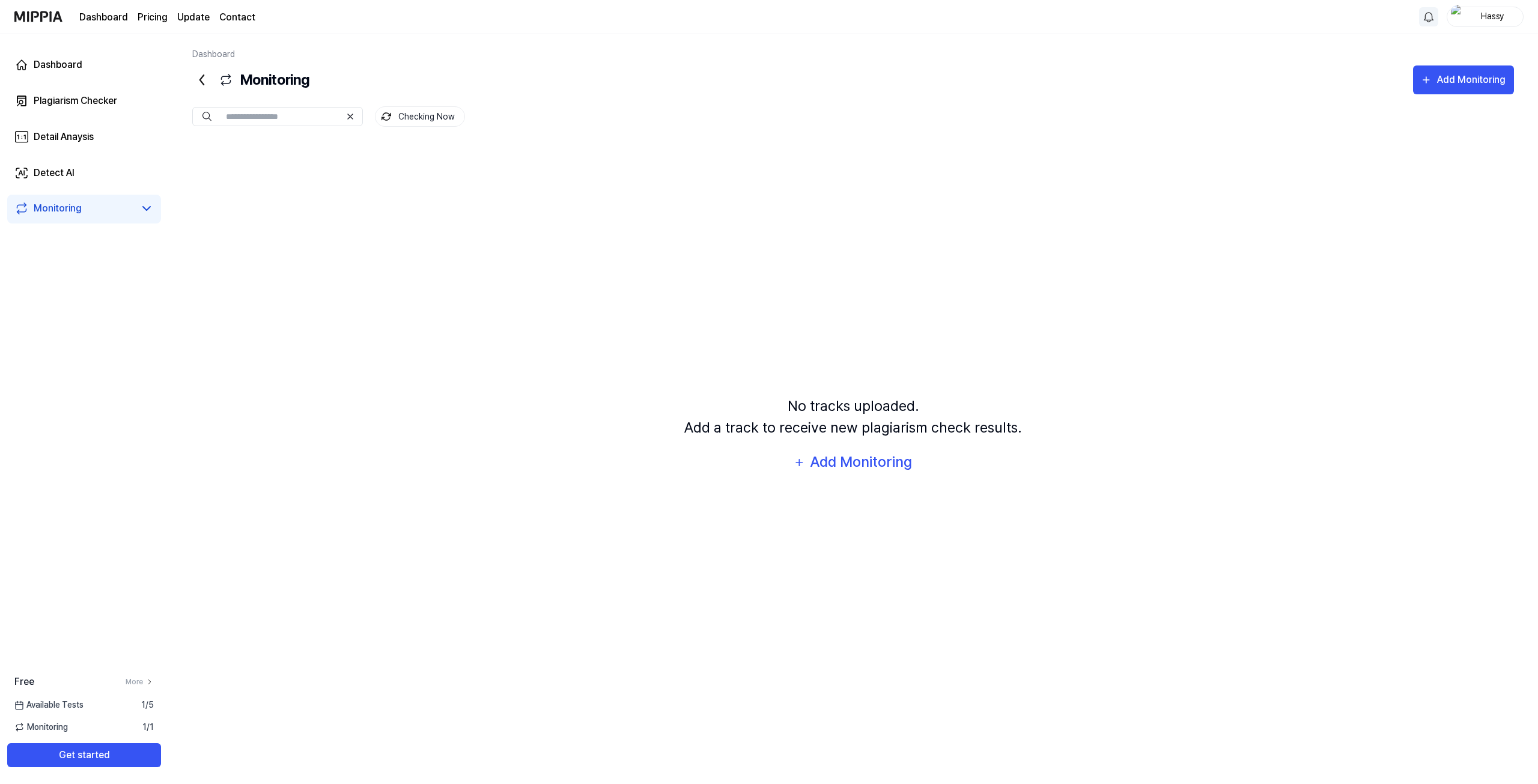
click at [320, 263] on div "No tracks uploaded. Add a track to receive new plagiarism check results. Add Mo…" at bounding box center [853, 435] width 1322 height 586
click at [104, 143] on link "Detail Anaysis" at bounding box center [84, 137] width 154 height 29
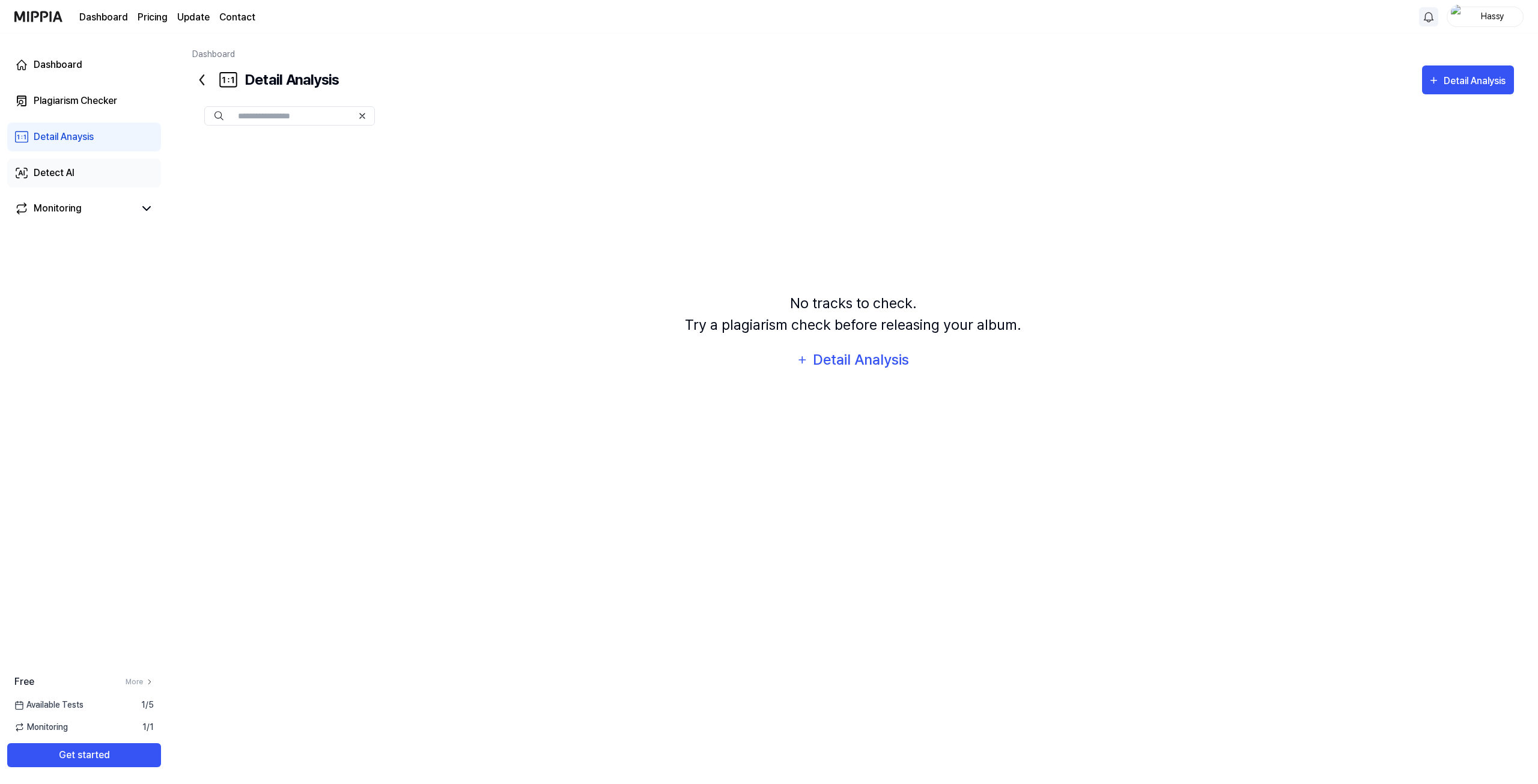
click at [84, 167] on link "Detect AI" at bounding box center [84, 173] width 154 height 29
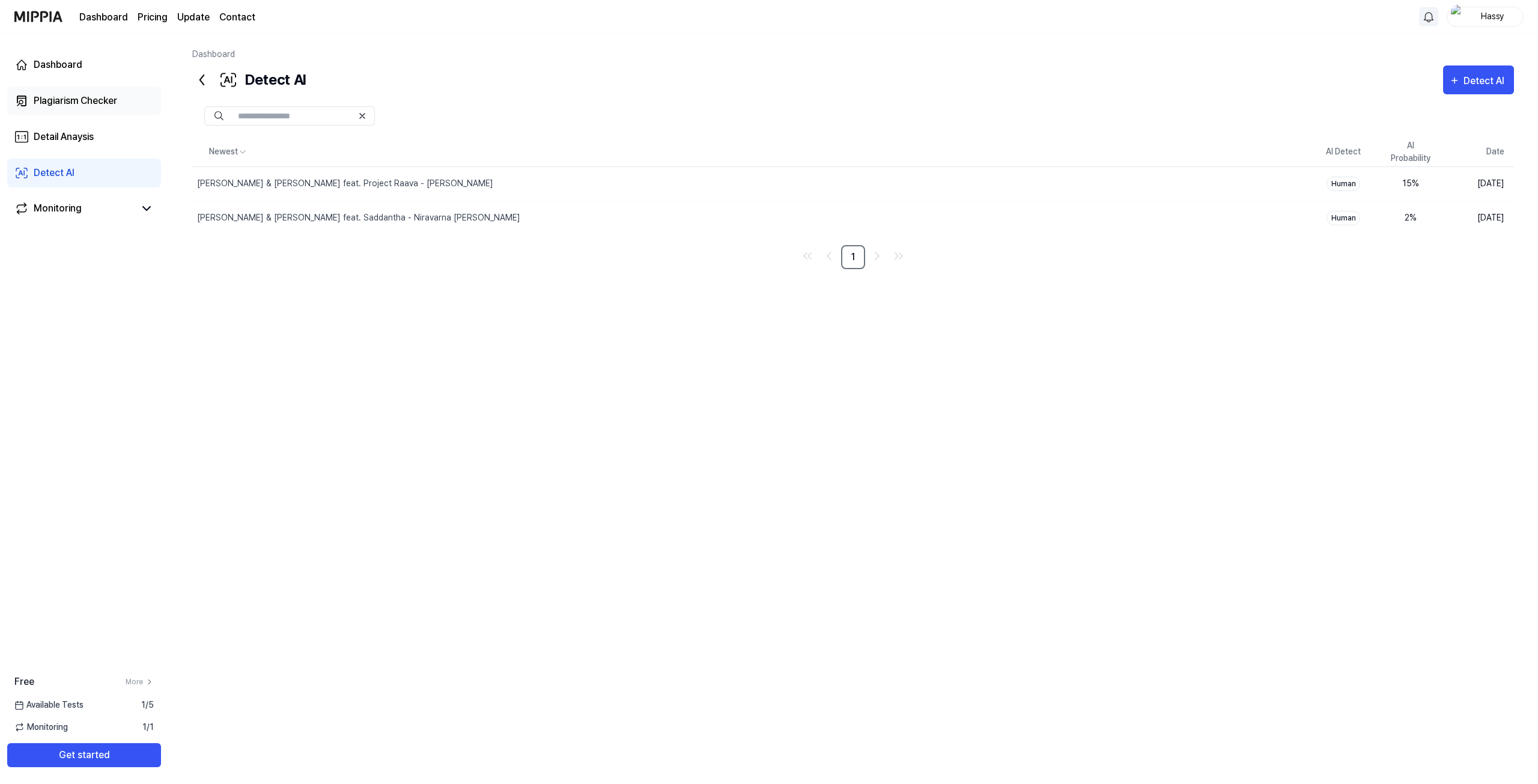
click at [107, 108] on link "Plagiarism Checker" at bounding box center [84, 101] width 154 height 29
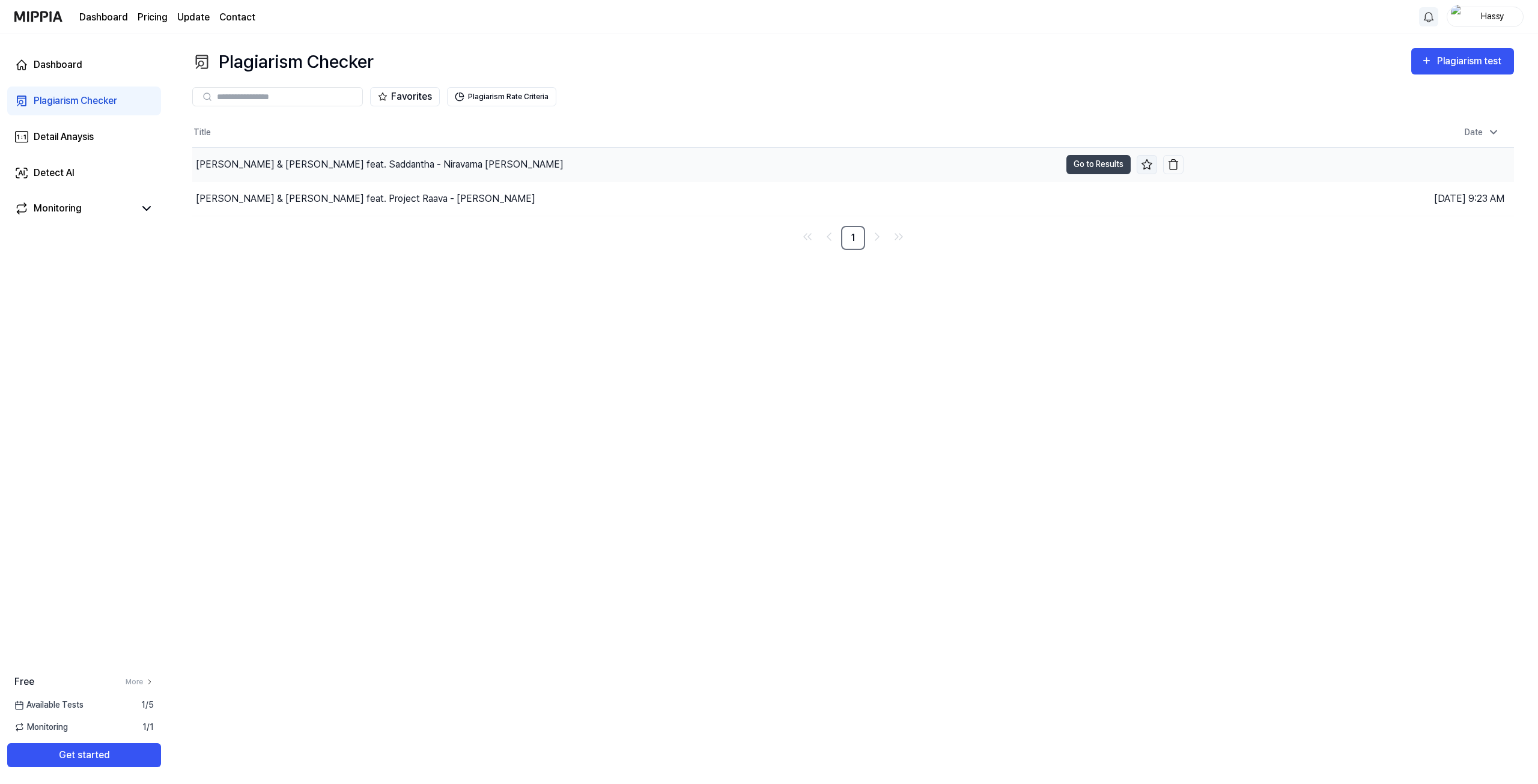
drag, startPoint x: 1126, startPoint y: 150, endPoint x: 1154, endPoint y: 162, distance: 30.5
click at [1176, 163] on img "button" at bounding box center [1174, 165] width 12 height 12
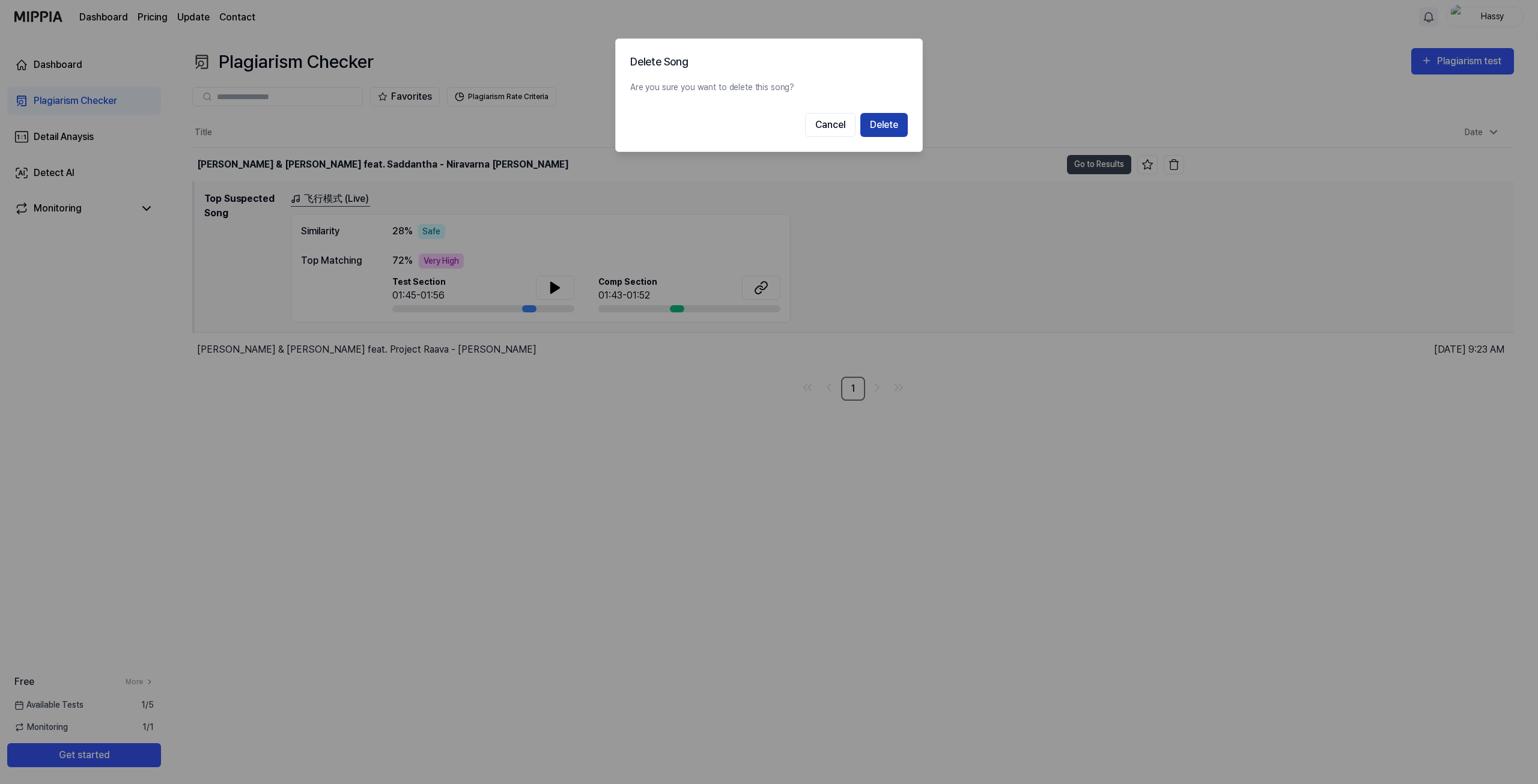
click at [881, 127] on button "Delete" at bounding box center [884, 125] width 47 height 24
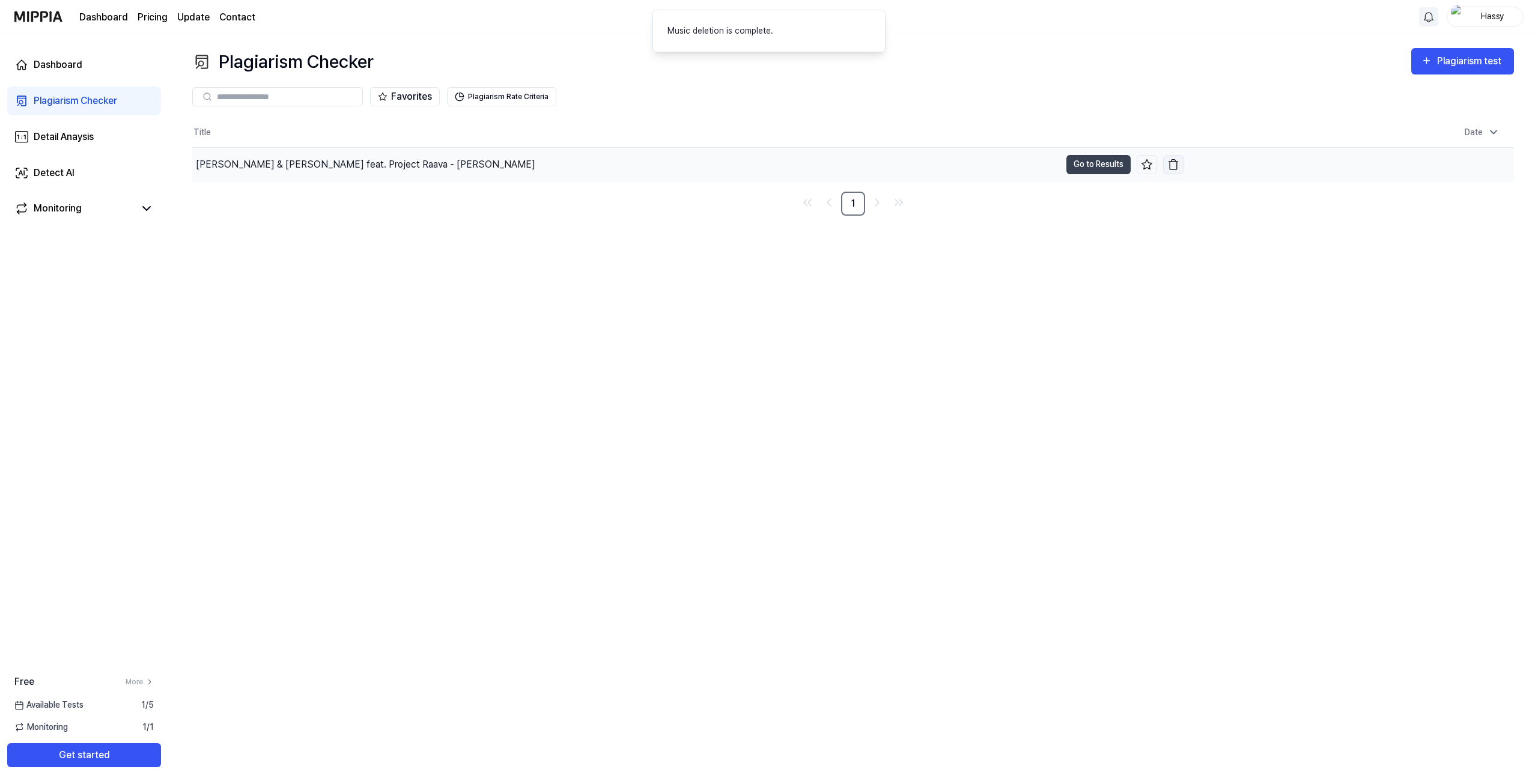
click at [1172, 169] on img "button" at bounding box center [1174, 165] width 12 height 12
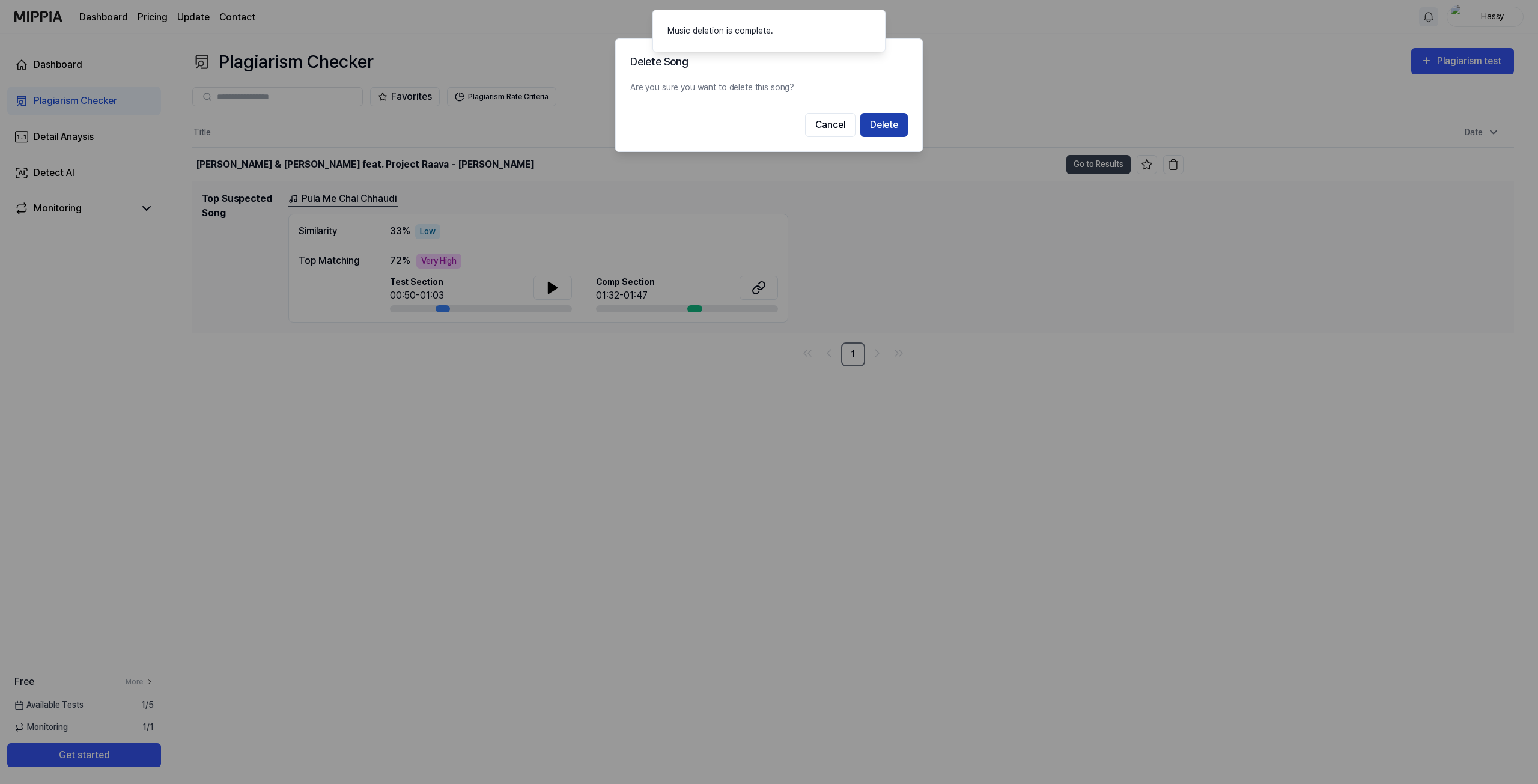
click at [876, 127] on button "Delete" at bounding box center [884, 125] width 47 height 24
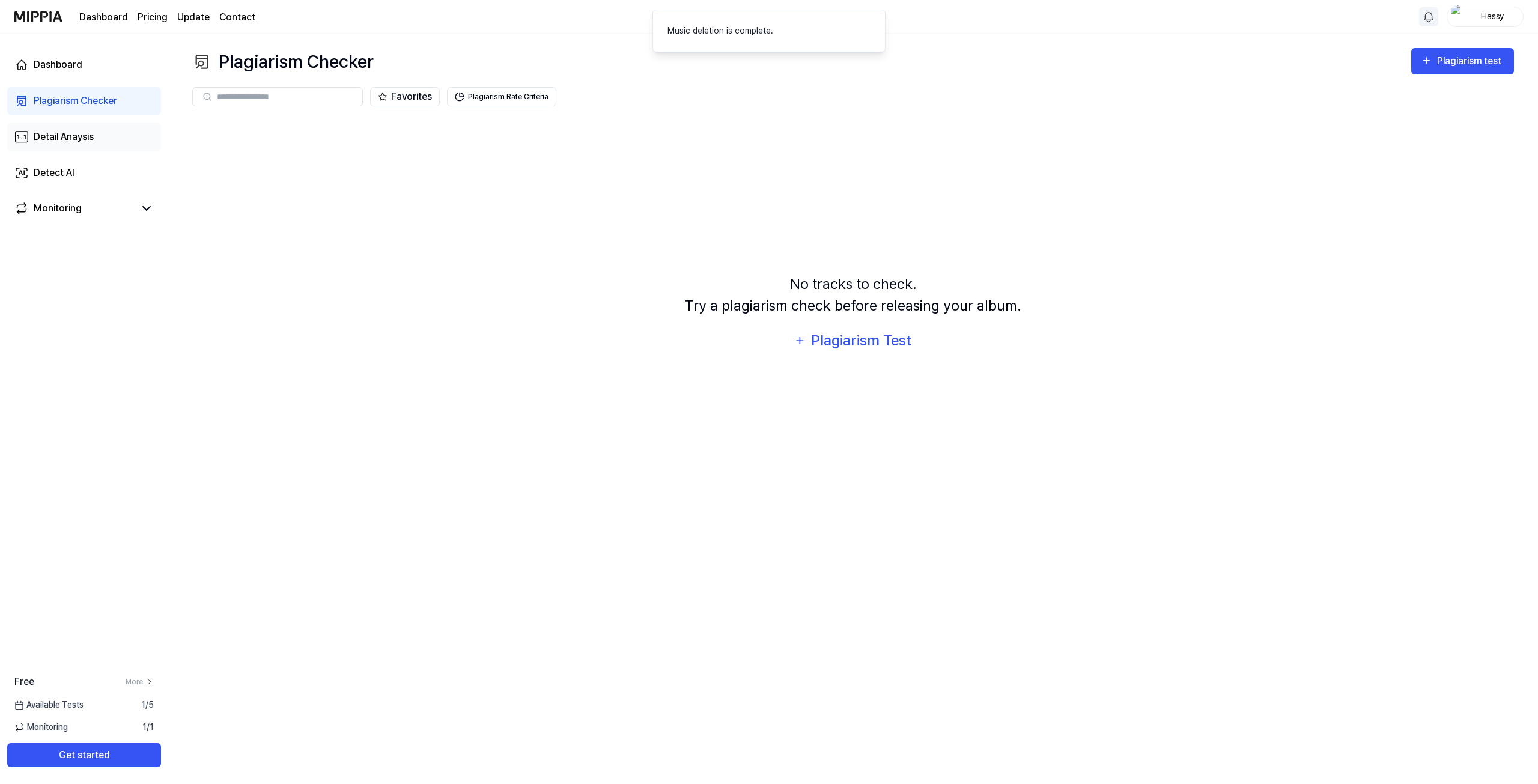
click at [106, 132] on link "Detail Anaysis" at bounding box center [84, 137] width 154 height 29
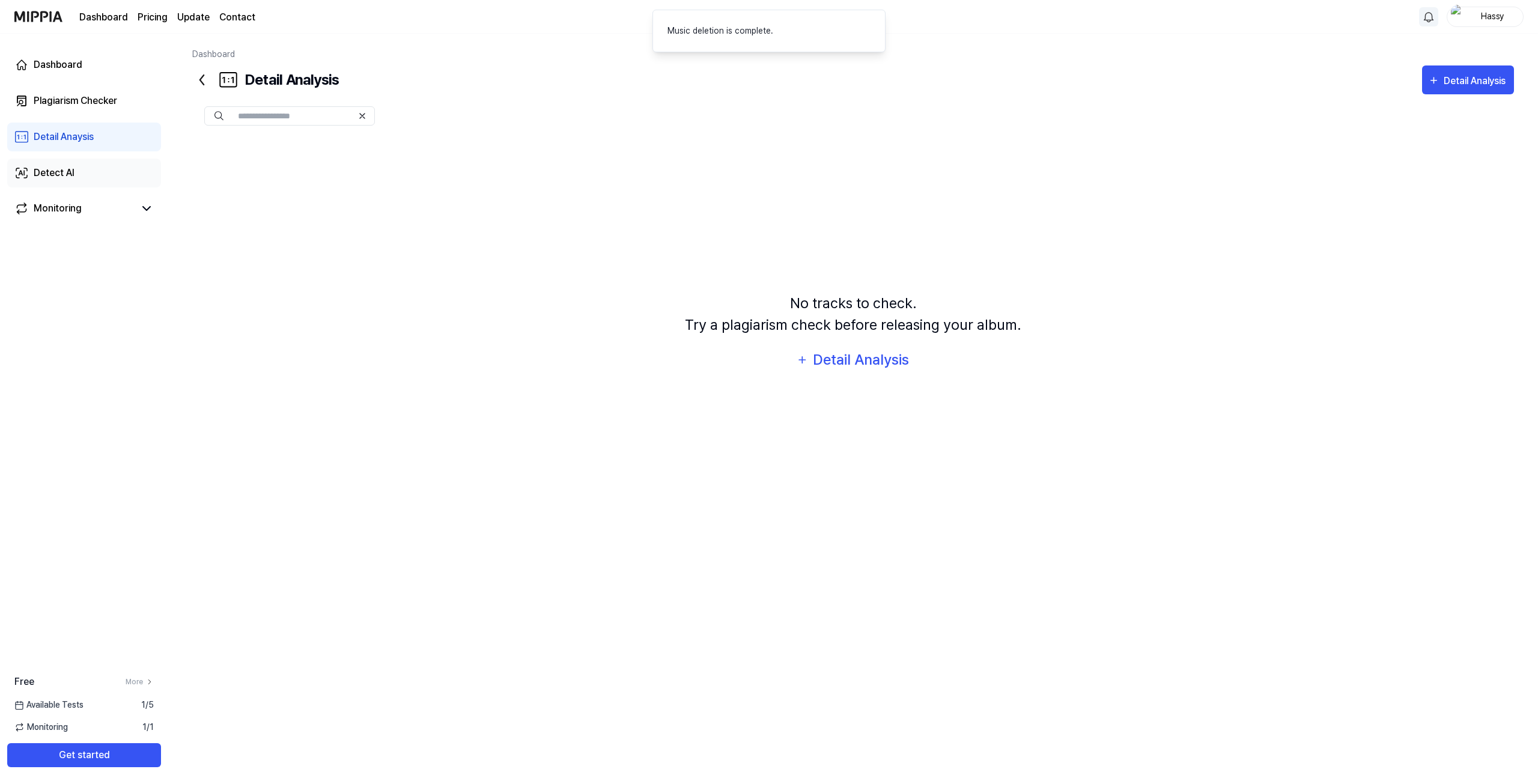
click at [95, 162] on link "Detect AI" at bounding box center [84, 173] width 154 height 29
